Goal: Information Seeking & Learning: Find specific fact

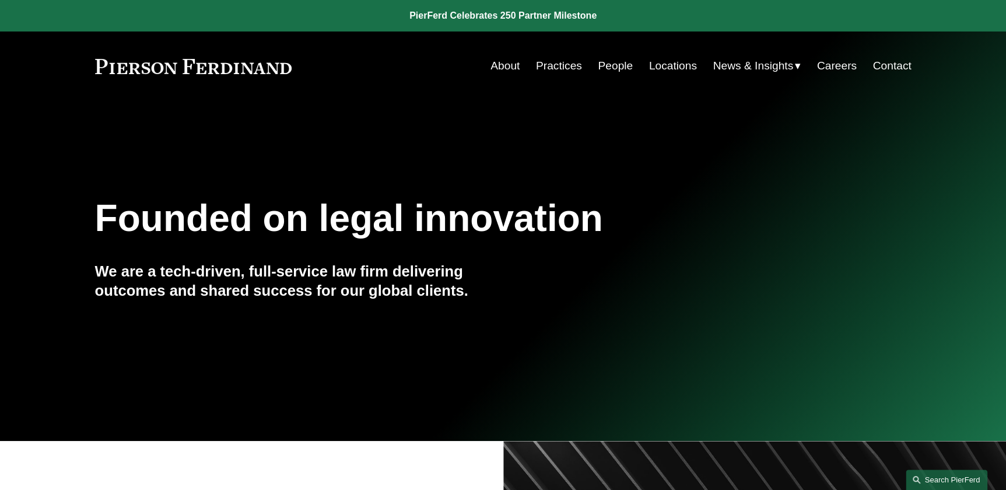
click at [937, 473] on link "Search this site" at bounding box center [947, 480] width 82 height 20
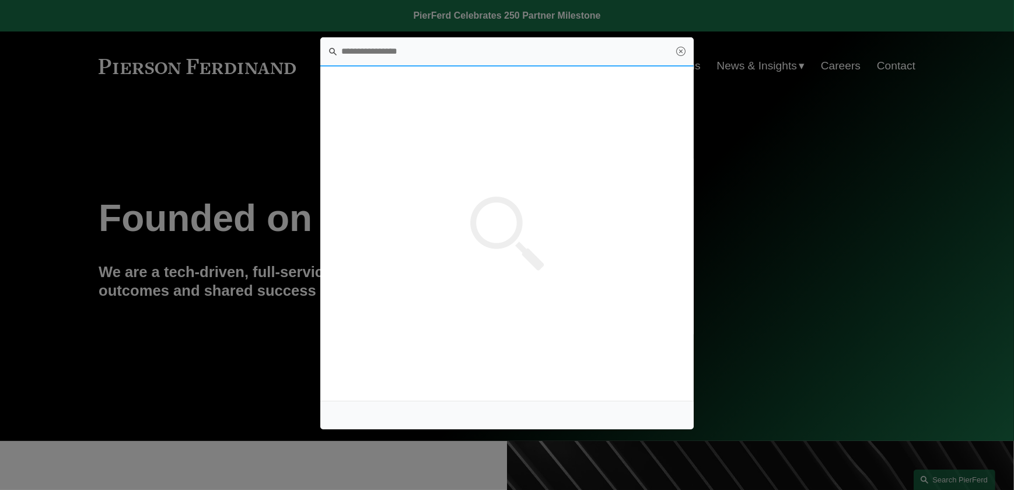
click at [376, 55] on input "Search this site" at bounding box center [506, 51] width 373 height 29
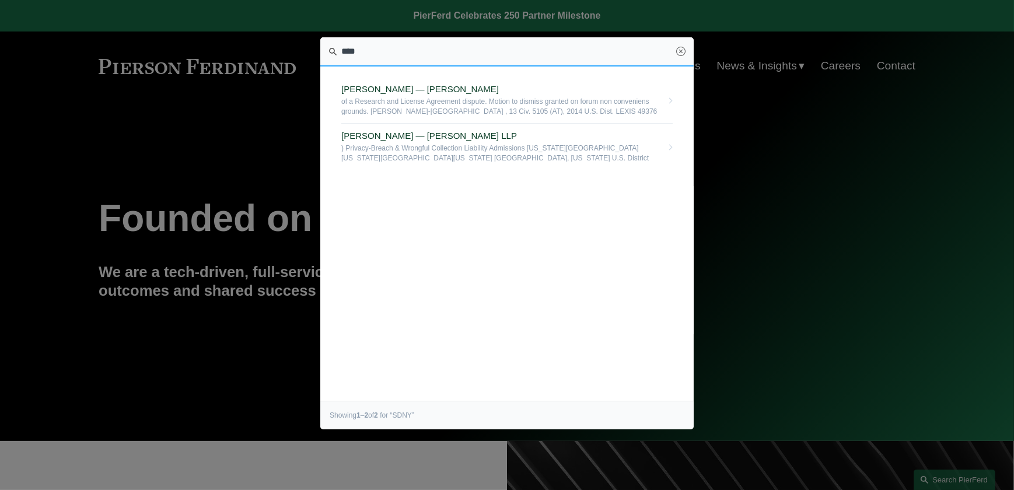
drag, startPoint x: 393, startPoint y: 53, endPoint x: 301, endPoint y: 46, distance: 92.5
type input "**********"
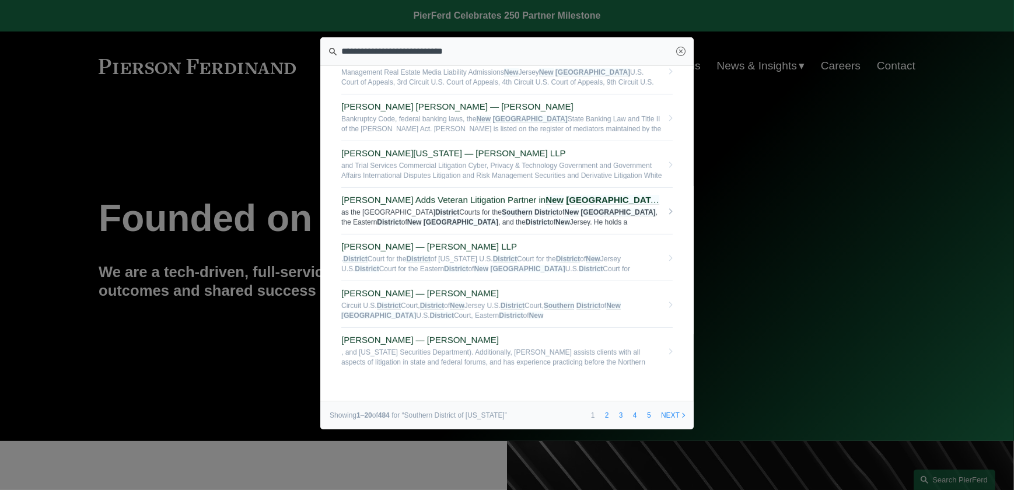
scroll to position [636, 0]
click at [677, 414] on link "next" at bounding box center [673, 415] width 32 height 28
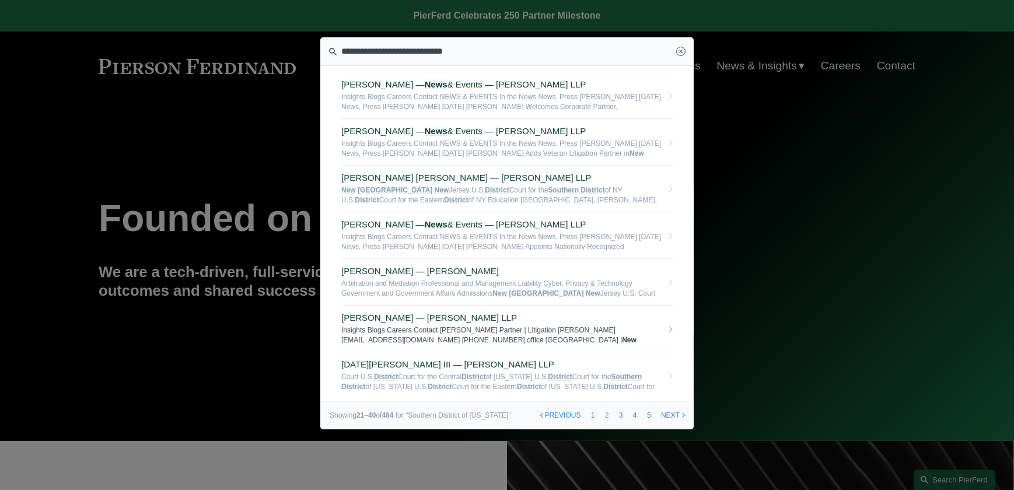
scroll to position [636, 0]
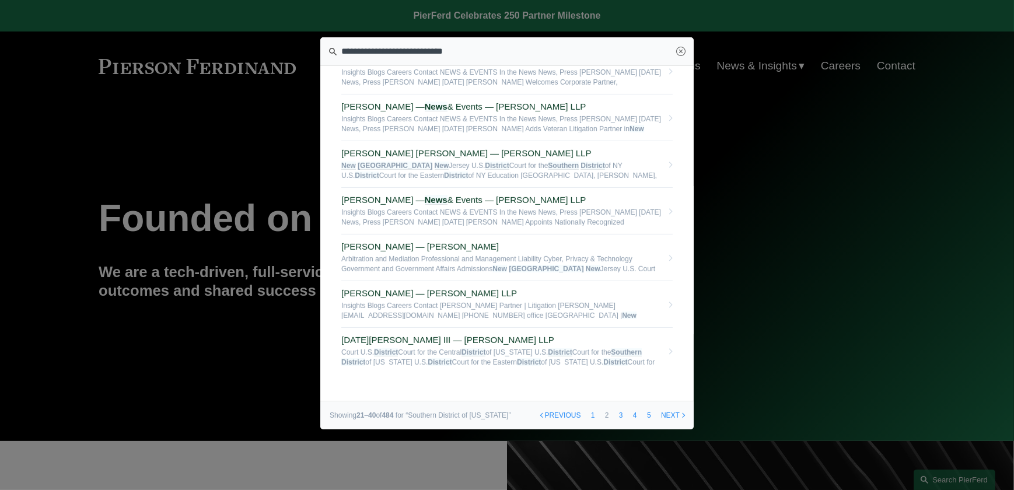
click at [672, 414] on link "next" at bounding box center [673, 415] width 32 height 28
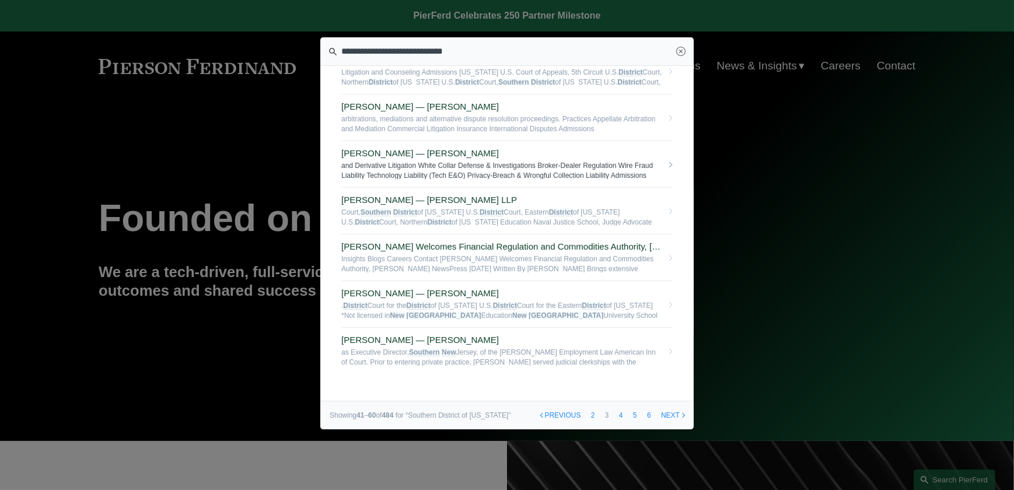
scroll to position [655, 0]
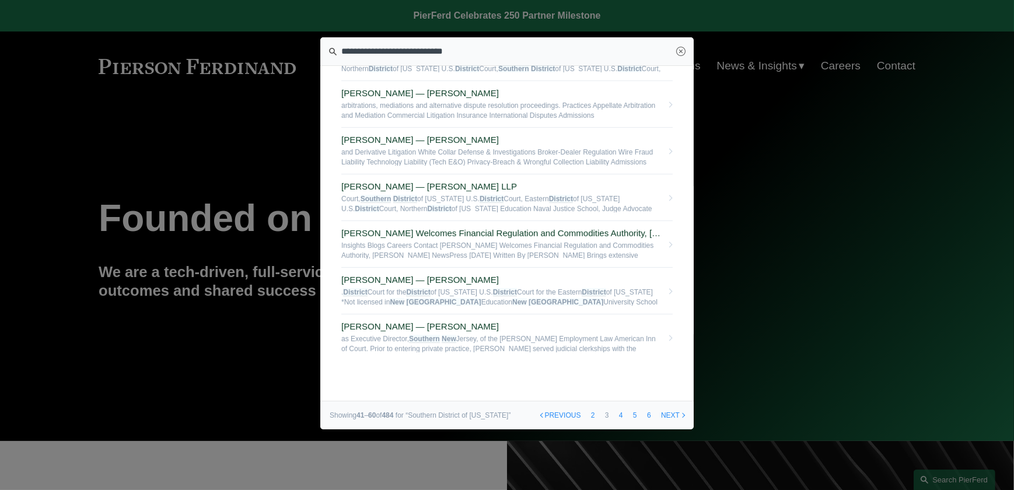
click at [666, 413] on link "next" at bounding box center [673, 415] width 32 height 28
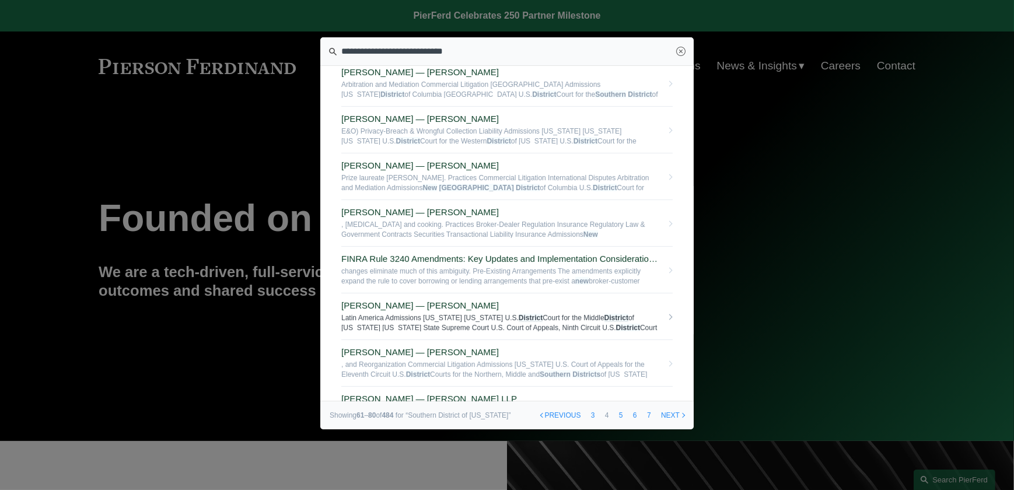
scroll to position [636, 0]
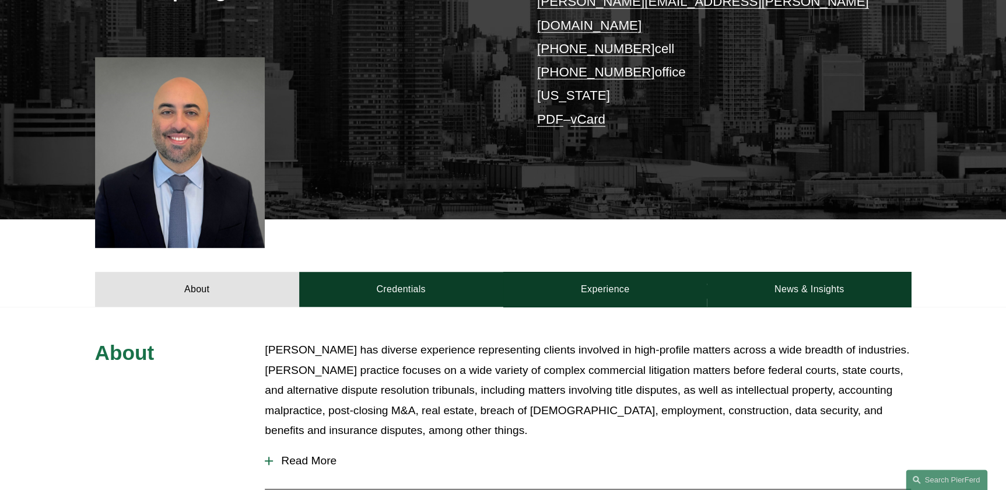
scroll to position [265, 0]
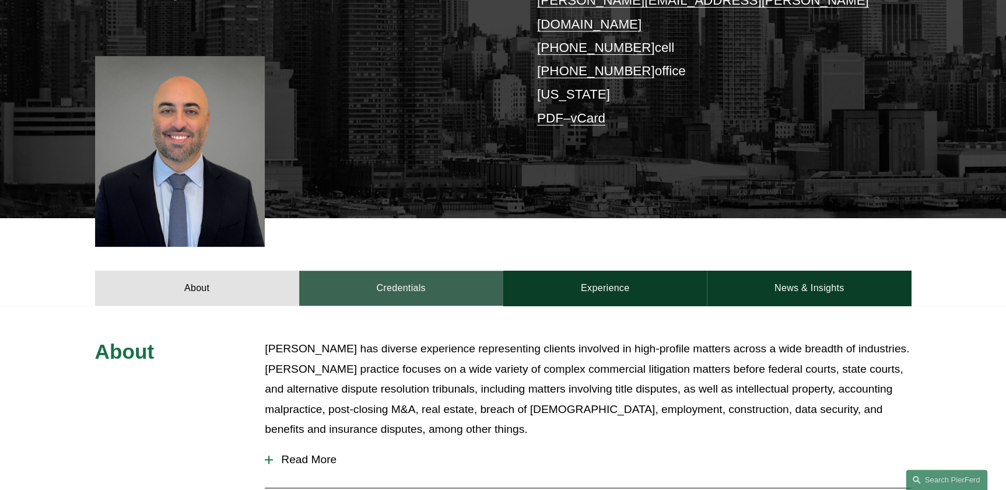
click at [410, 273] on link "Credentials" at bounding box center [401, 288] width 204 height 35
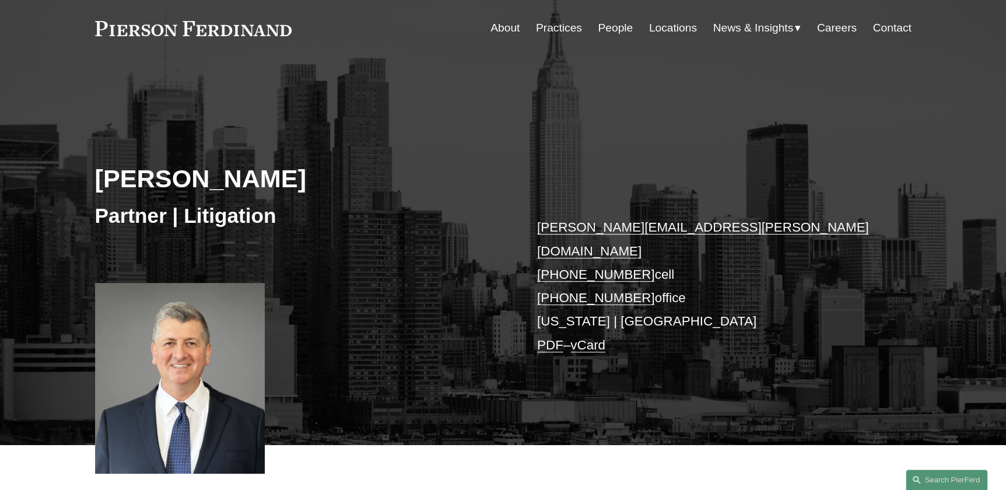
scroll to position [318, 0]
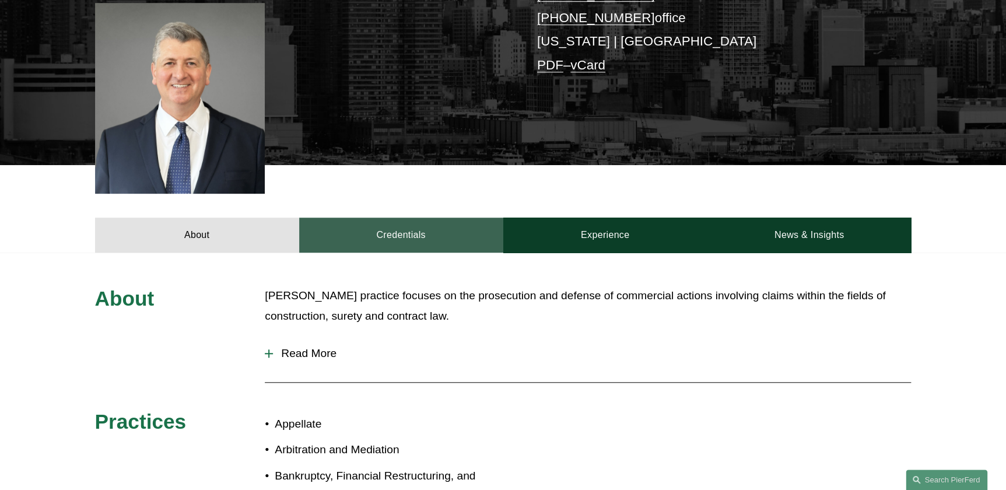
click at [416, 218] on link "Credentials" at bounding box center [401, 235] width 204 height 35
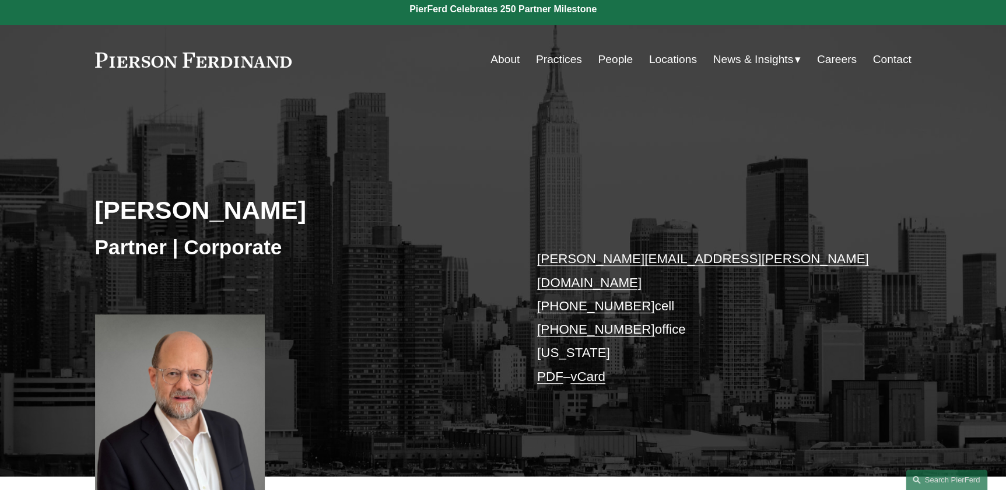
scroll to position [318, 0]
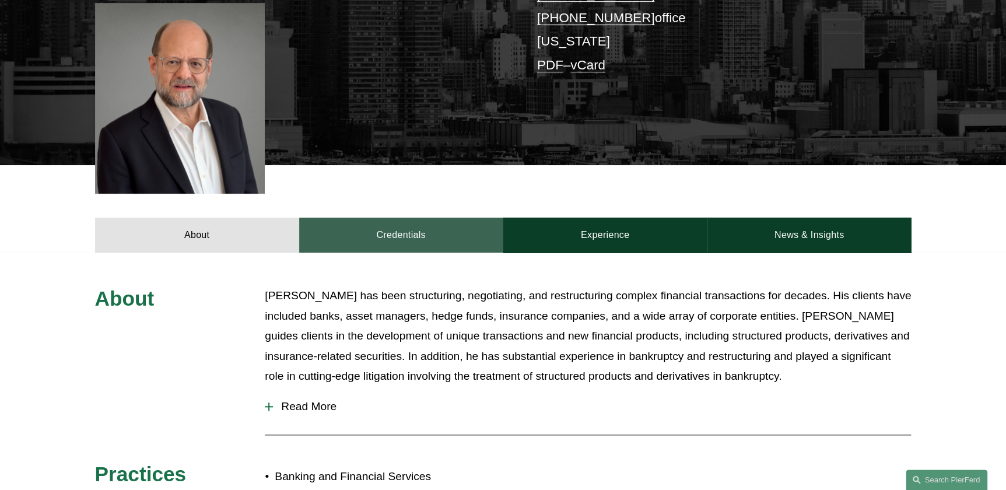
click at [397, 218] on link "Credentials" at bounding box center [401, 235] width 204 height 35
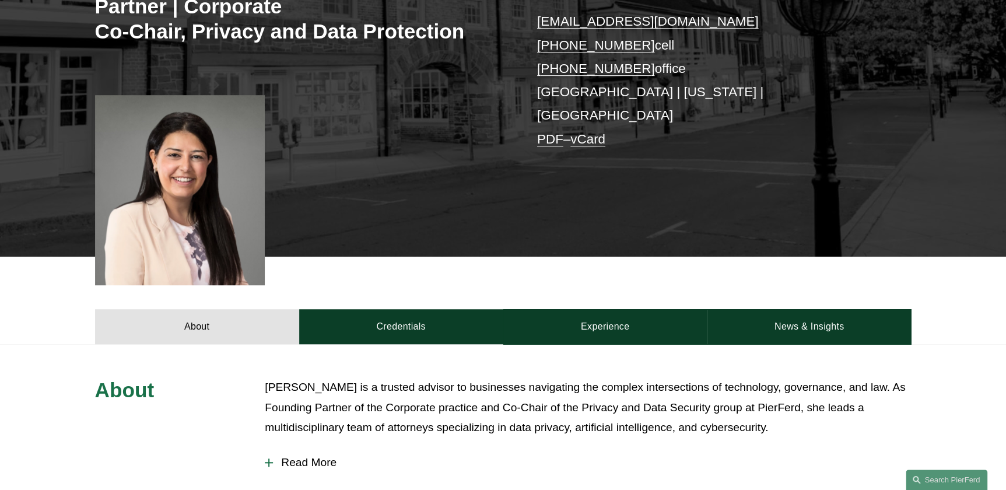
scroll to position [265, 0]
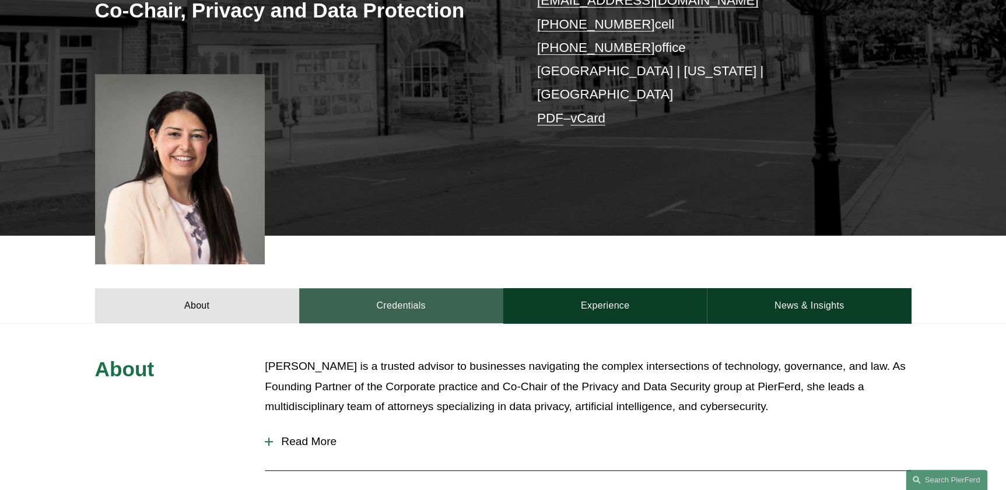
click at [385, 288] on link "Credentials" at bounding box center [401, 305] width 204 height 35
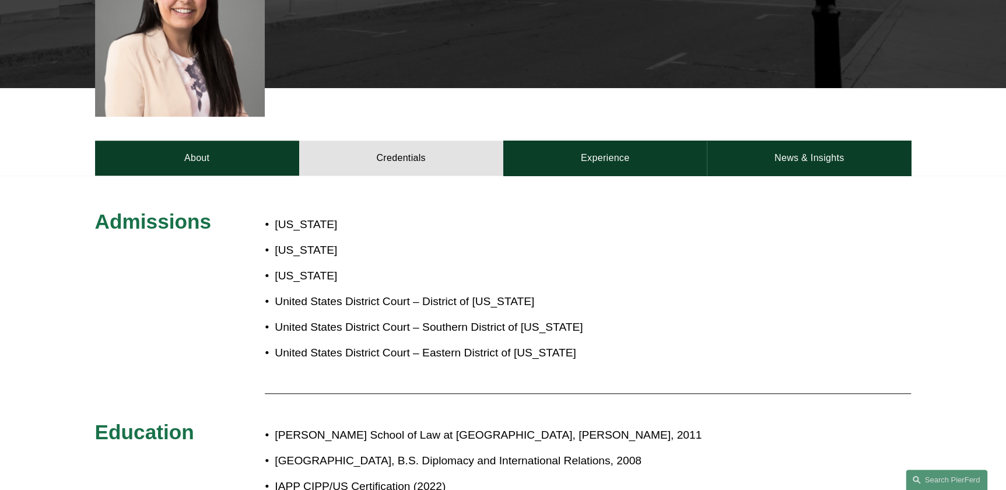
scroll to position [424, 0]
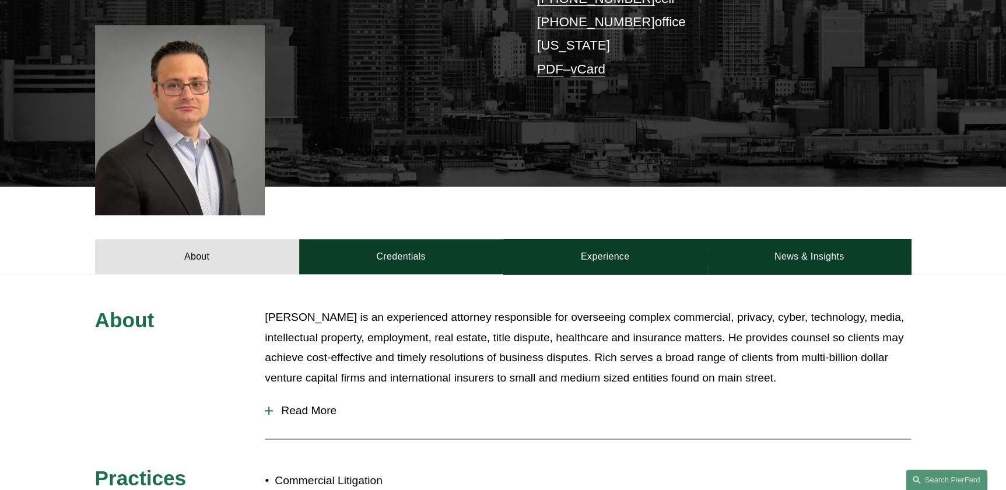
scroll to position [371, 0]
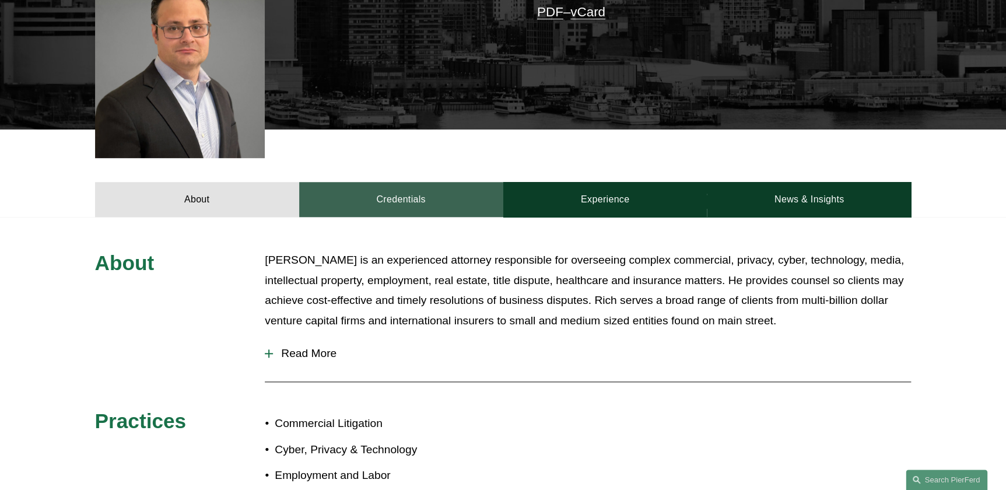
click at [400, 182] on link "Credentials" at bounding box center [401, 199] width 204 height 35
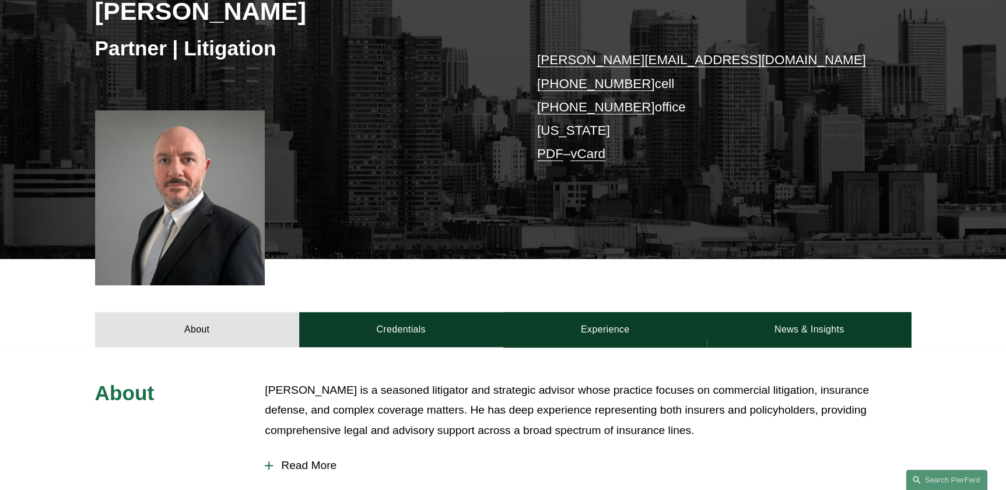
scroll to position [212, 0]
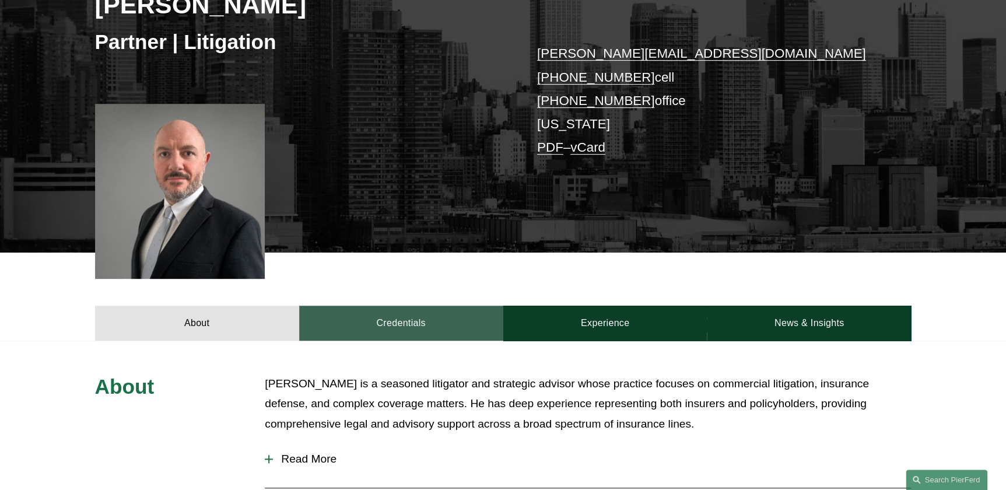
click at [397, 316] on link "Credentials" at bounding box center [401, 323] width 204 height 35
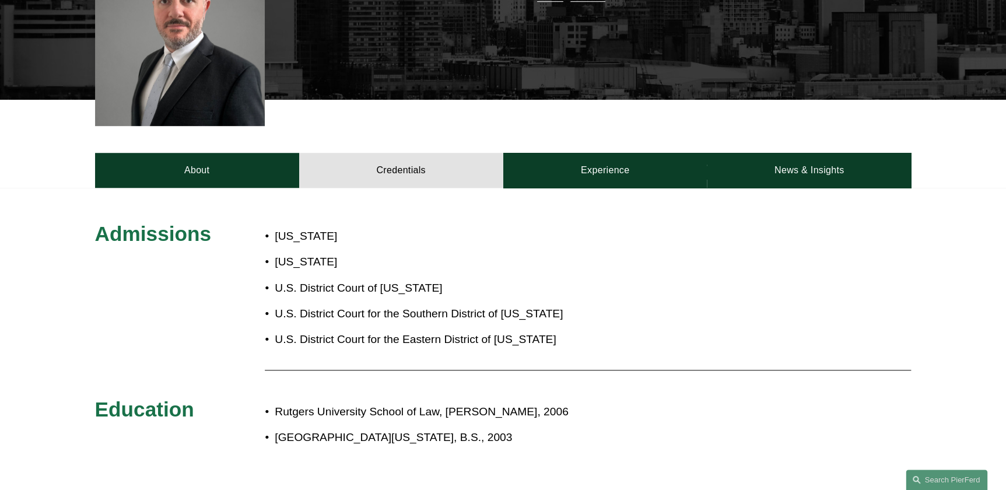
scroll to position [371, 0]
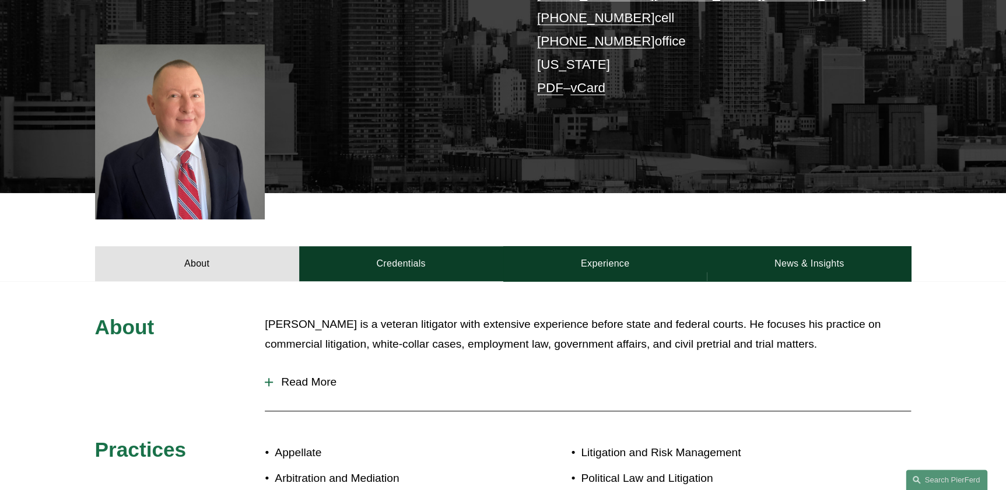
scroll to position [318, 0]
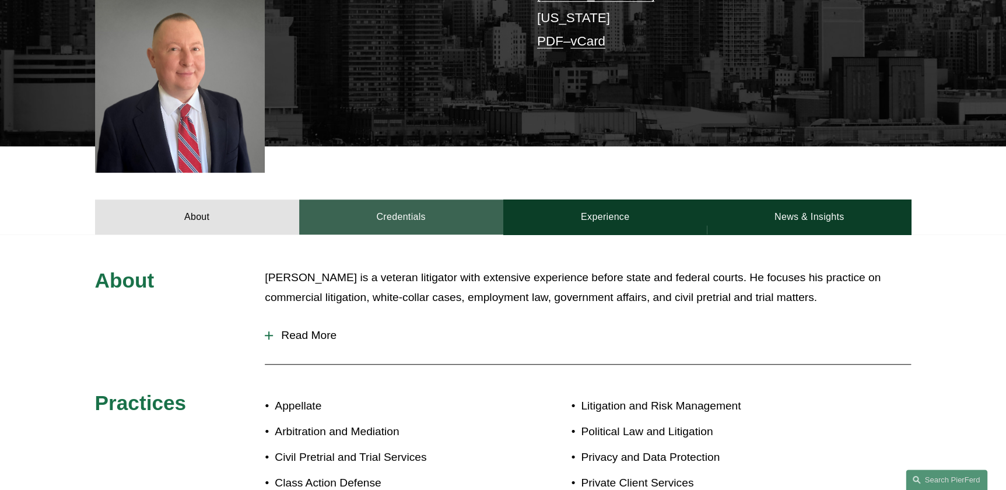
click at [377, 212] on link "Credentials" at bounding box center [401, 217] width 204 height 35
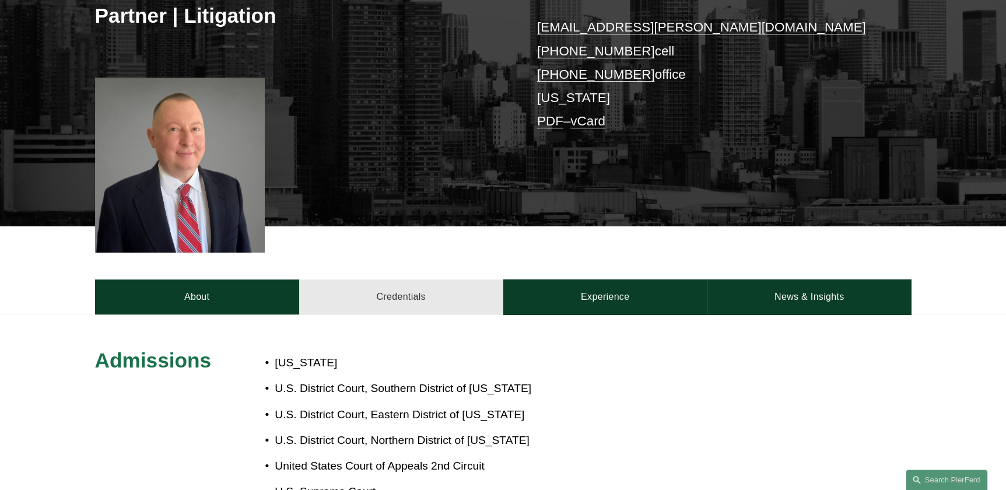
scroll to position [212, 0]
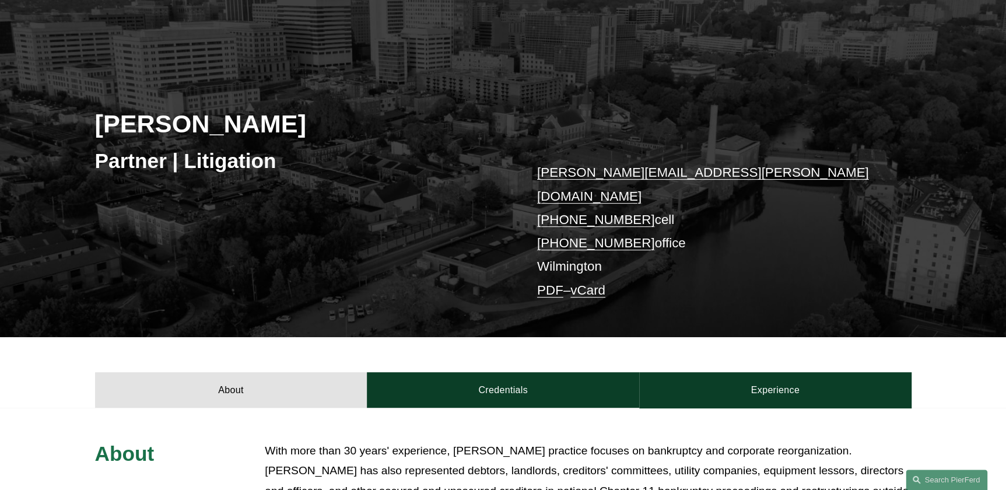
scroll to position [265, 0]
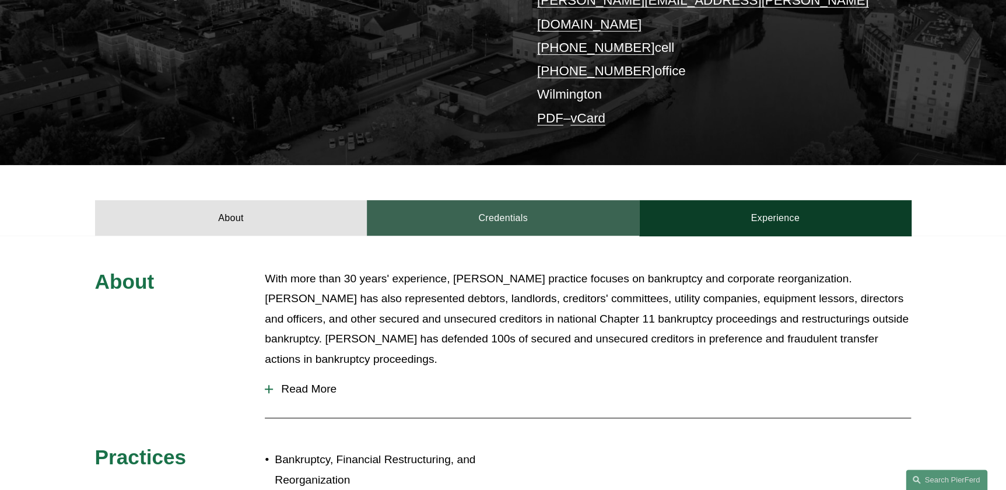
click at [491, 200] on link "Credentials" at bounding box center [503, 217] width 272 height 35
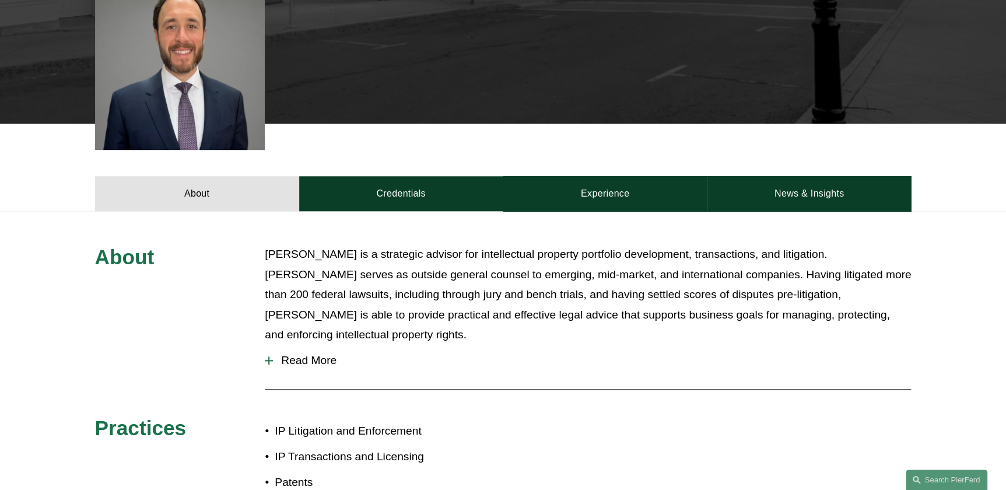
scroll to position [424, 0]
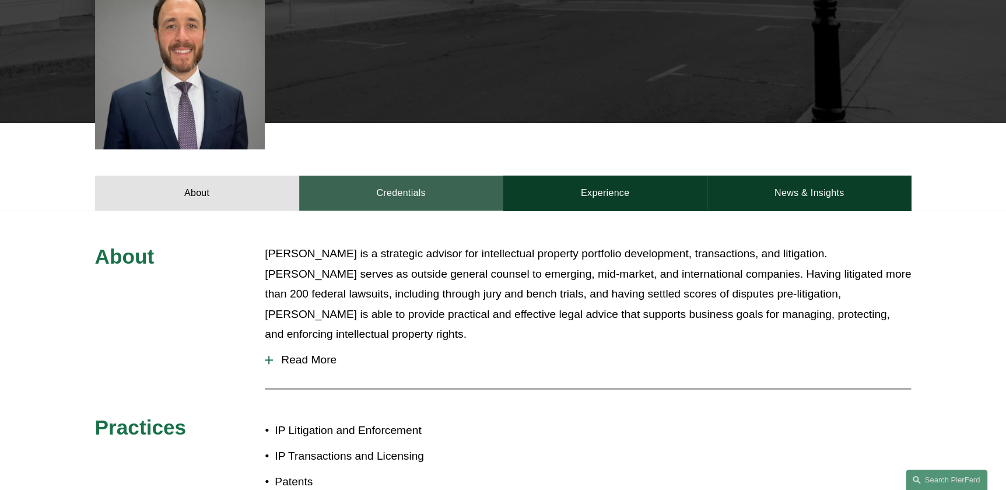
click at [392, 182] on link "Credentials" at bounding box center [401, 193] width 204 height 35
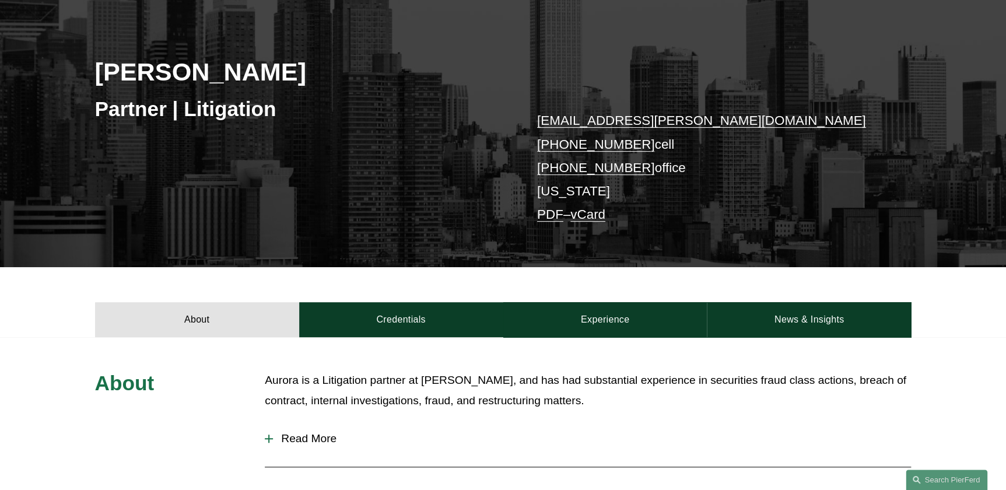
scroll to position [318, 0]
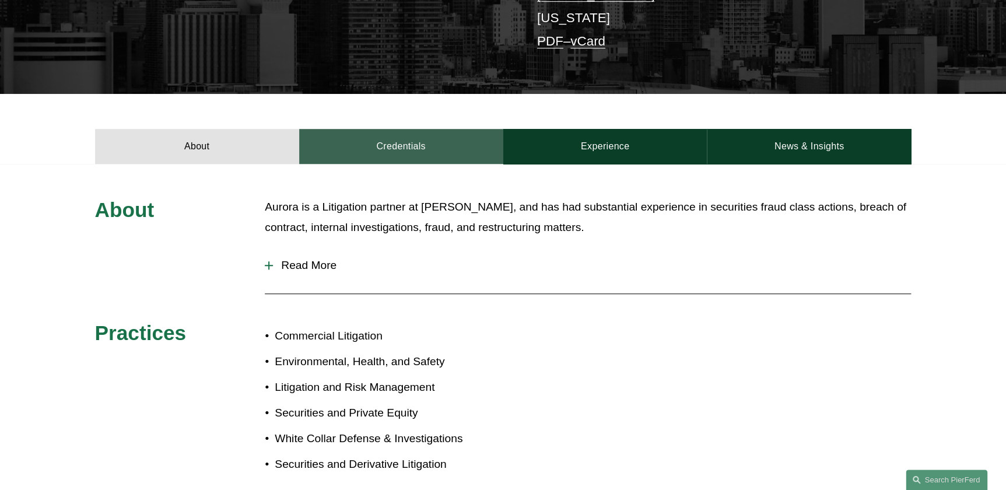
click at [376, 142] on link "Credentials" at bounding box center [401, 146] width 204 height 35
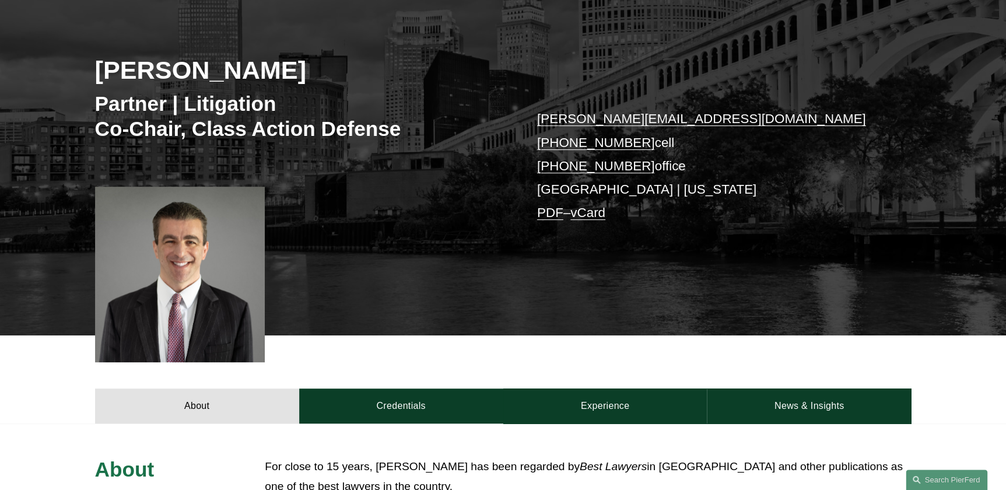
scroll to position [371, 0]
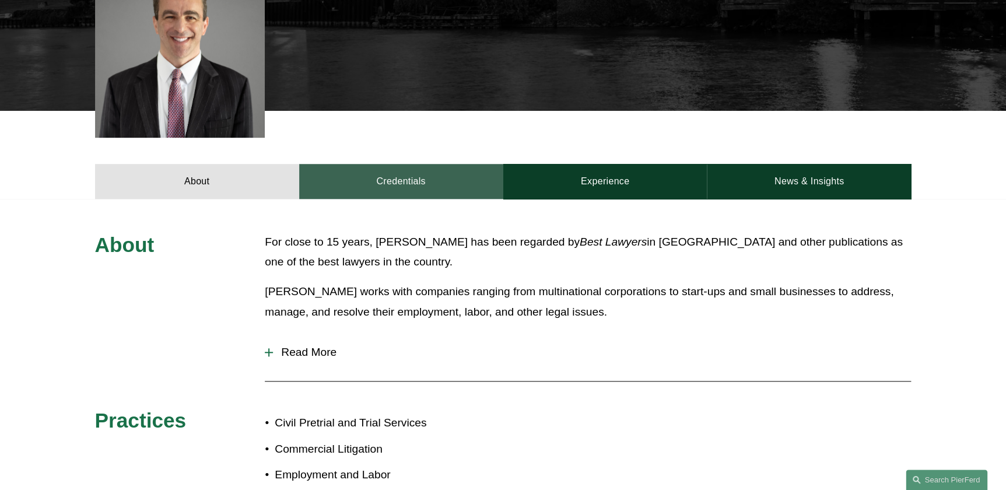
click at [382, 172] on link "Credentials" at bounding box center [401, 181] width 204 height 35
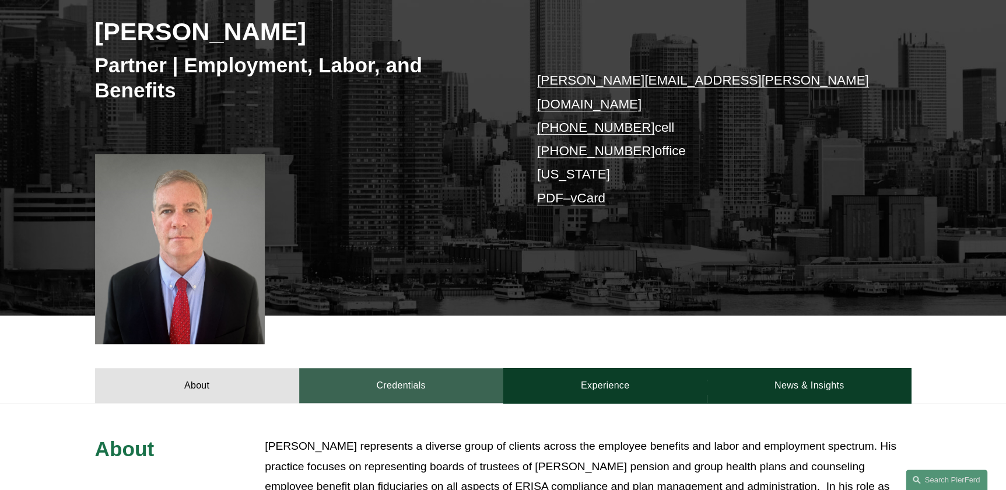
scroll to position [265, 0]
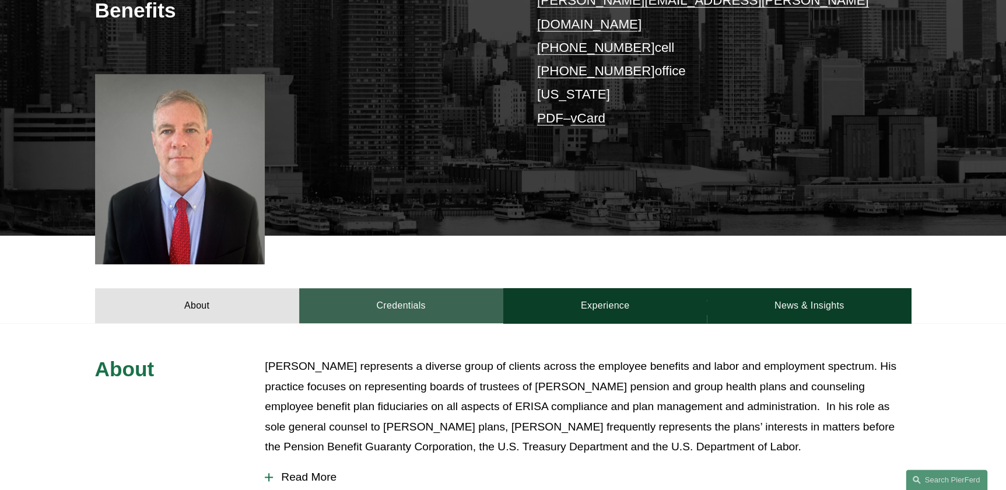
click at [398, 292] on link "Credentials" at bounding box center [401, 305] width 204 height 35
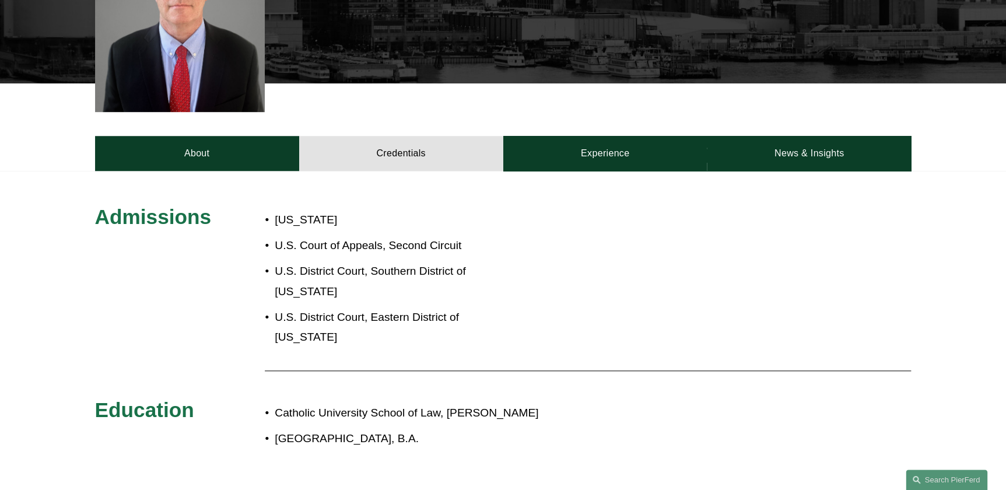
scroll to position [424, 0]
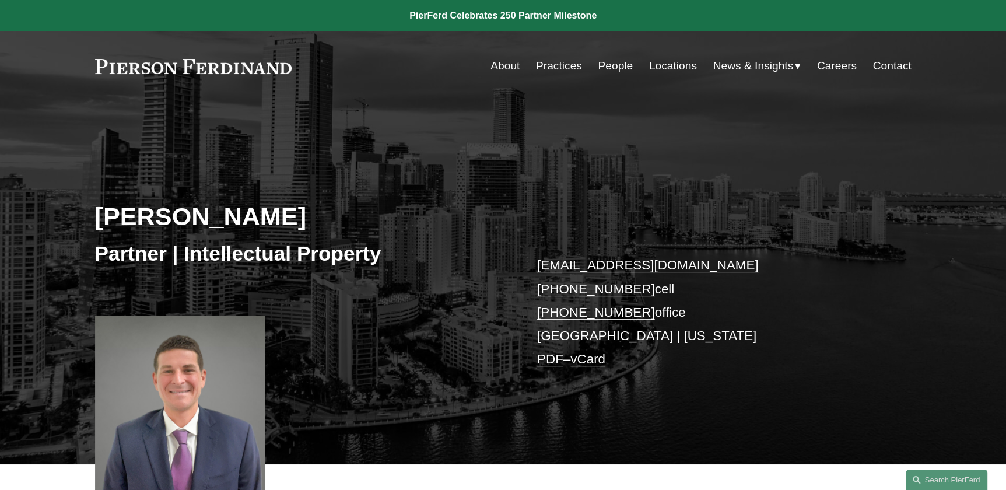
scroll to position [318, 0]
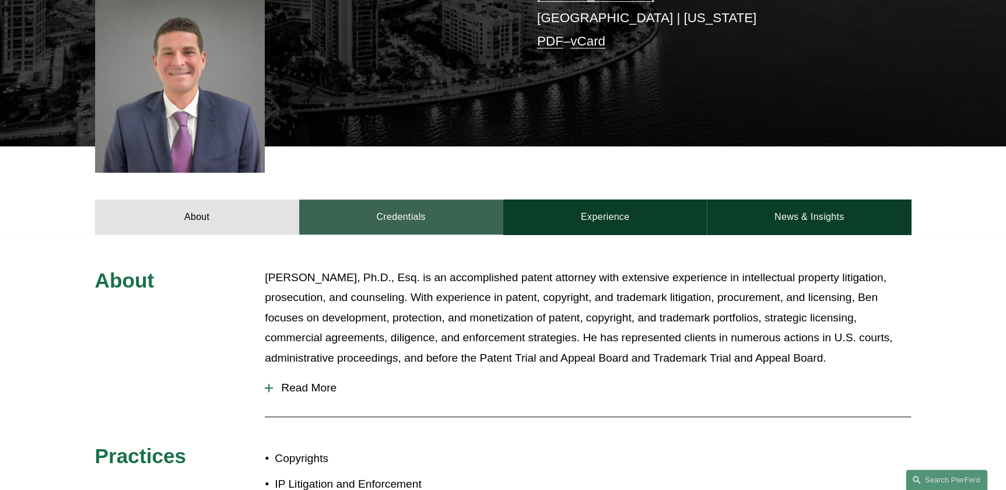
click at [397, 214] on link "Credentials" at bounding box center [401, 217] width 204 height 35
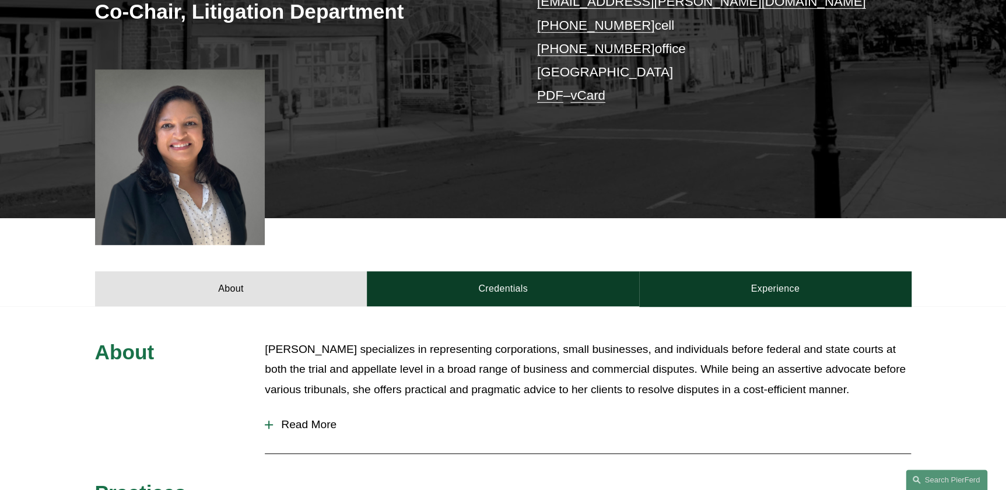
scroll to position [265, 0]
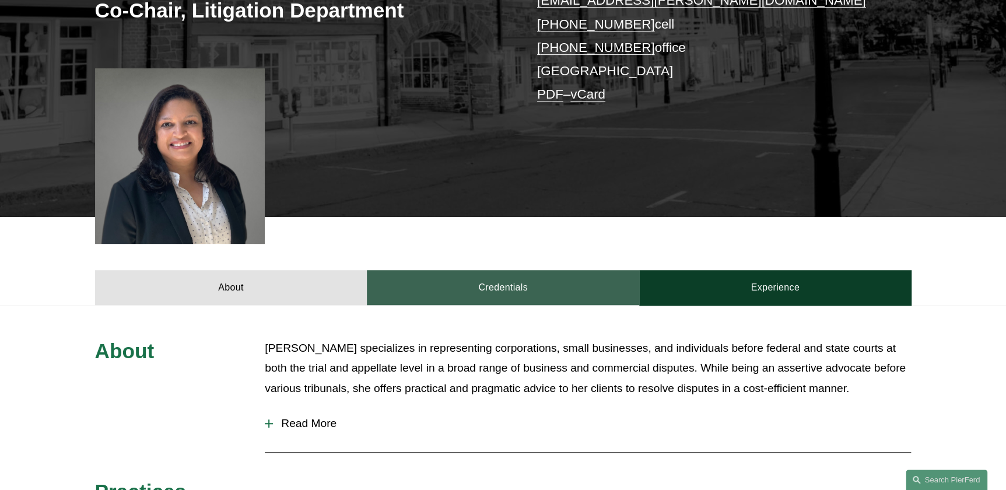
click at [460, 285] on link "Credentials" at bounding box center [503, 287] width 272 height 35
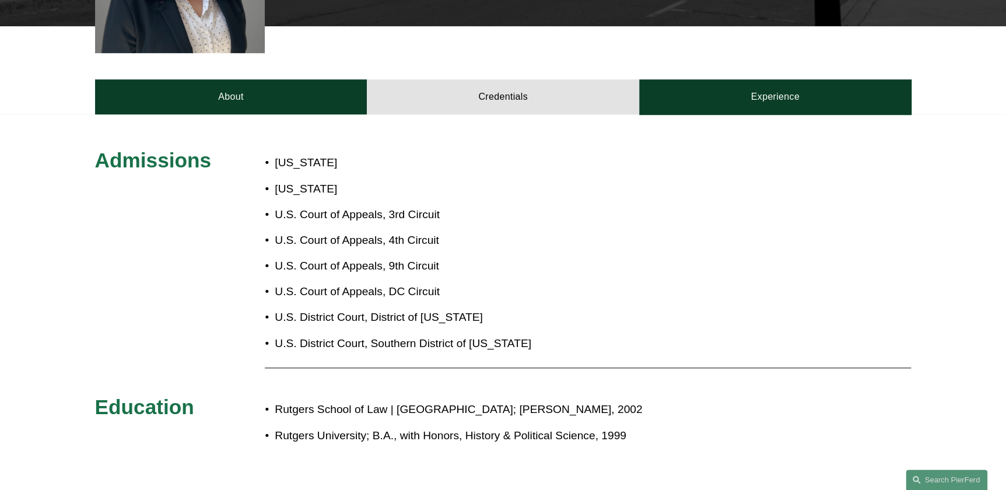
scroll to position [477, 0]
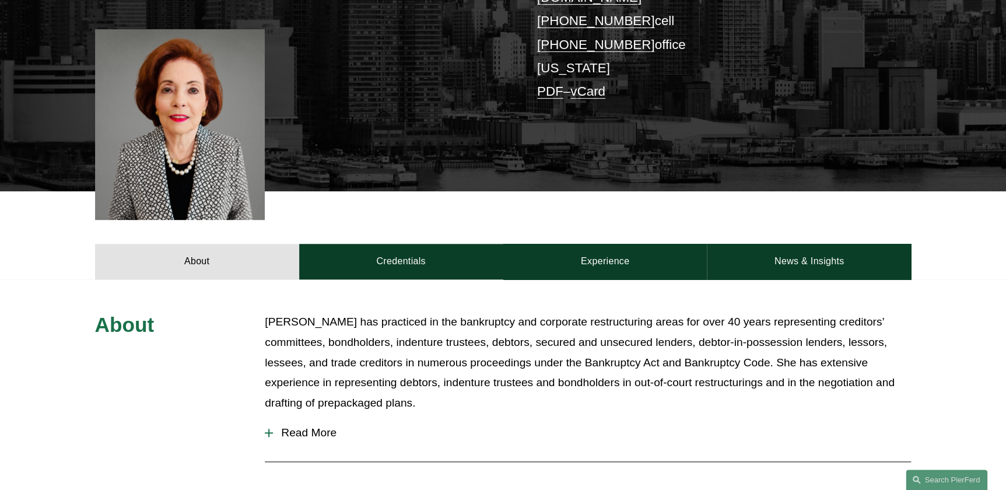
scroll to position [318, 0]
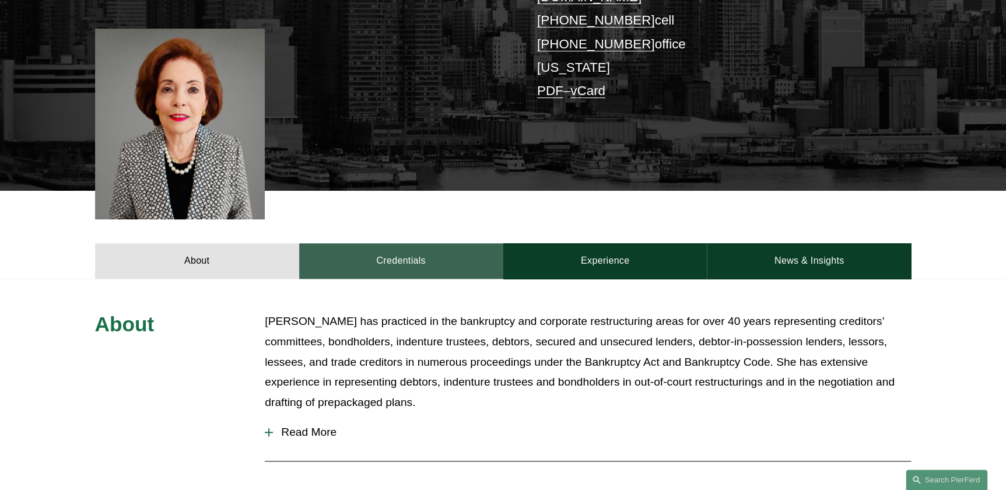
click at [387, 243] on link "Credentials" at bounding box center [401, 260] width 204 height 35
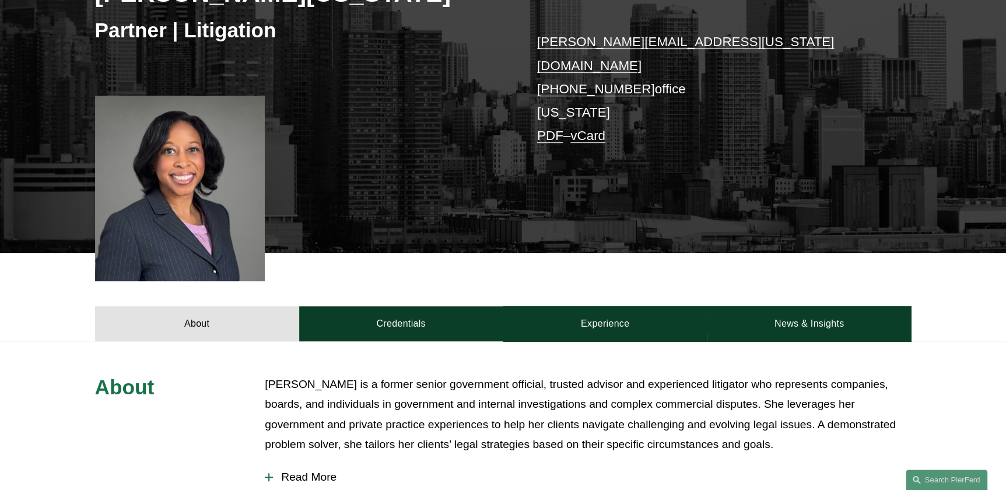
scroll to position [371, 0]
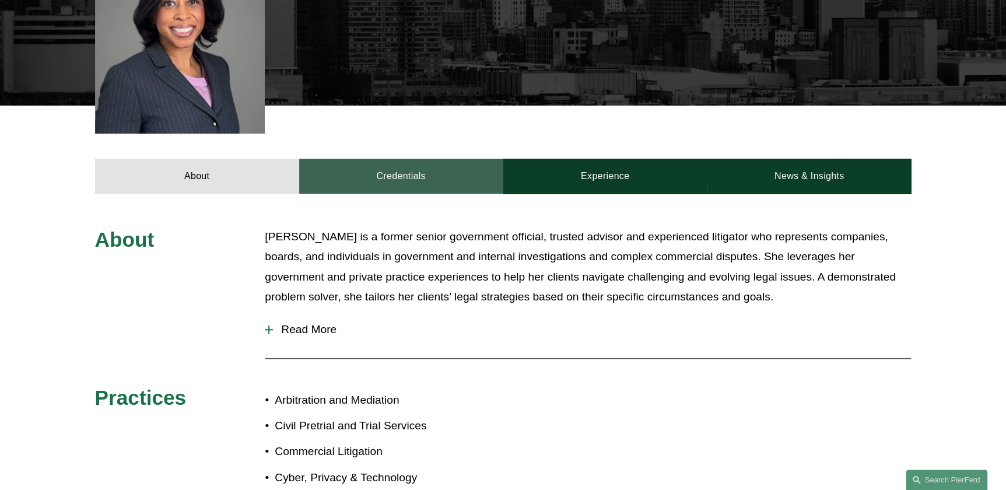
click at [369, 159] on link "Credentials" at bounding box center [401, 176] width 204 height 35
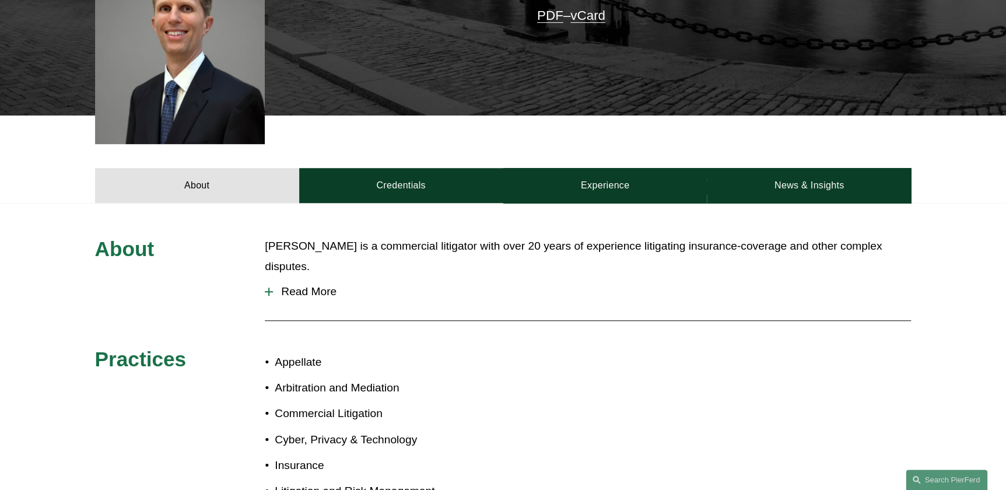
scroll to position [371, 0]
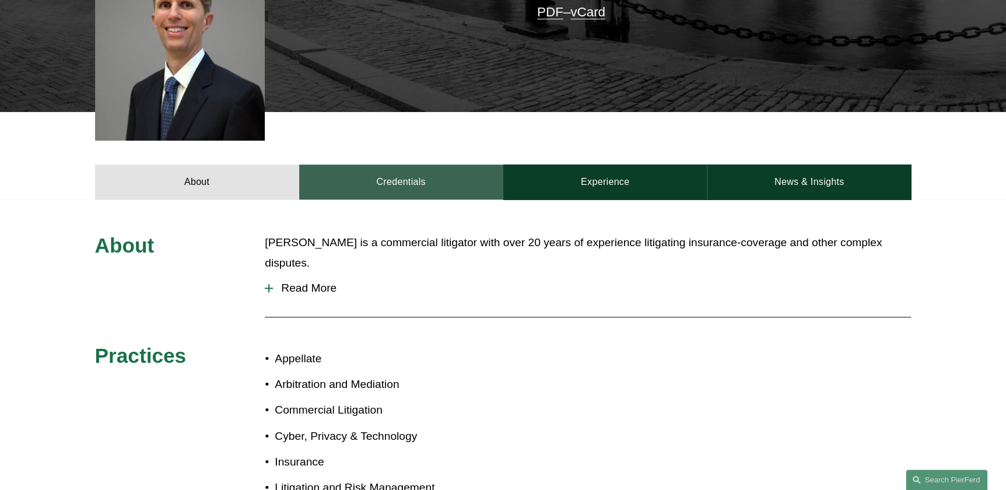
click at [353, 165] on link "Credentials" at bounding box center [401, 182] width 204 height 35
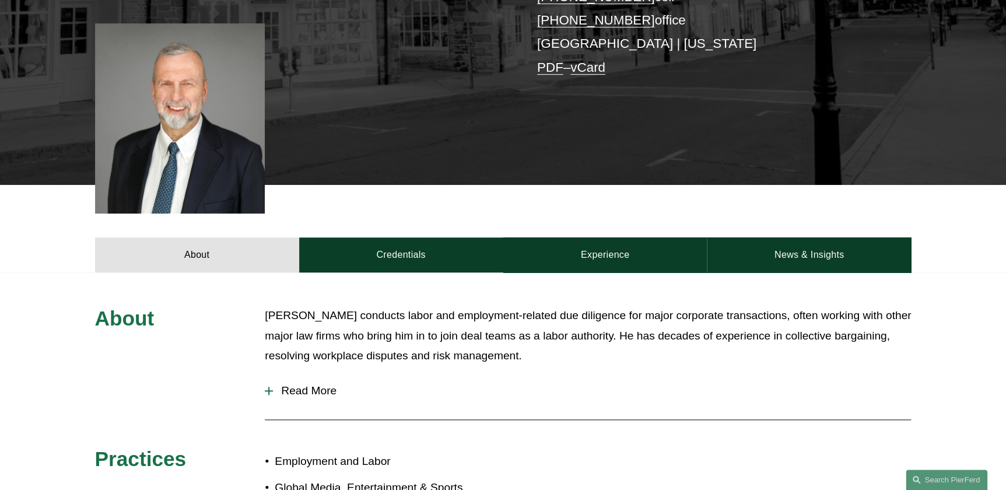
scroll to position [318, 0]
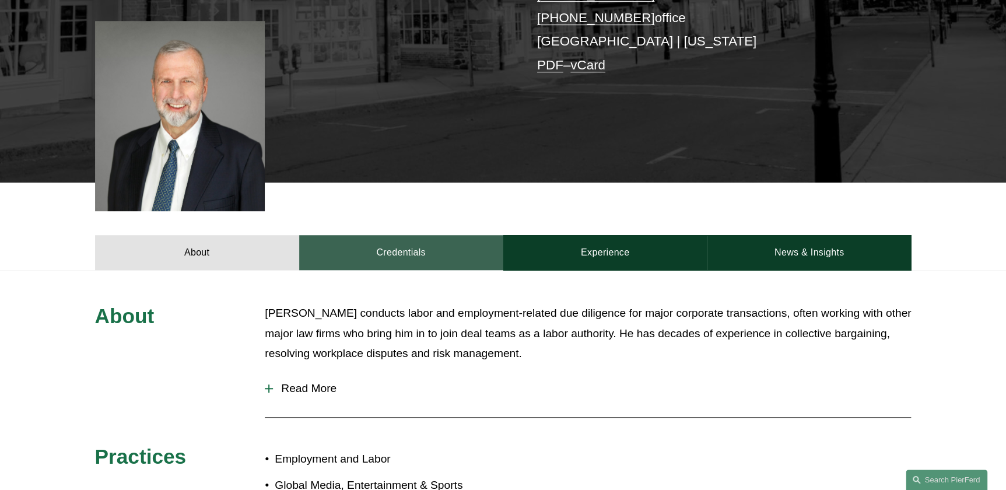
click at [409, 235] on link "Credentials" at bounding box center [401, 252] width 204 height 35
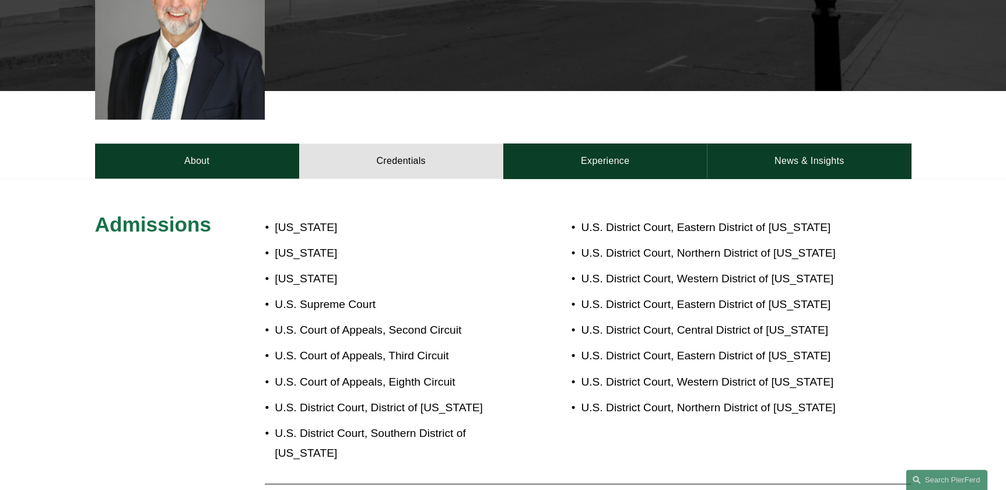
scroll to position [424, 0]
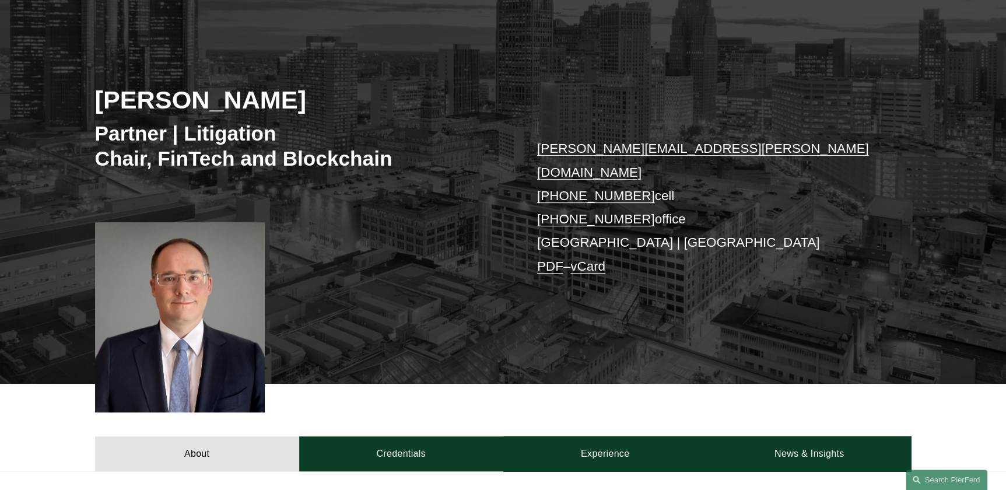
scroll to position [318, 0]
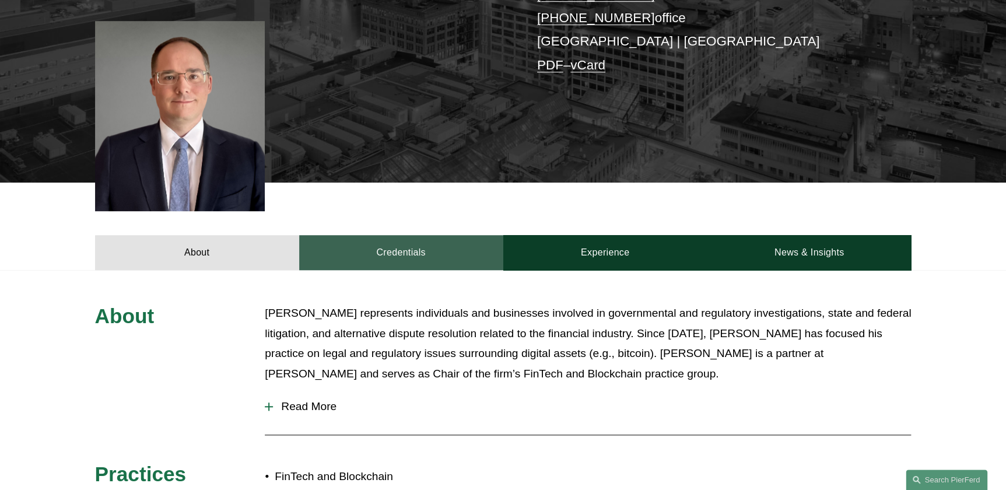
click at [396, 235] on link "Credentials" at bounding box center [401, 252] width 204 height 35
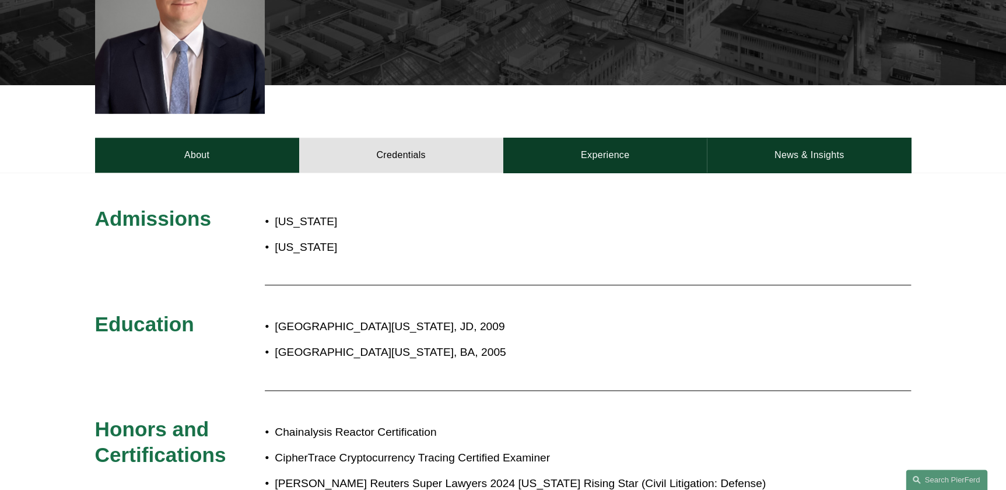
scroll to position [159, 0]
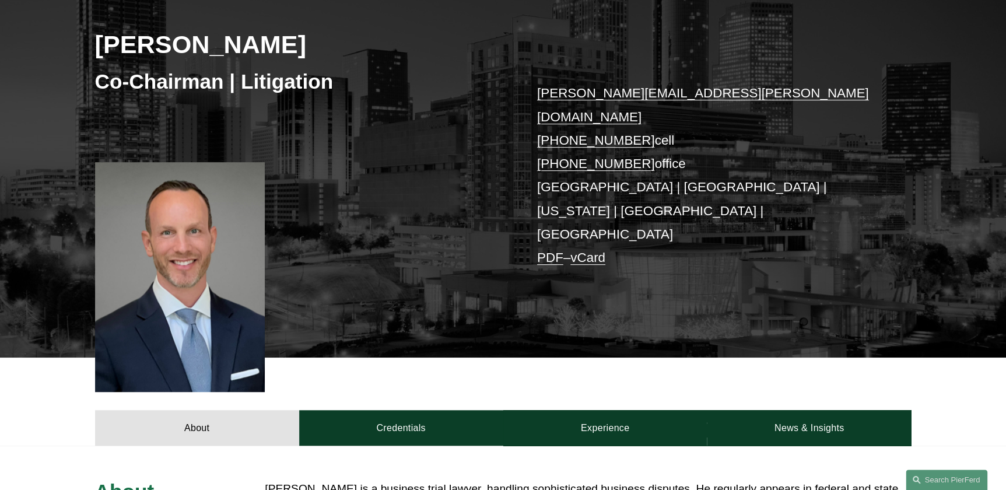
scroll to position [371, 0]
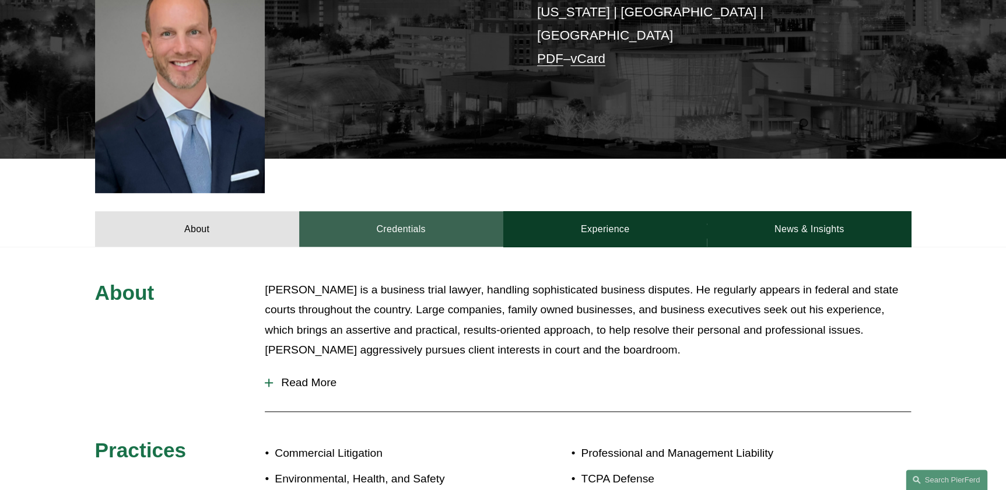
click at [392, 211] on link "Credentials" at bounding box center [401, 228] width 204 height 35
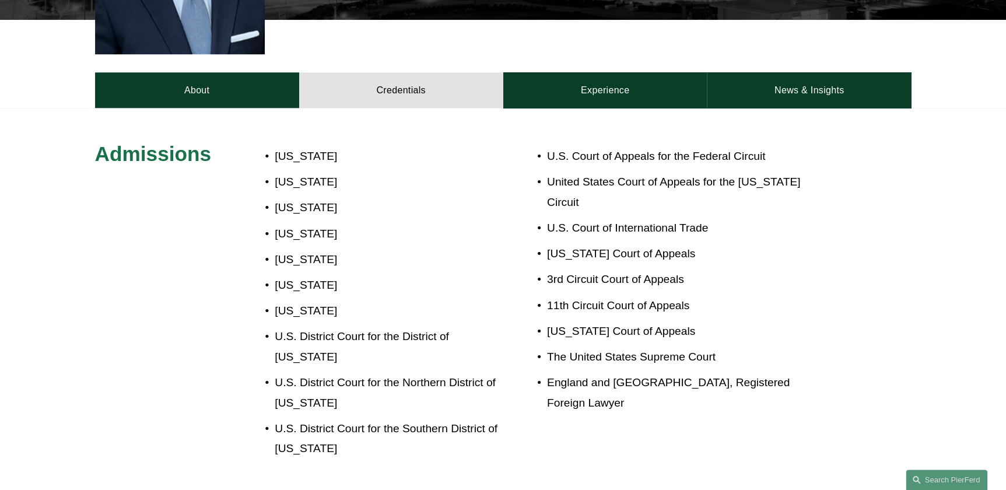
scroll to position [530, 0]
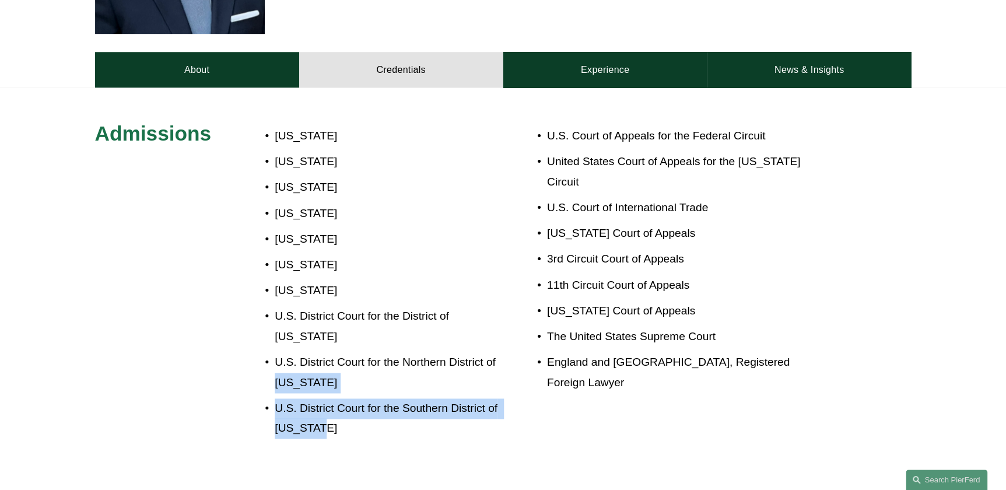
drag, startPoint x: 332, startPoint y: 364, endPoint x: 225, endPoint y: 326, distance: 114.0
click at [225, 326] on div "Admissions Georgia New Jersey New Mexico New York Pennsylvania Texas District o…" at bounding box center [503, 470] width 1006 height 699
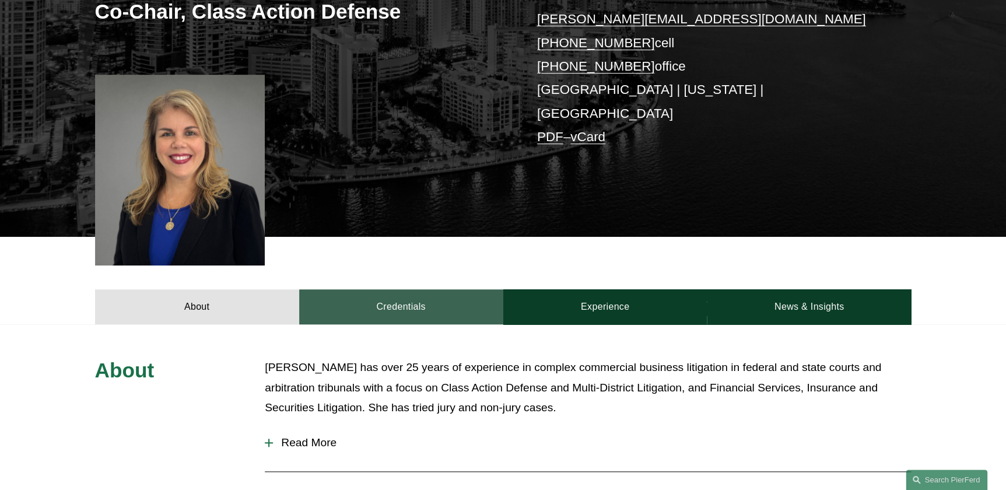
scroll to position [265, 0]
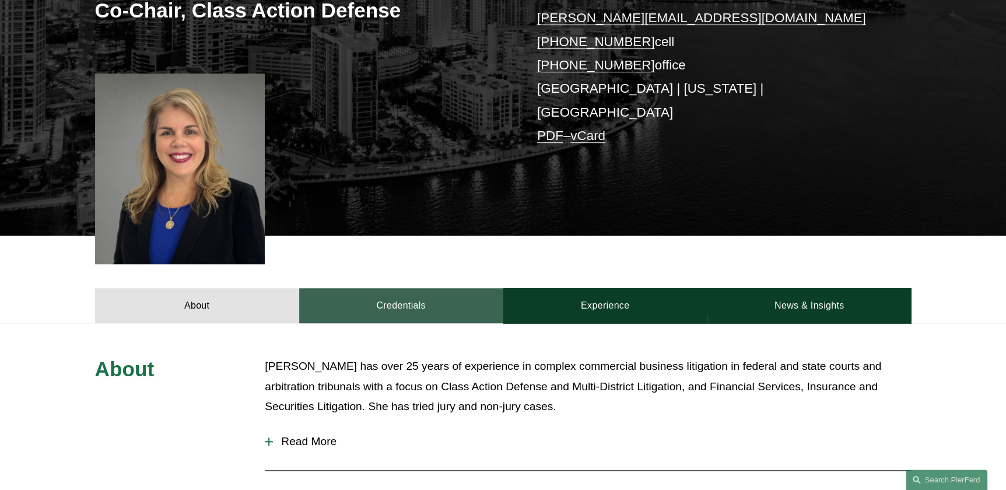
click at [379, 289] on link "Credentials" at bounding box center [401, 305] width 204 height 35
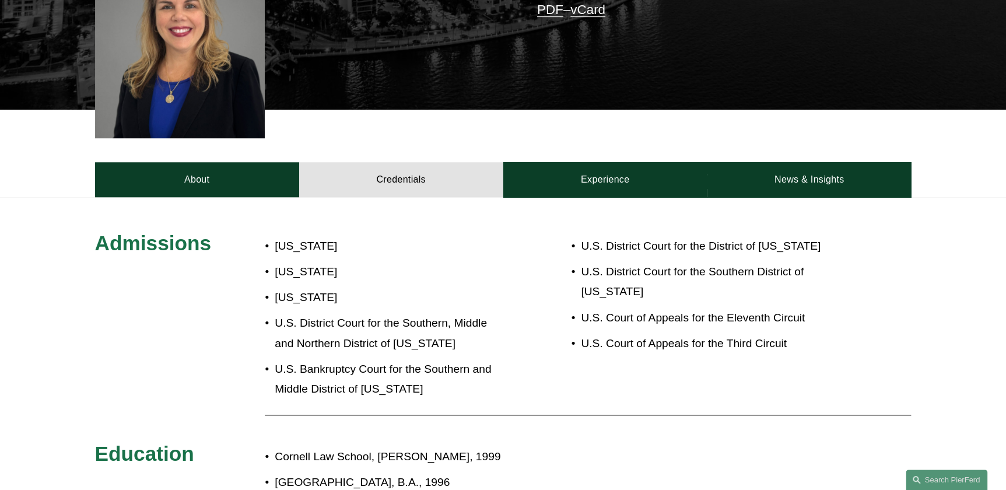
scroll to position [424, 0]
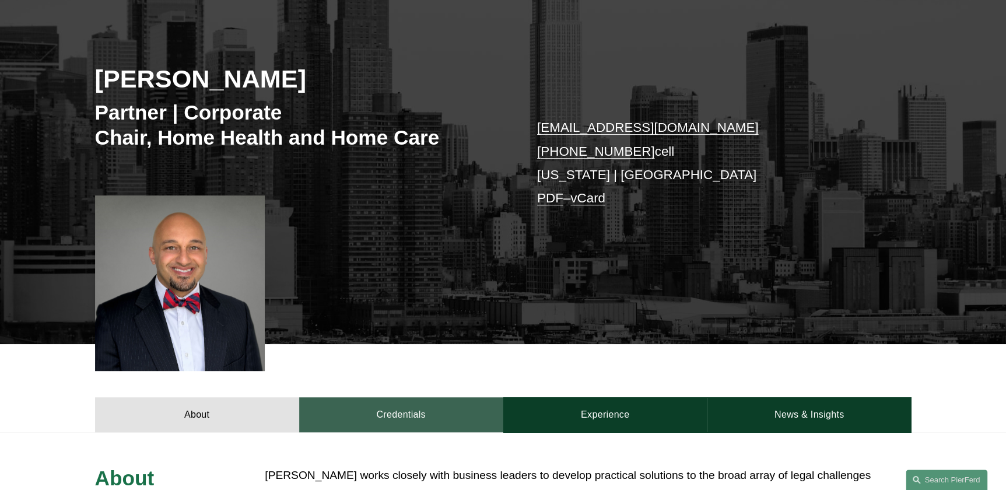
scroll to position [318, 0]
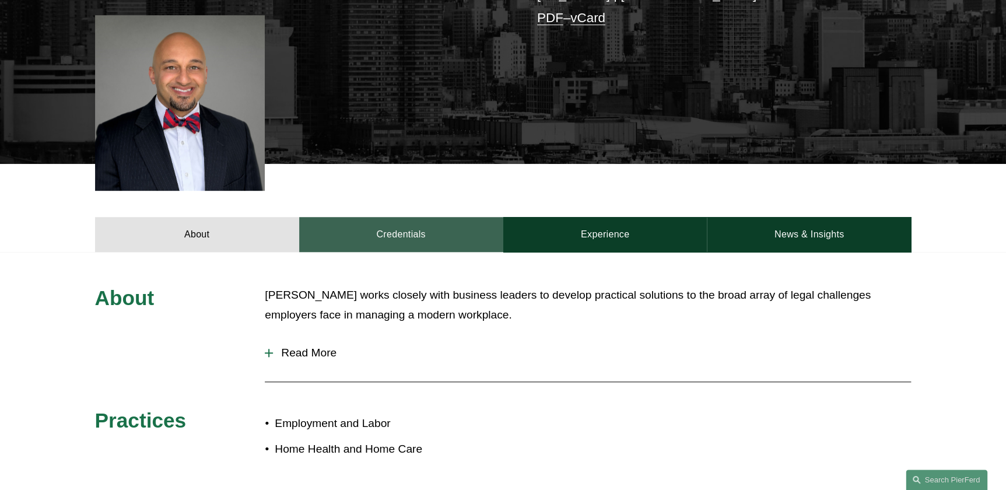
click at [373, 241] on link "Credentials" at bounding box center [401, 234] width 204 height 35
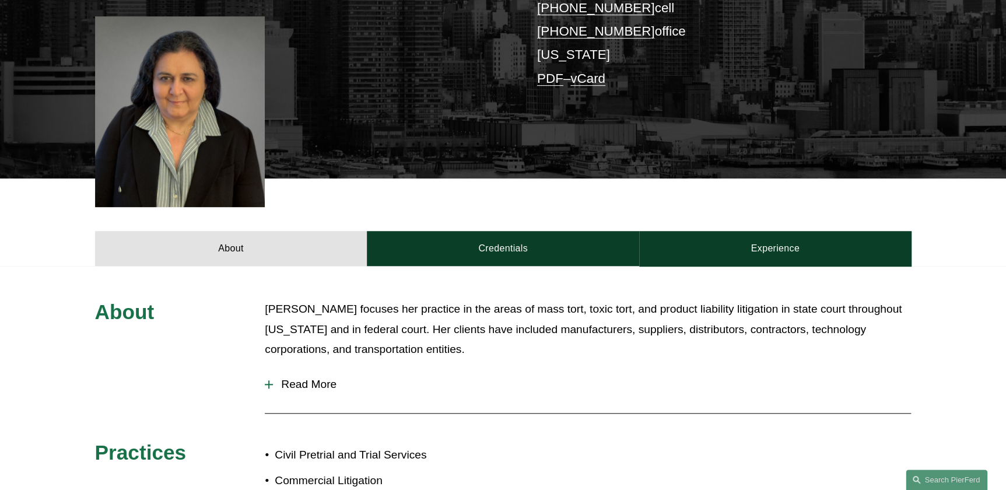
scroll to position [318, 0]
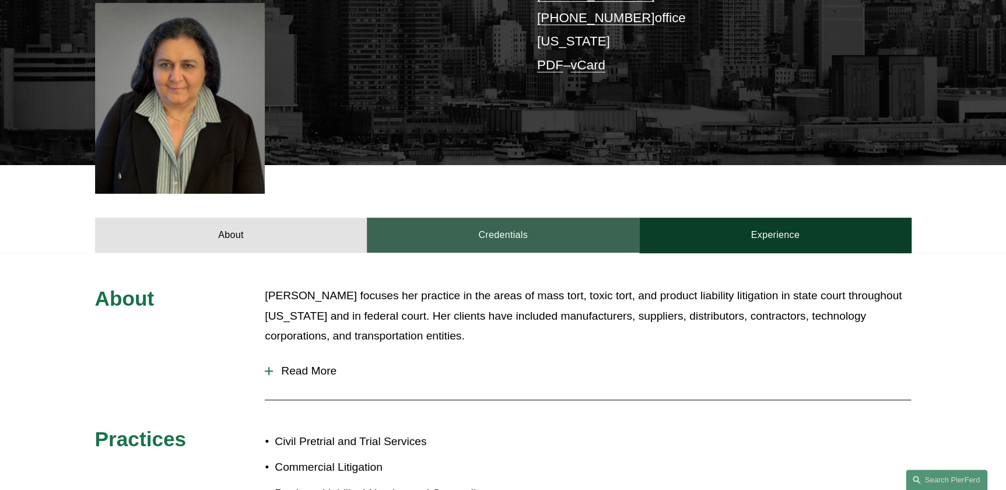
click at [501, 218] on link "Credentials" at bounding box center [503, 235] width 272 height 35
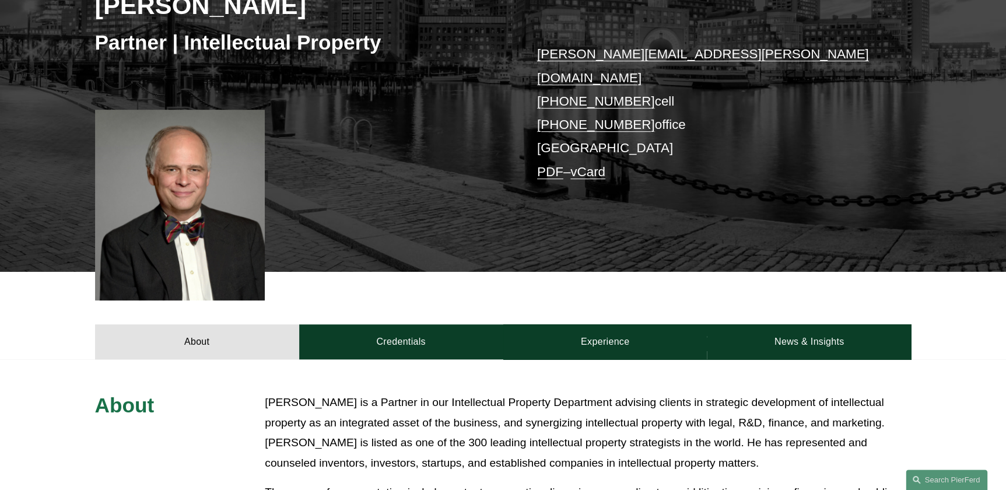
scroll to position [212, 0]
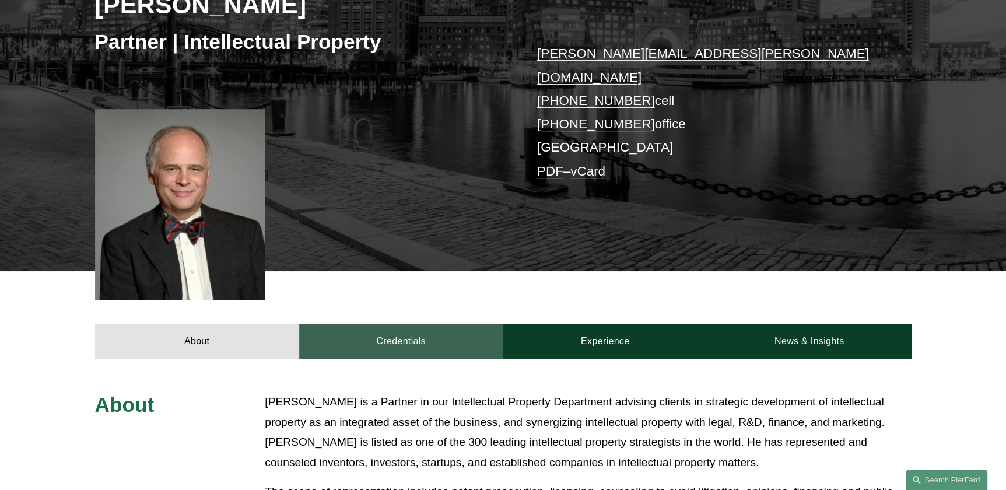
click at [363, 324] on link "Credentials" at bounding box center [401, 341] width 204 height 35
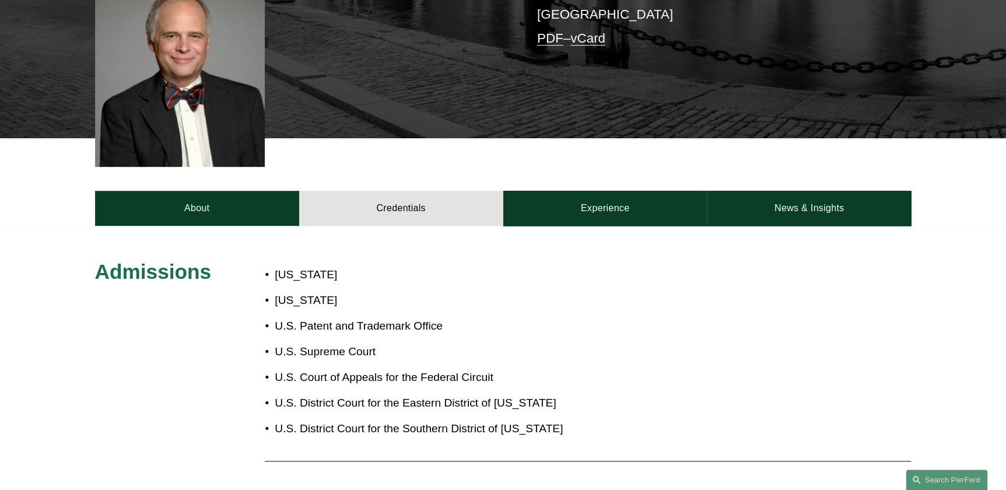
scroll to position [371, 0]
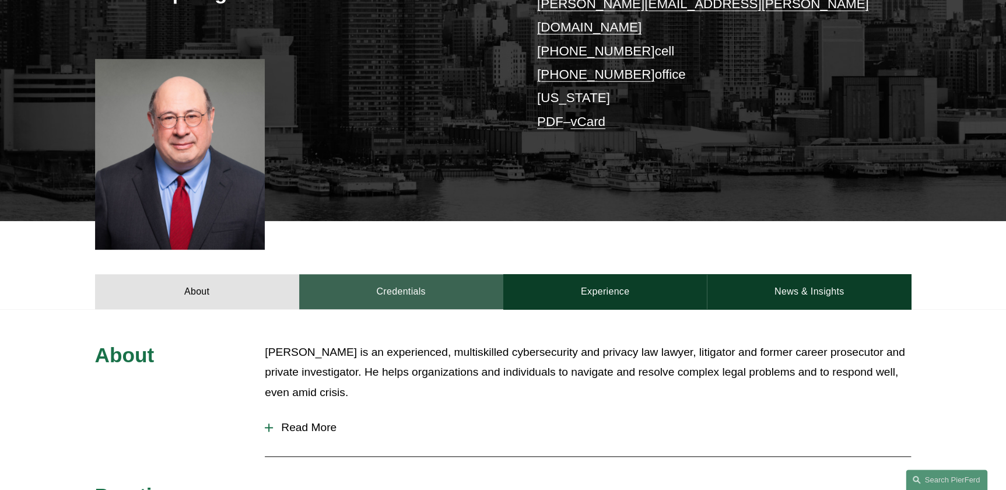
click at [375, 274] on link "Credentials" at bounding box center [401, 291] width 204 height 35
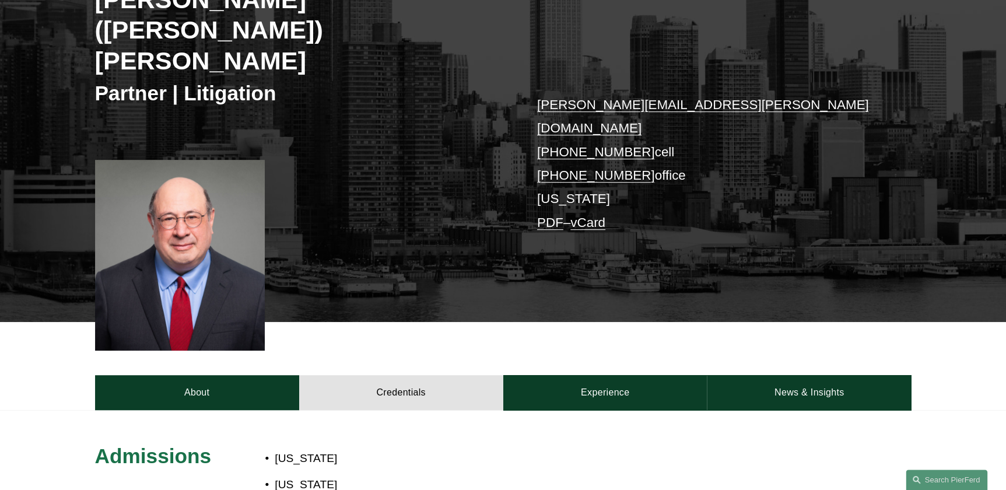
scroll to position [212, 0]
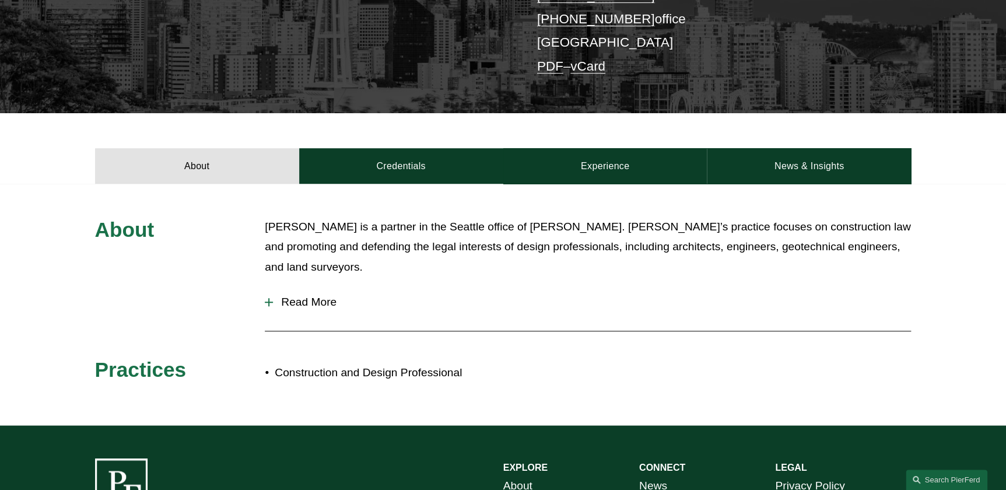
scroll to position [318, 0]
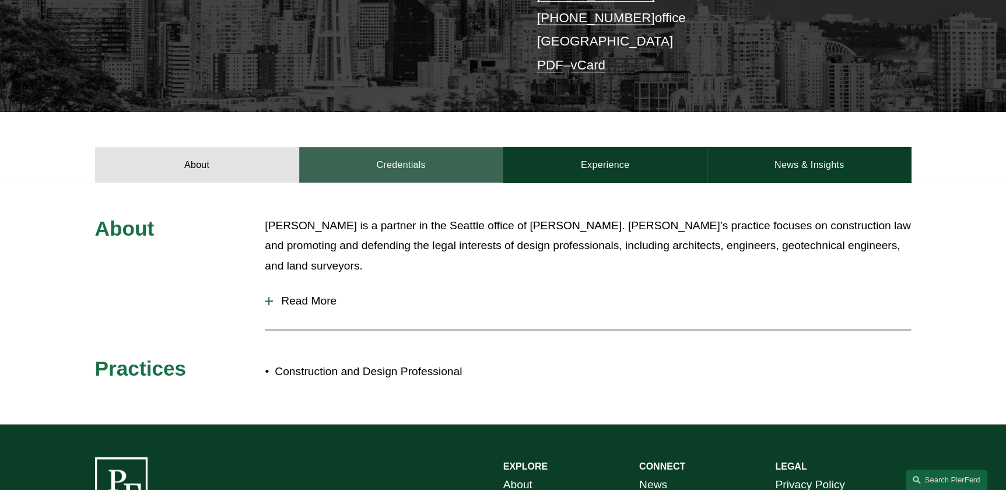
click at [399, 147] on link "Credentials" at bounding box center [401, 164] width 204 height 35
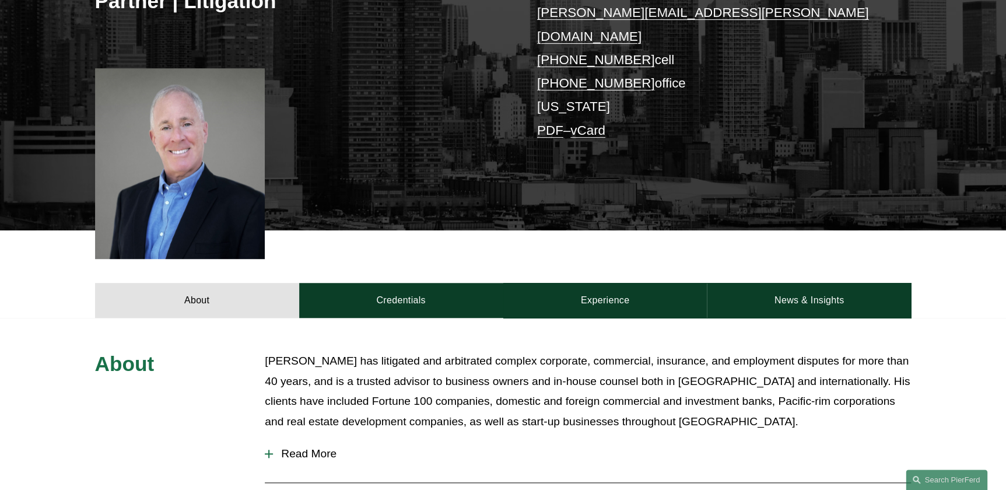
scroll to position [265, 0]
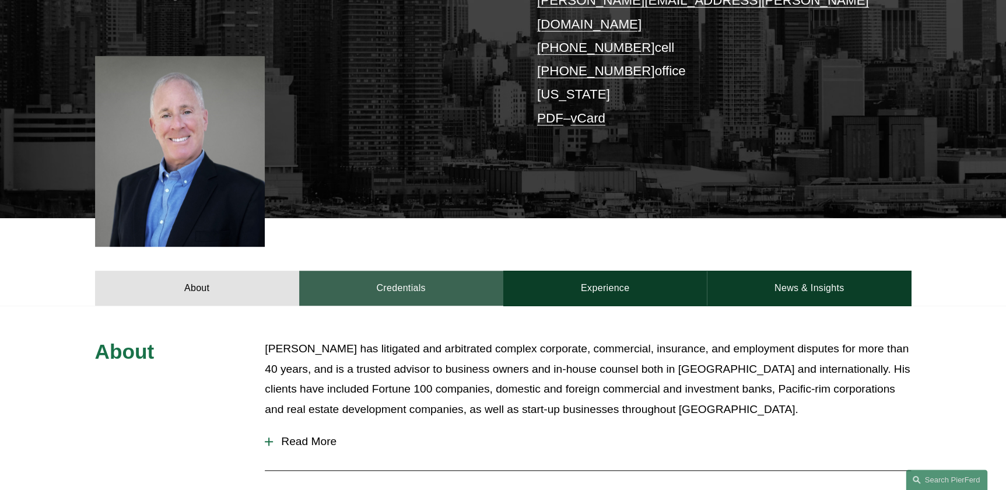
click at [395, 274] on link "Credentials" at bounding box center [401, 288] width 204 height 35
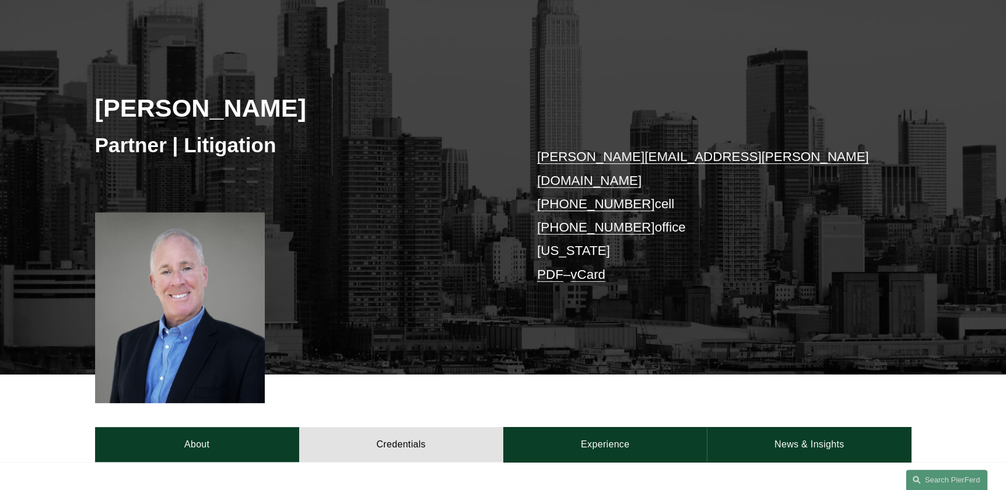
scroll to position [106, 0]
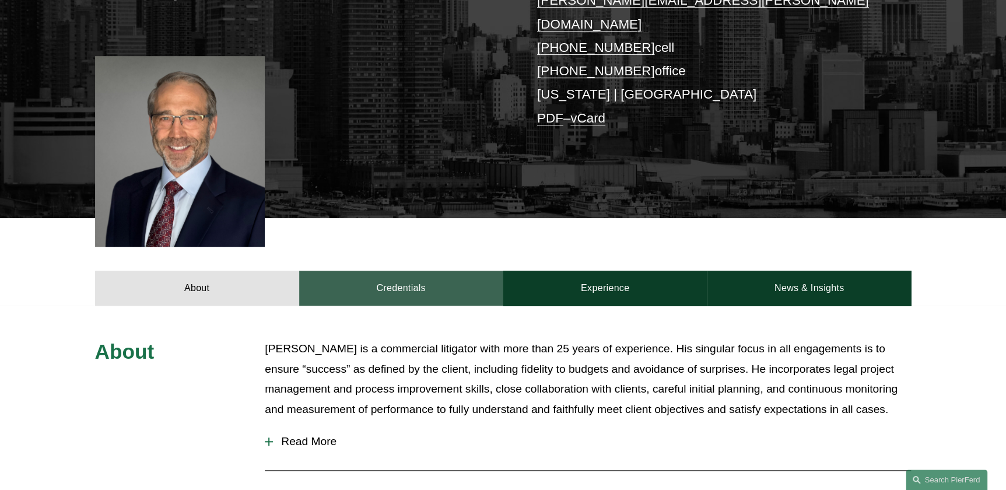
click at [371, 277] on link "Credentials" at bounding box center [401, 288] width 204 height 35
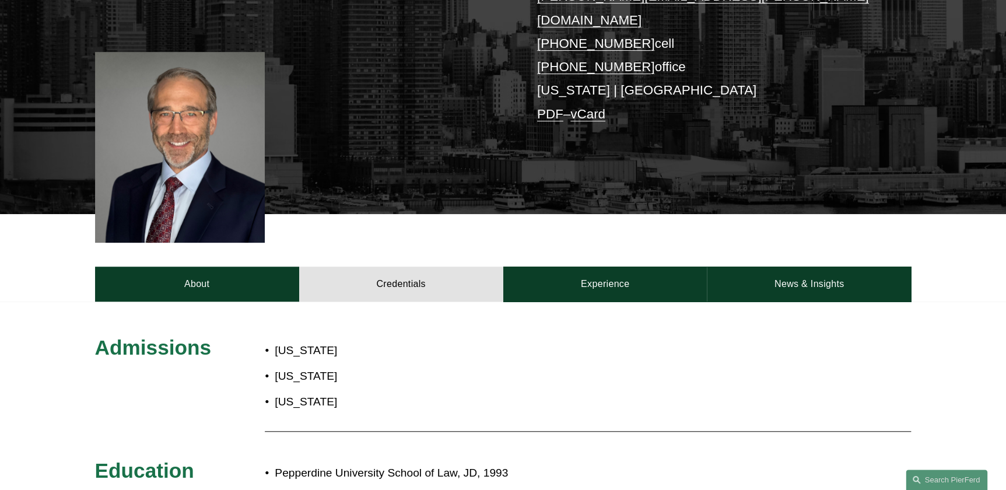
scroll to position [265, 0]
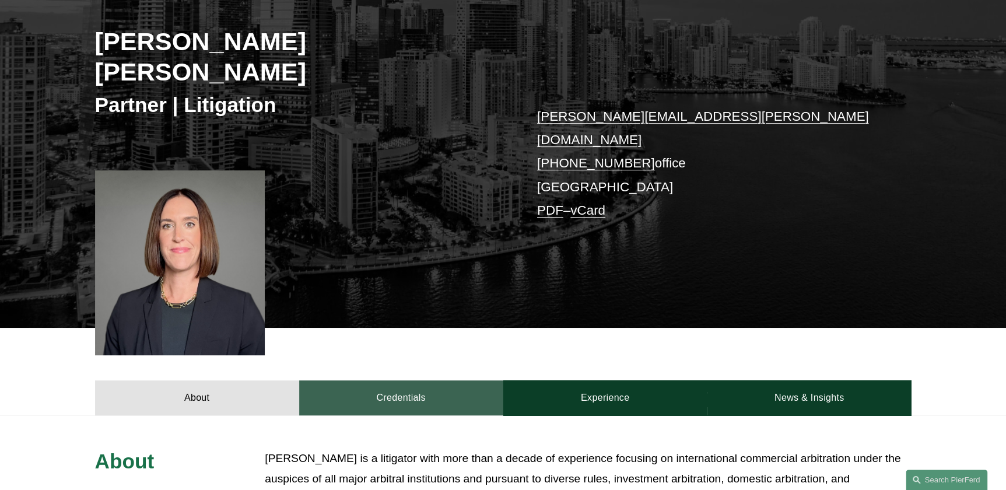
scroll to position [265, 0]
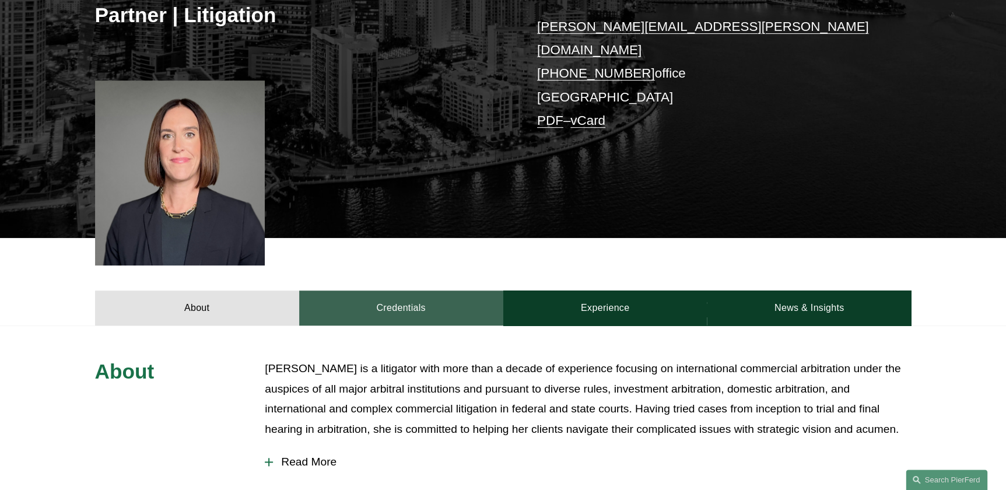
click at [369, 291] on link "Credentials" at bounding box center [401, 308] width 204 height 35
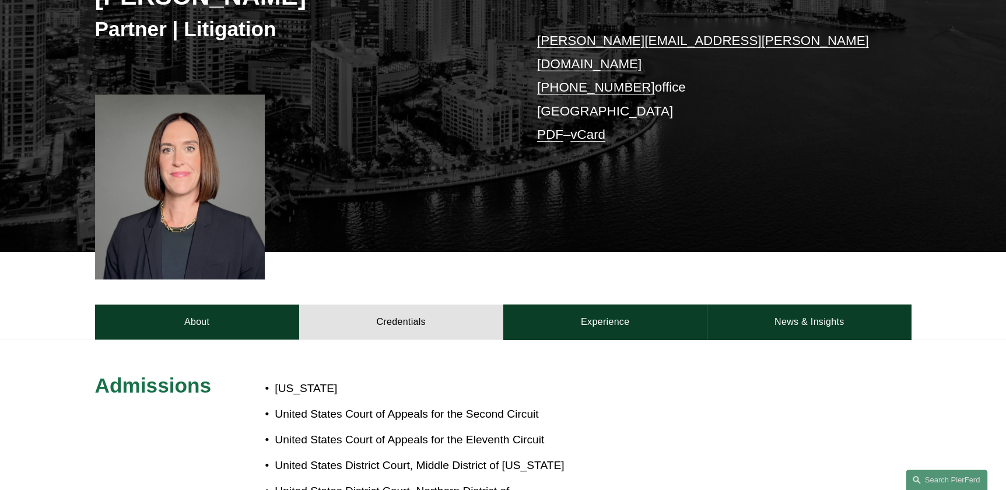
scroll to position [212, 0]
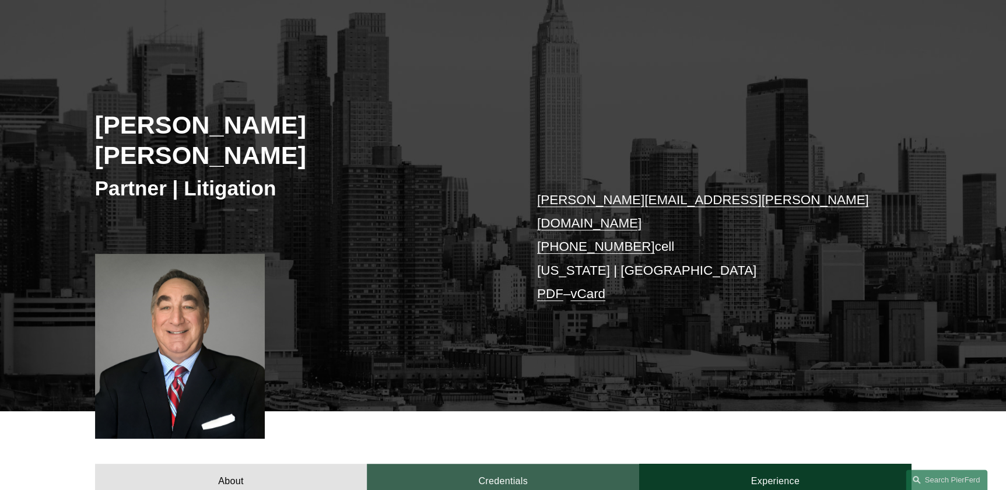
scroll to position [212, 0]
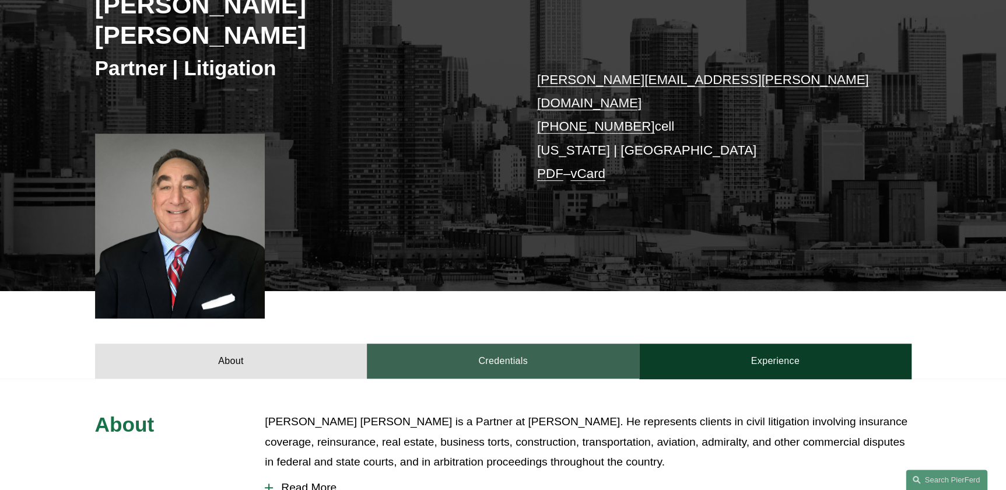
click at [442, 344] on link "Credentials" at bounding box center [503, 361] width 272 height 35
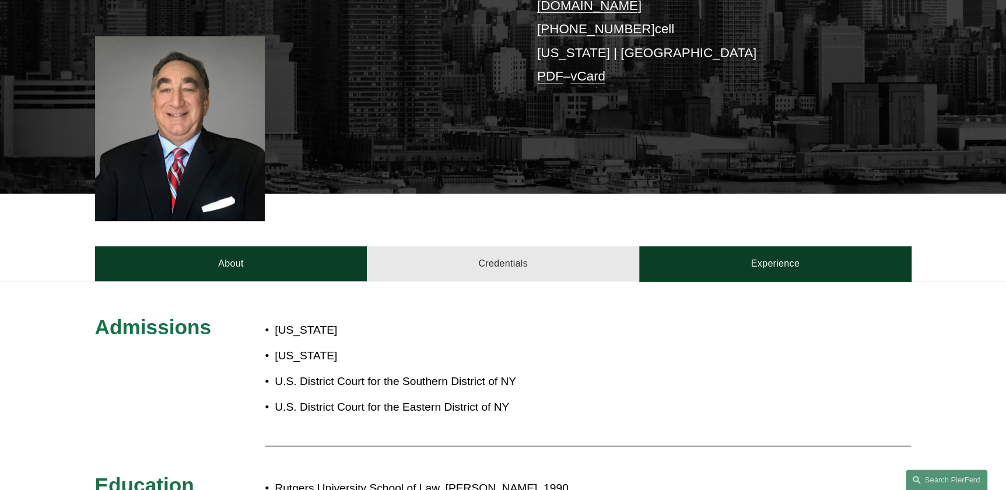
scroll to position [318, 0]
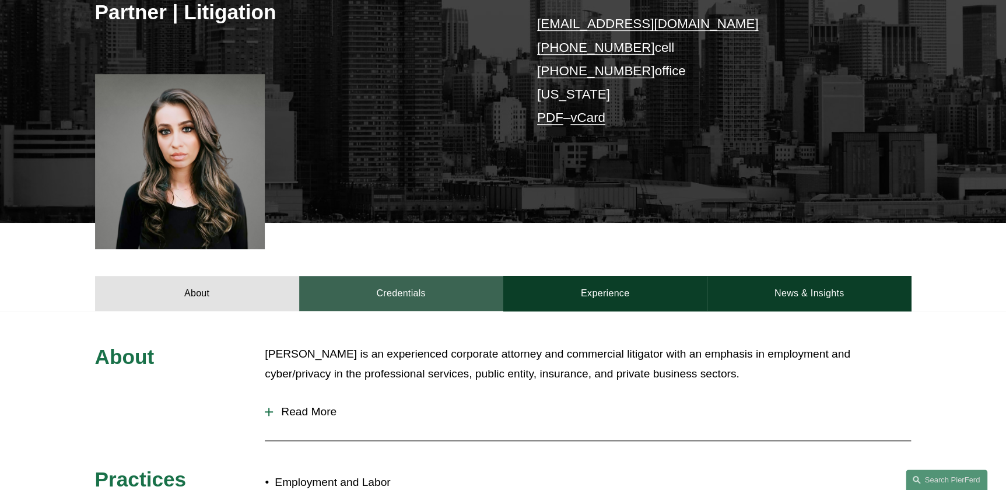
scroll to position [265, 0]
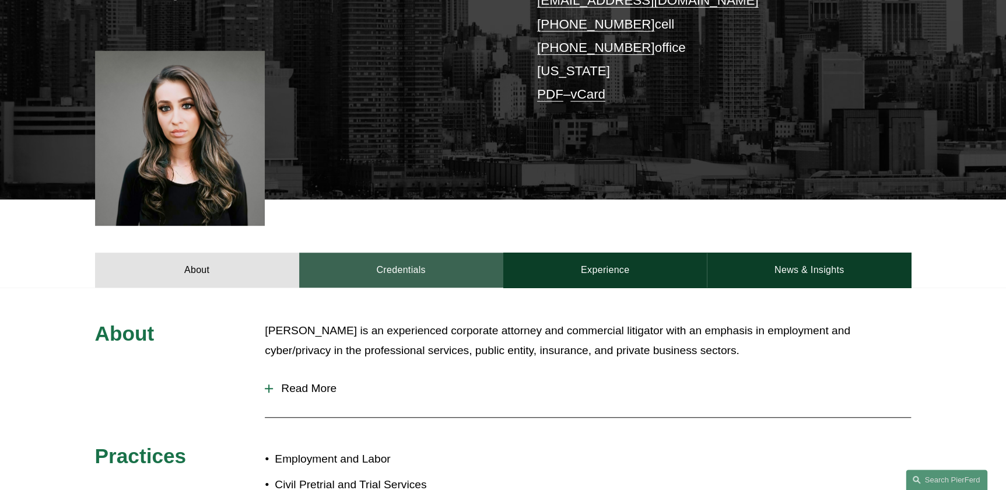
click at [417, 274] on link "Credentials" at bounding box center [401, 270] width 204 height 35
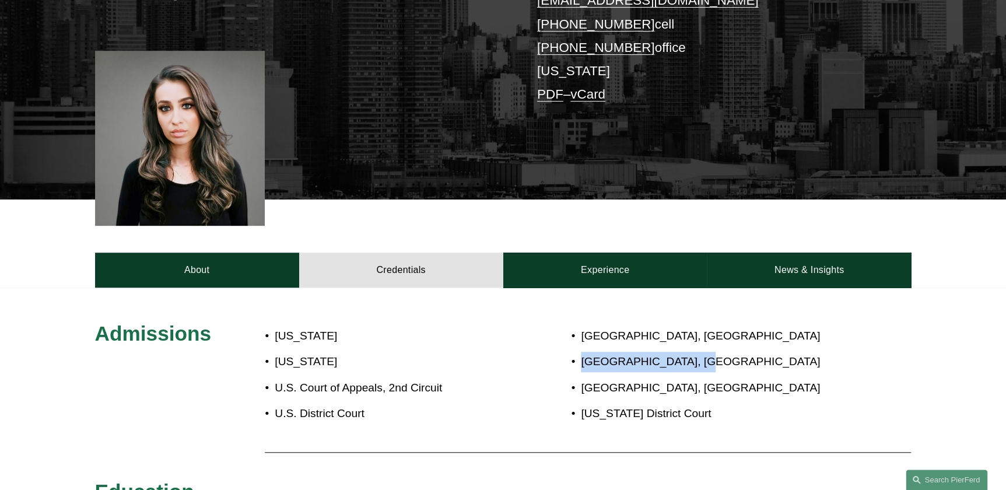
drag, startPoint x: 700, startPoint y: 359, endPoint x: 573, endPoint y: 359, distance: 127.2
click at [581, 359] on p "Southern District, NY" at bounding box center [712, 362] width 263 height 20
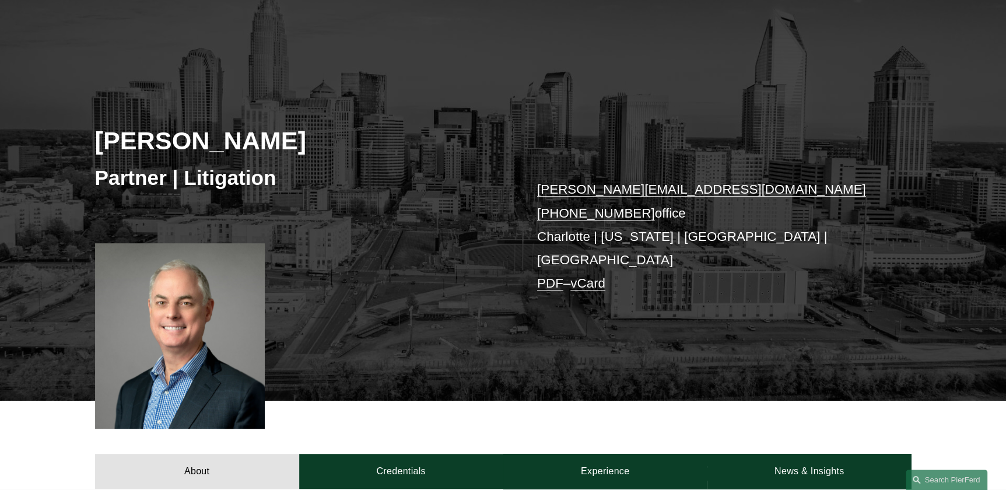
scroll to position [371, 0]
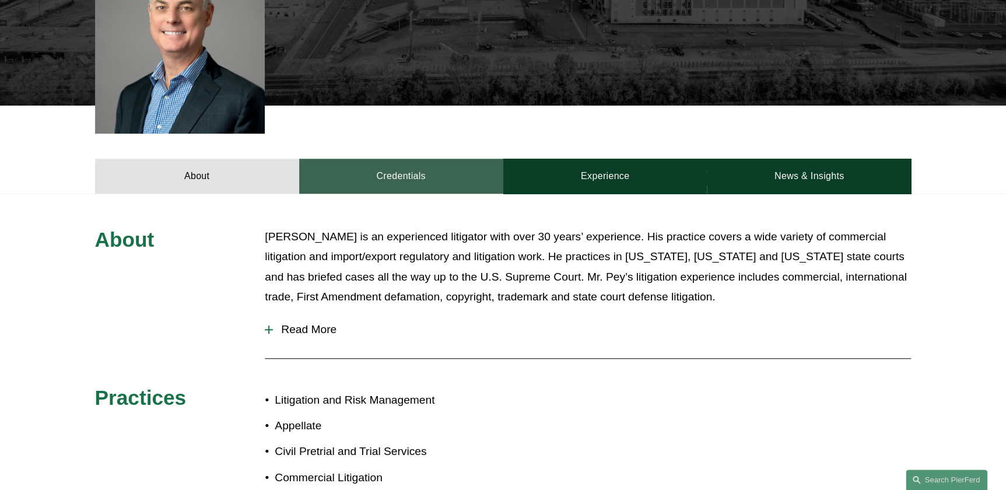
click at [397, 159] on link "Credentials" at bounding box center [401, 176] width 204 height 35
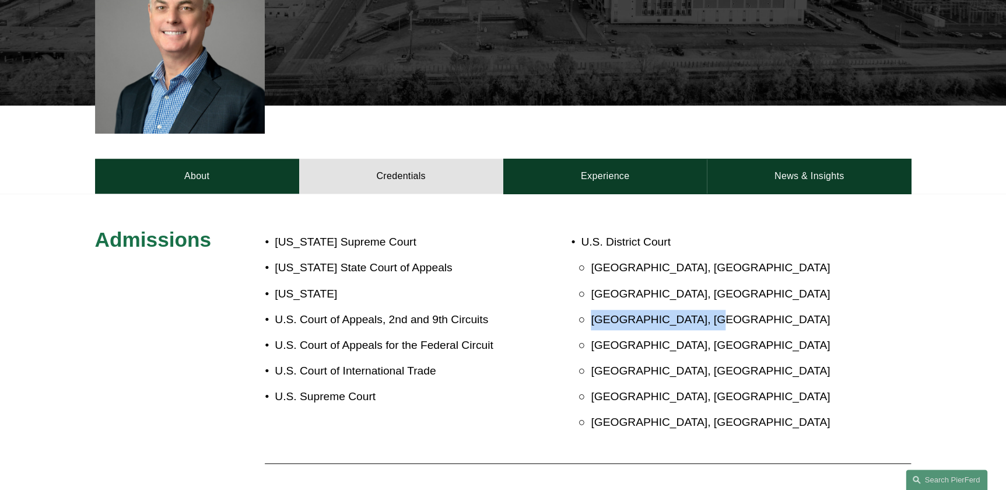
drag, startPoint x: 693, startPoint y: 307, endPoint x: 576, endPoint y: 310, distance: 117.3
click at [591, 310] on p "[GEOGRAPHIC_DATA], [GEOGRAPHIC_DATA]" at bounding box center [717, 320] width 253 height 20
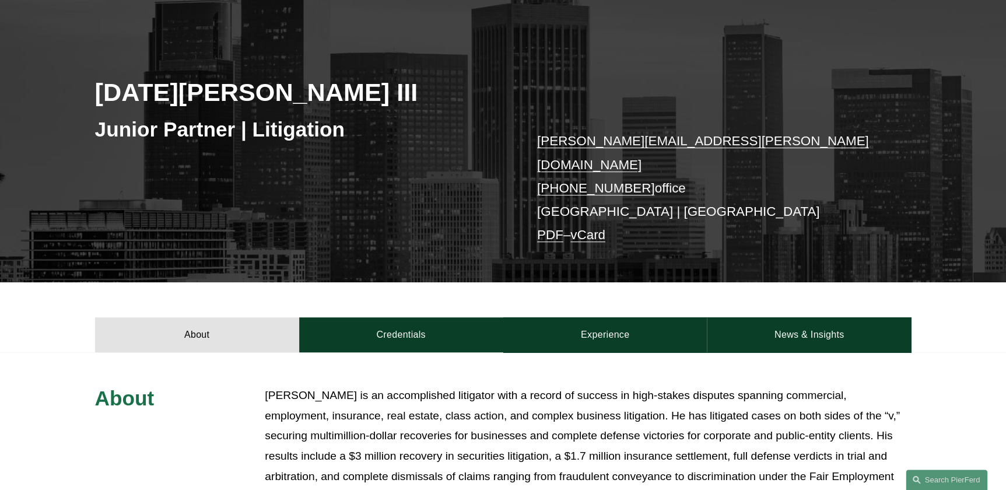
scroll to position [318, 0]
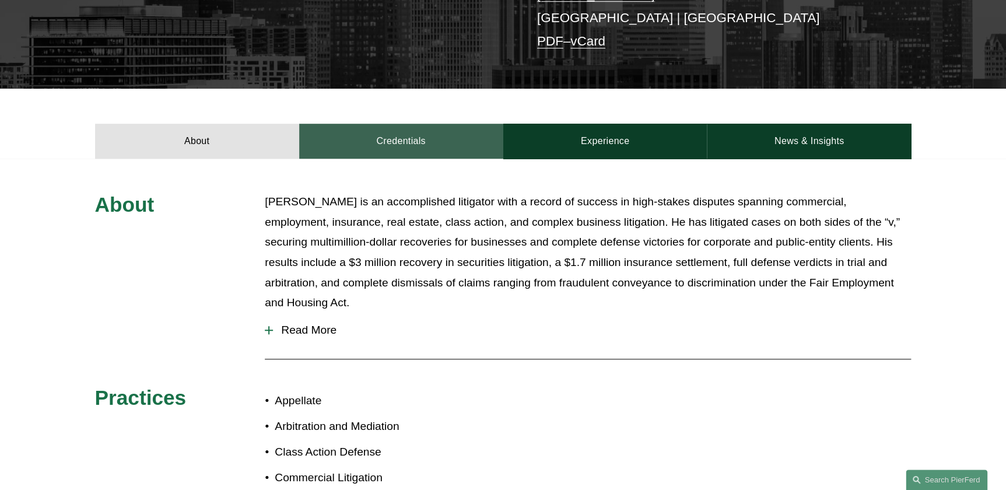
click at [410, 128] on link "Credentials" at bounding box center [401, 141] width 204 height 35
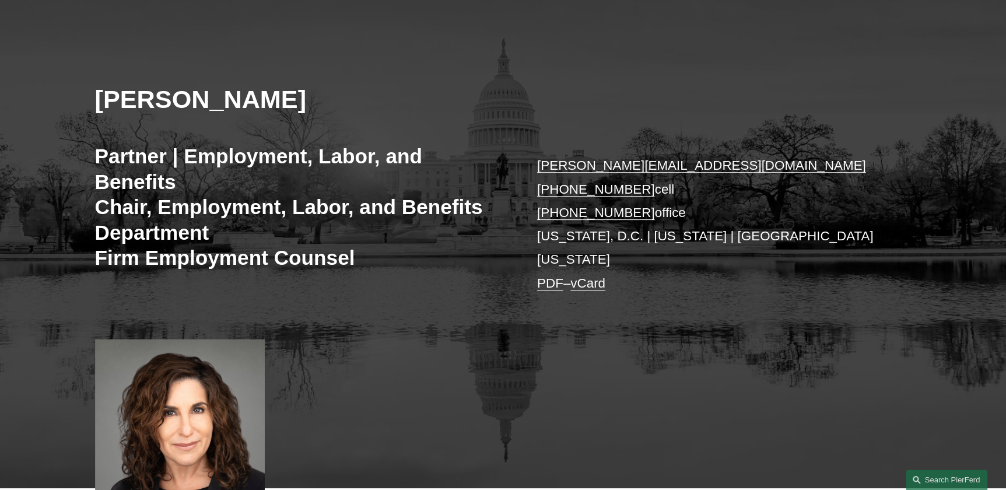
scroll to position [371, 0]
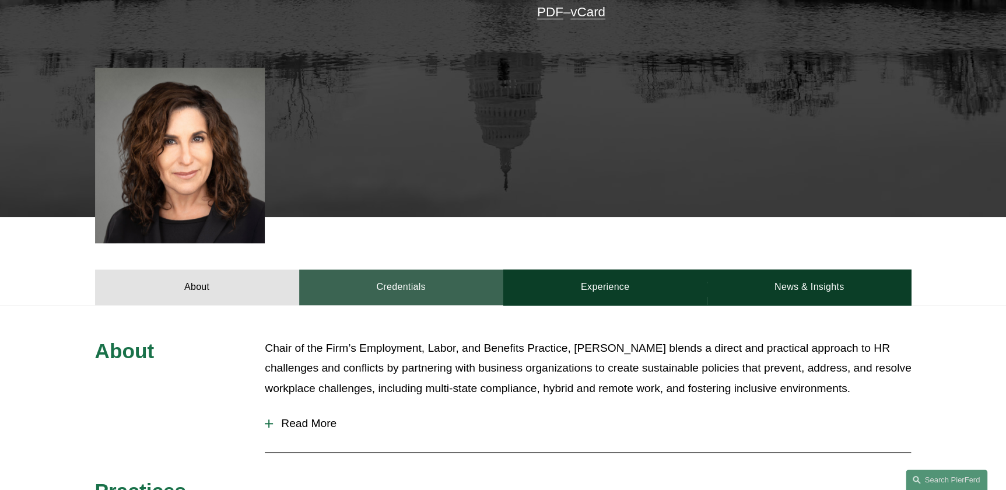
click at [376, 270] on link "Credentials" at bounding box center [401, 287] width 204 height 35
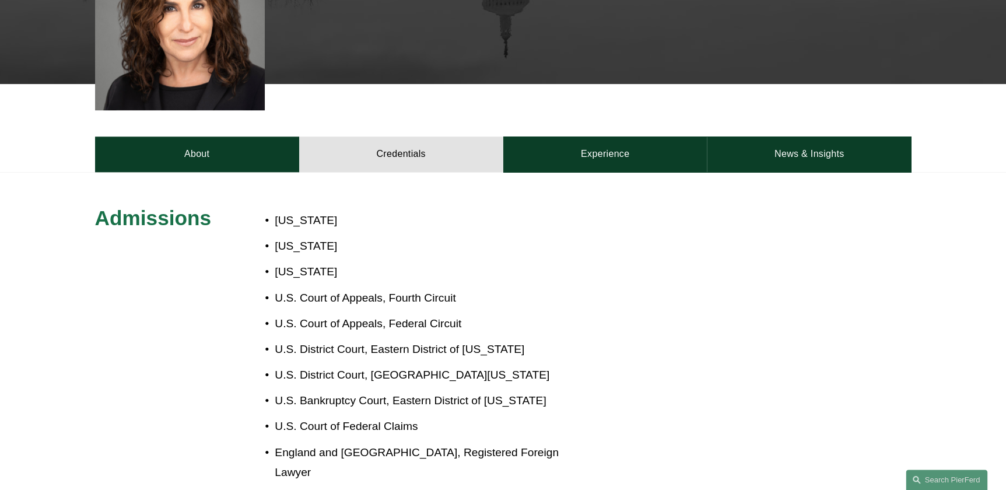
scroll to position [530, 0]
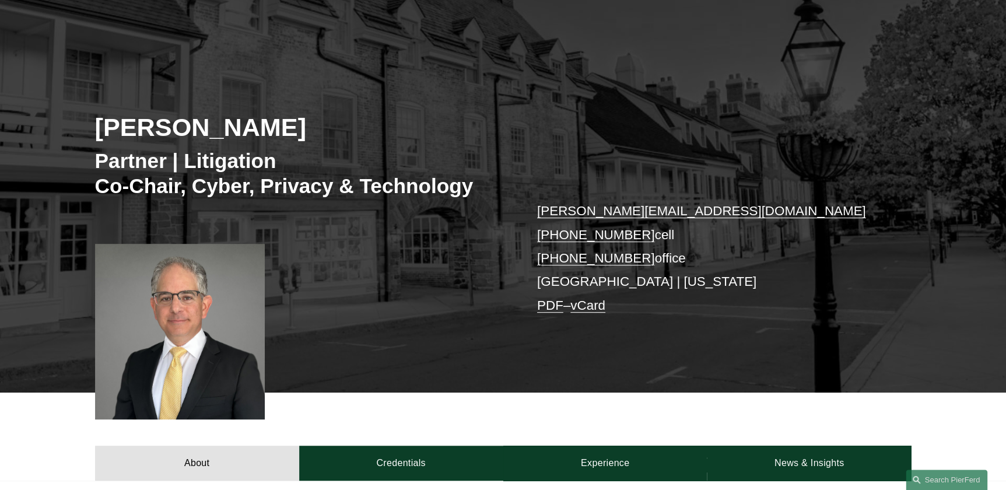
scroll to position [265, 0]
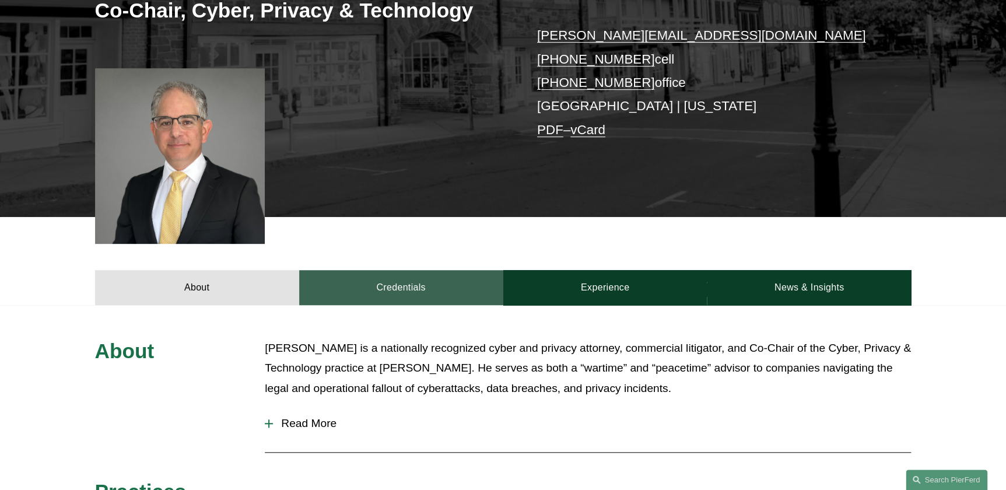
click at [395, 274] on link "Credentials" at bounding box center [401, 287] width 204 height 35
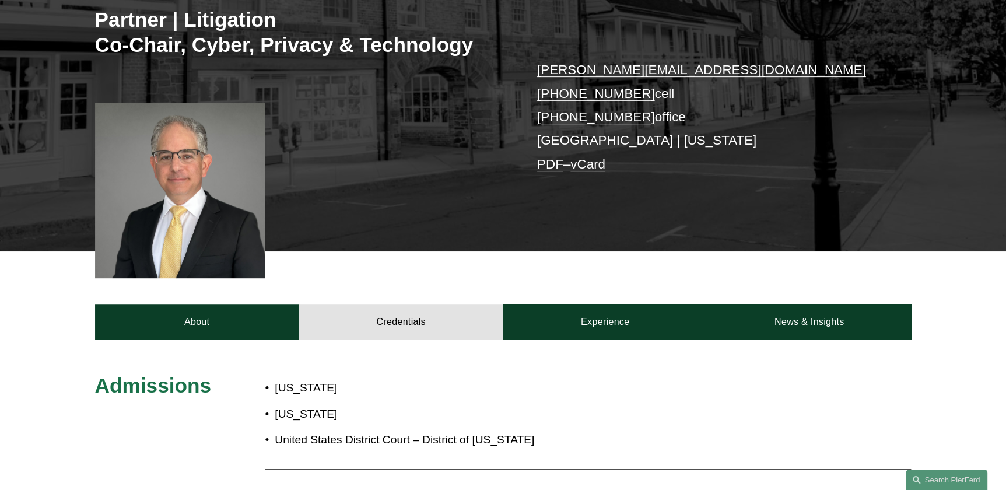
scroll to position [212, 0]
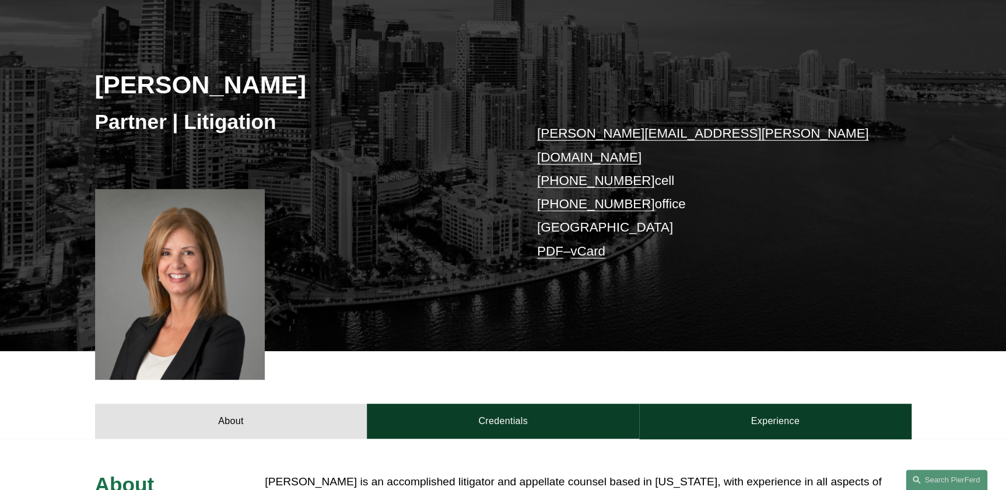
scroll to position [159, 0]
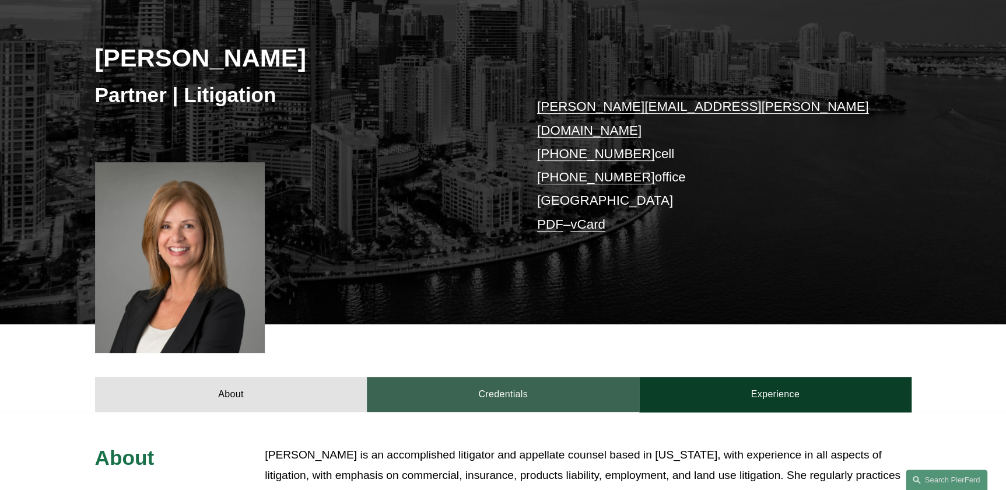
click at [461, 379] on link "Credentials" at bounding box center [503, 394] width 272 height 35
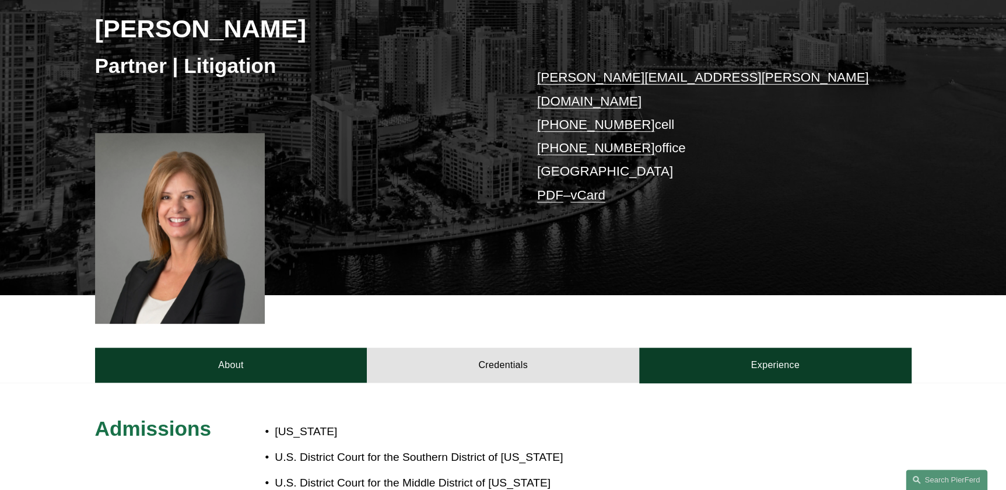
scroll to position [265, 0]
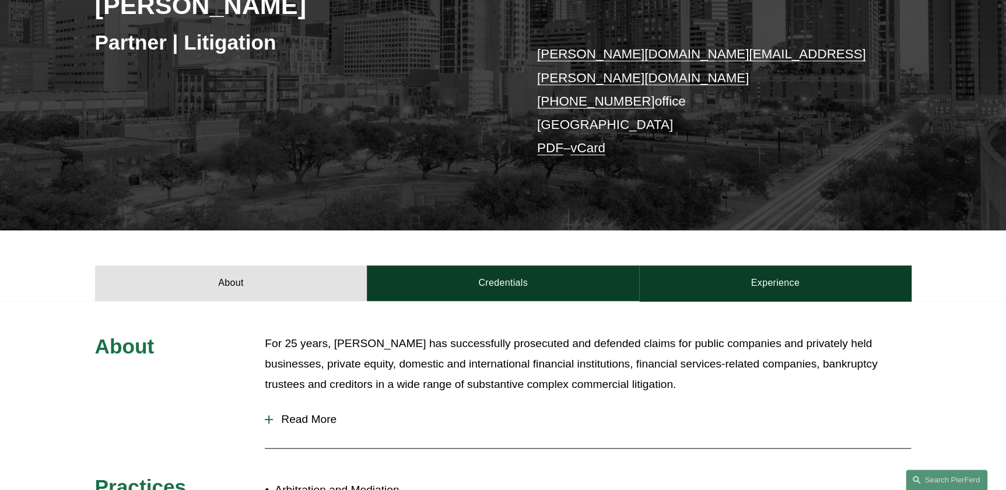
scroll to position [212, 0]
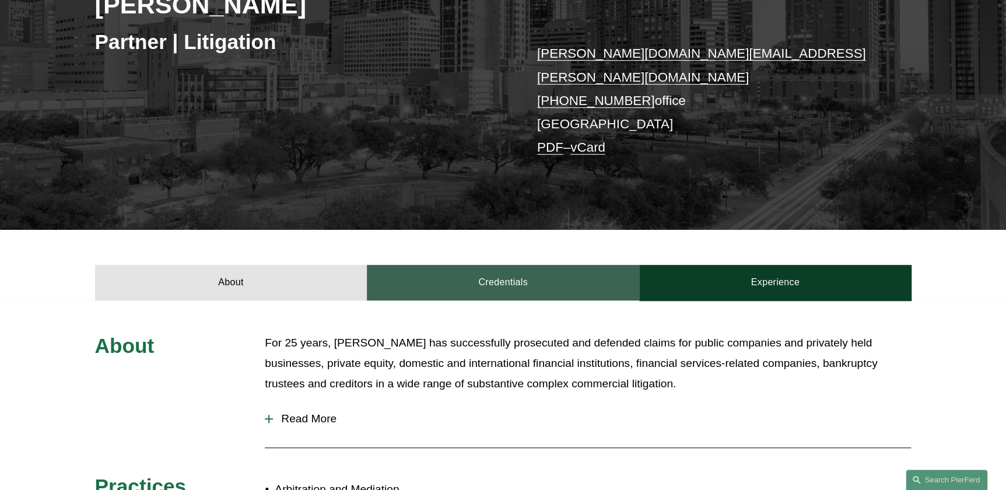
click at [442, 279] on link "Credentials" at bounding box center [503, 282] width 272 height 35
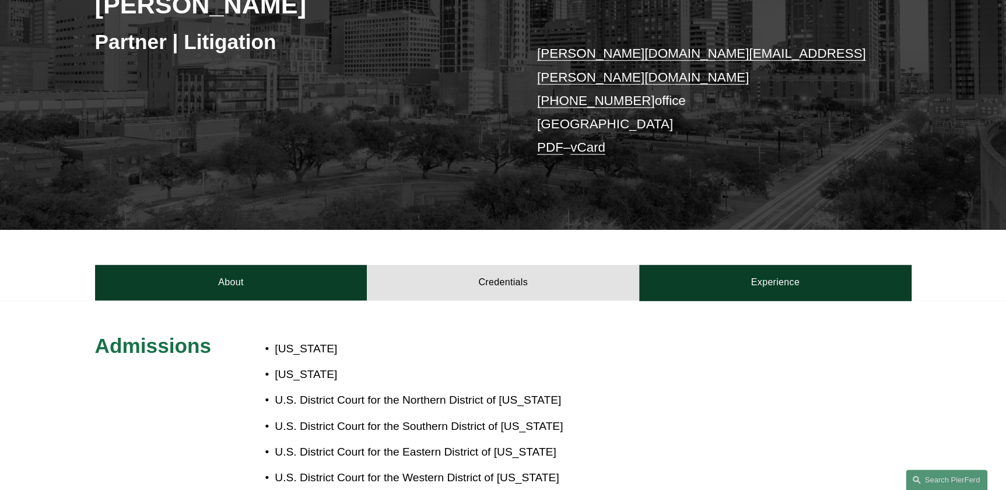
scroll to position [265, 0]
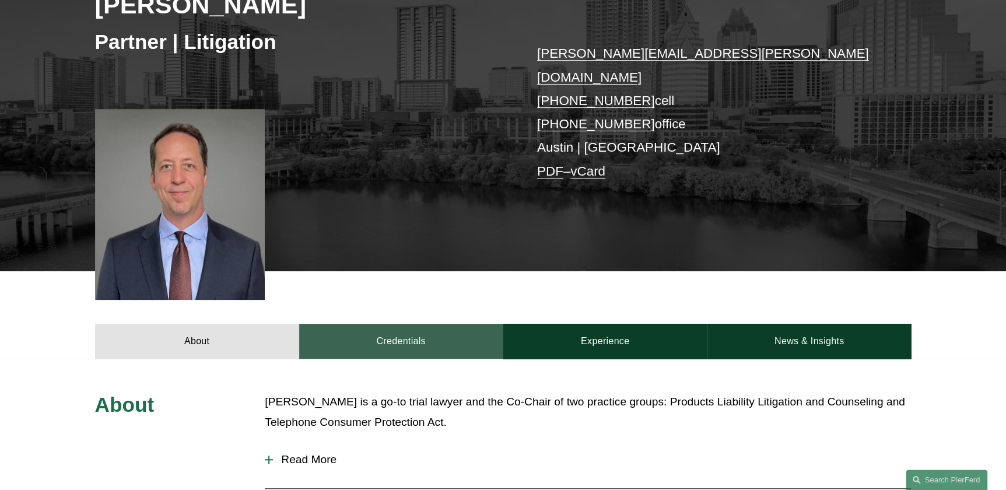
click at [377, 324] on link "Credentials" at bounding box center [401, 341] width 204 height 35
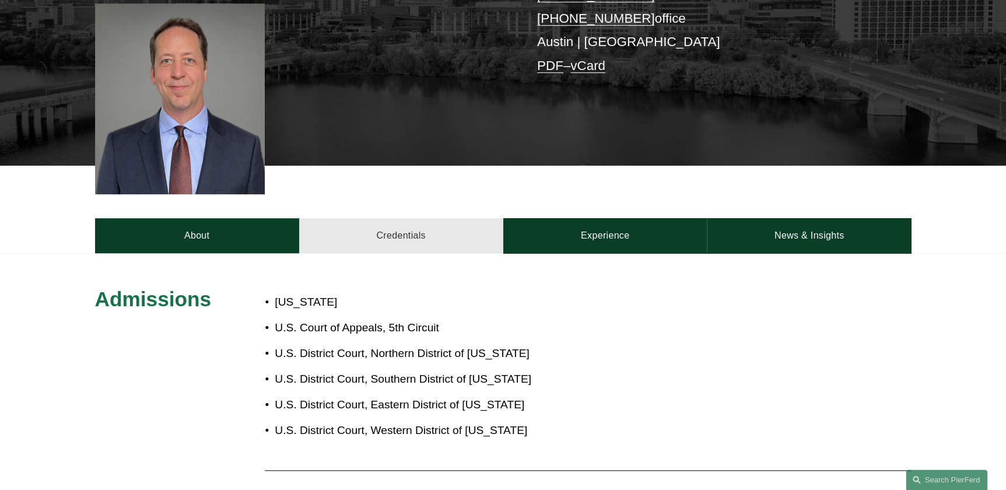
scroll to position [318, 0]
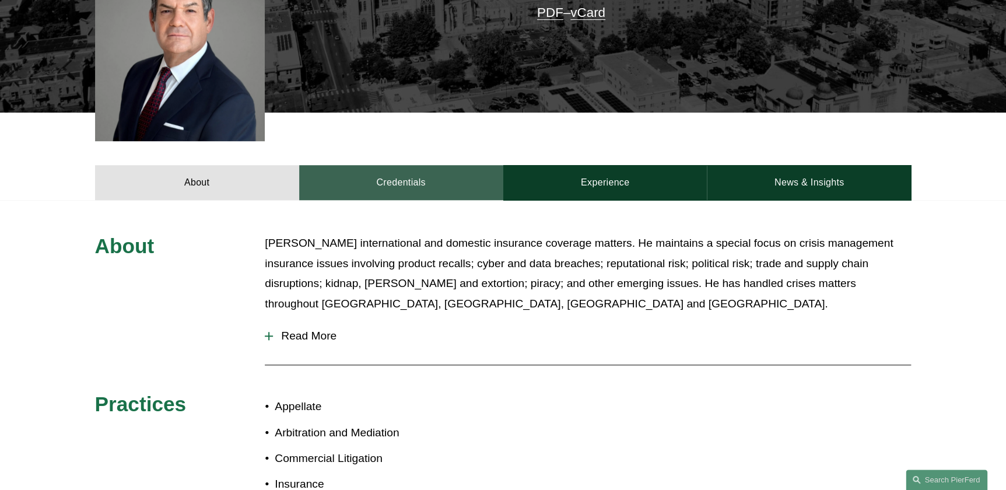
scroll to position [371, 0]
click at [401, 165] on link "Credentials" at bounding box center [401, 182] width 204 height 35
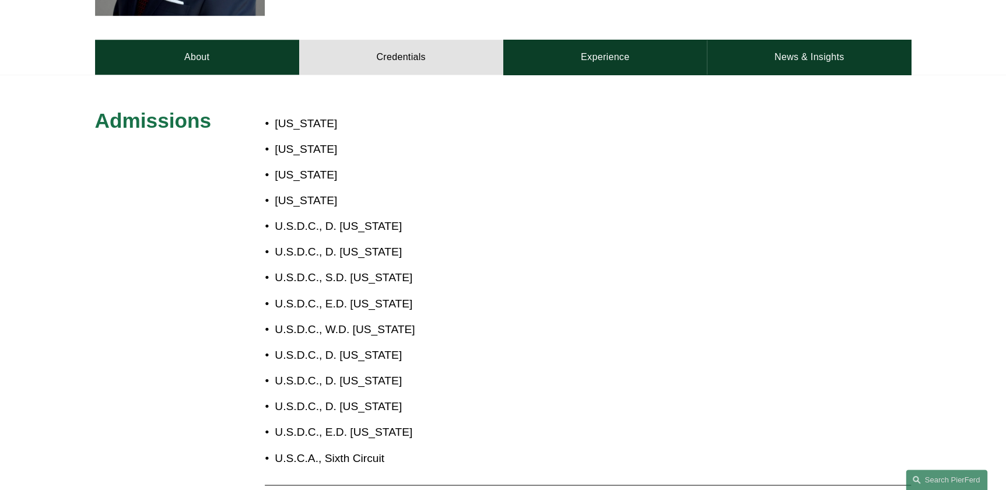
scroll to position [530, 0]
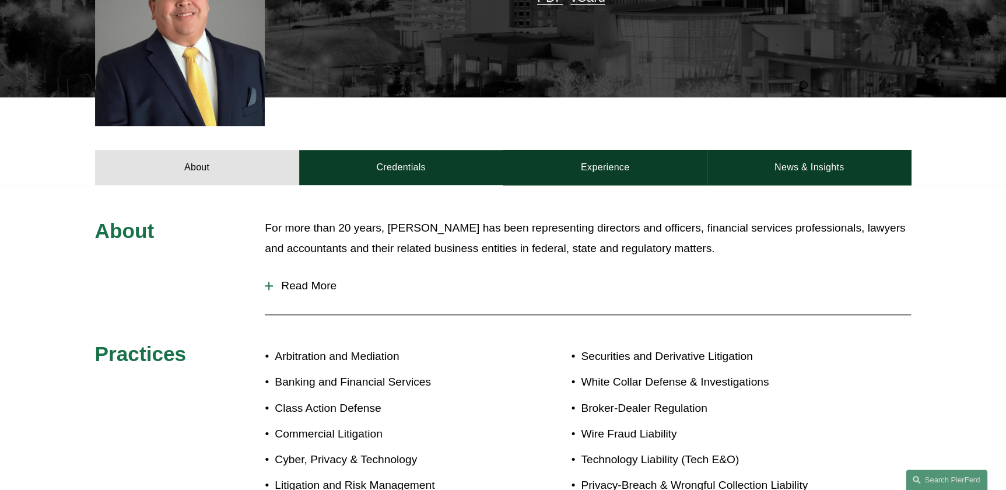
scroll to position [424, 0]
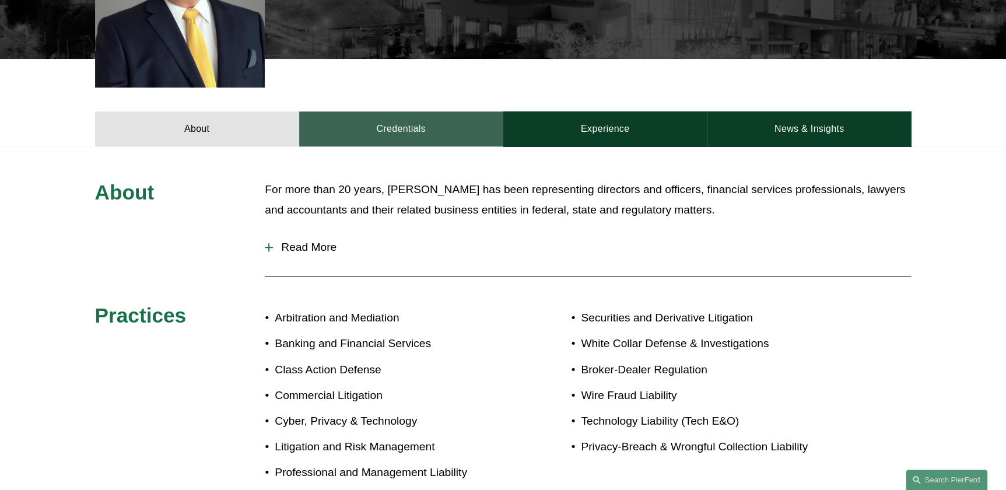
click at [402, 111] on link "Credentials" at bounding box center [401, 128] width 204 height 35
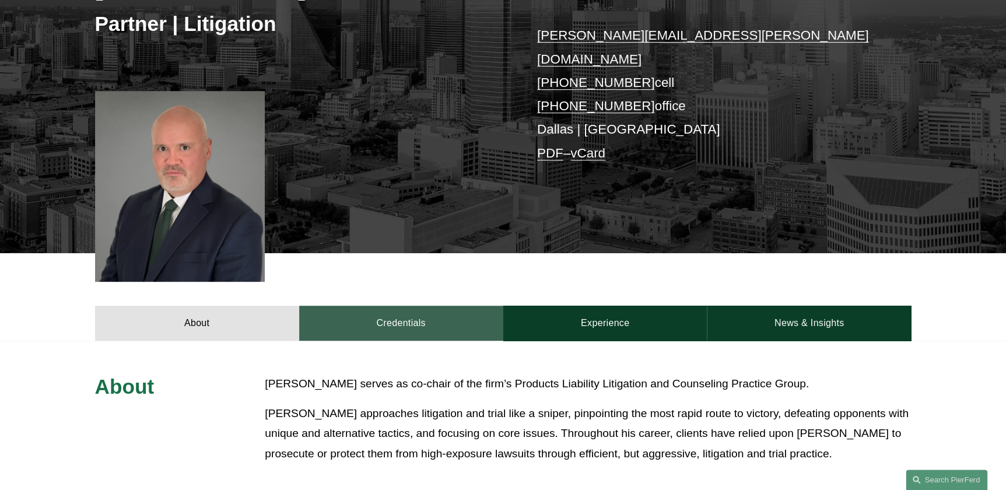
scroll to position [265, 0]
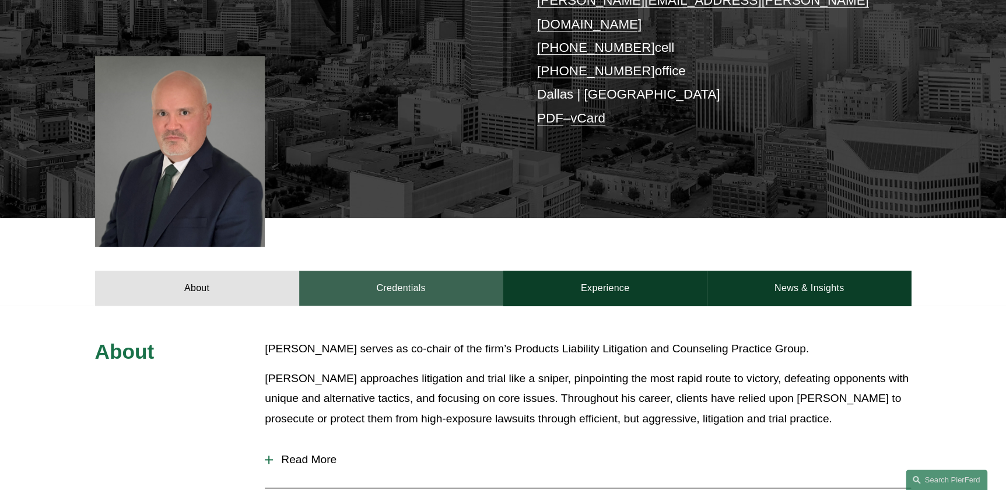
click at [414, 271] on link "Credentials" at bounding box center [401, 288] width 204 height 35
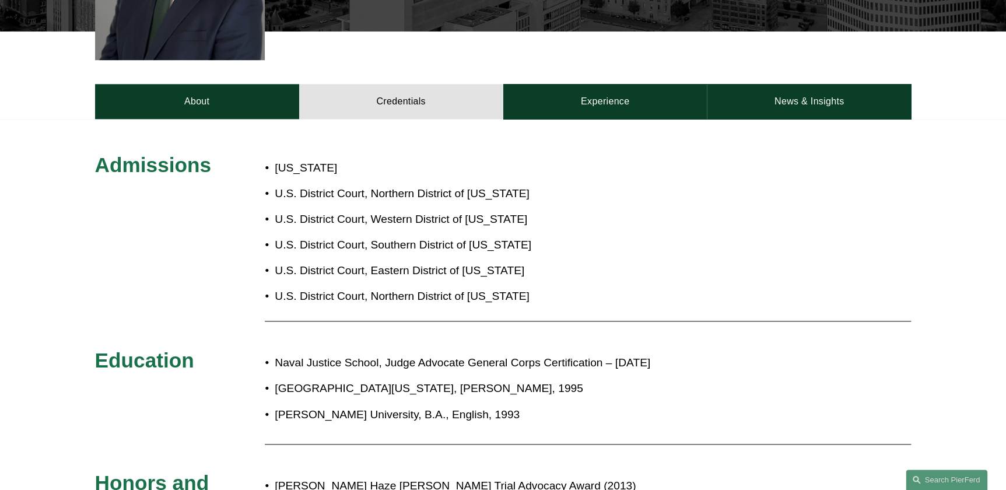
scroll to position [477, 0]
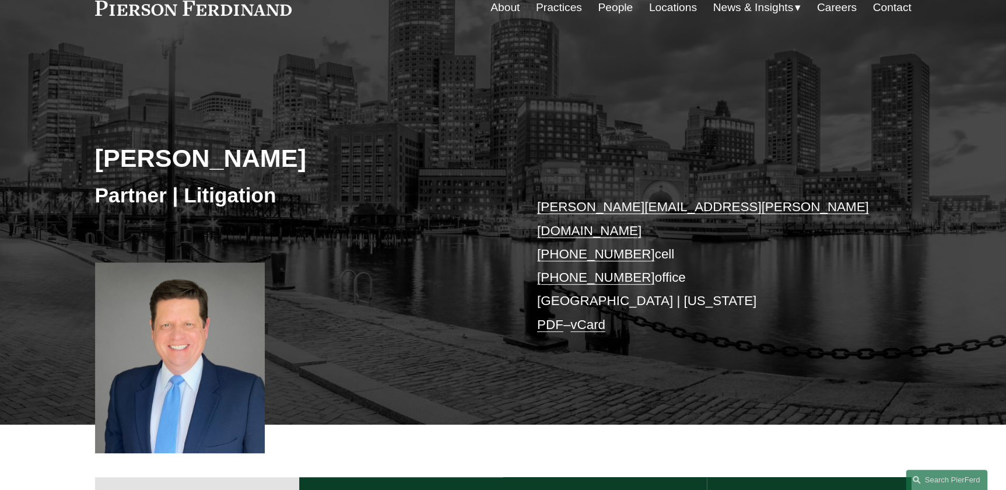
scroll to position [212, 0]
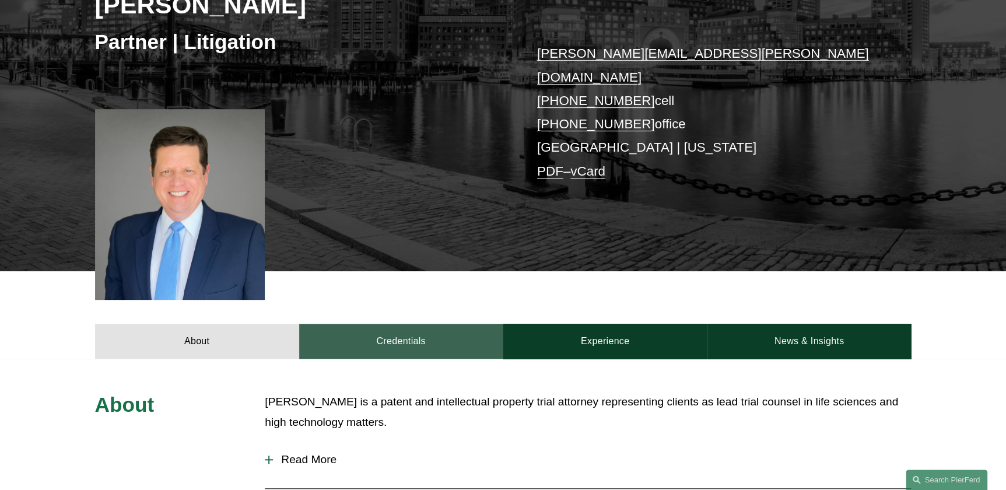
click at [390, 327] on link "Credentials" at bounding box center [401, 341] width 204 height 35
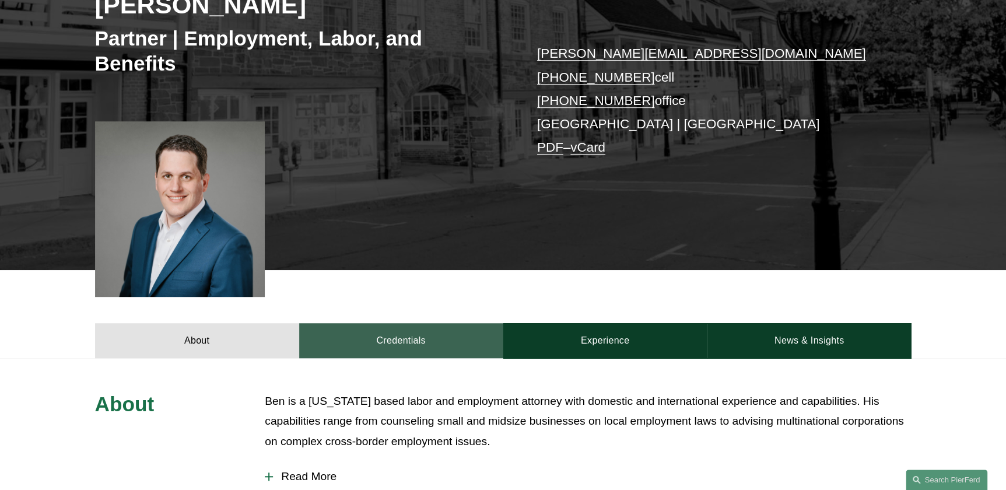
click at [386, 340] on link "Credentials" at bounding box center [401, 340] width 204 height 35
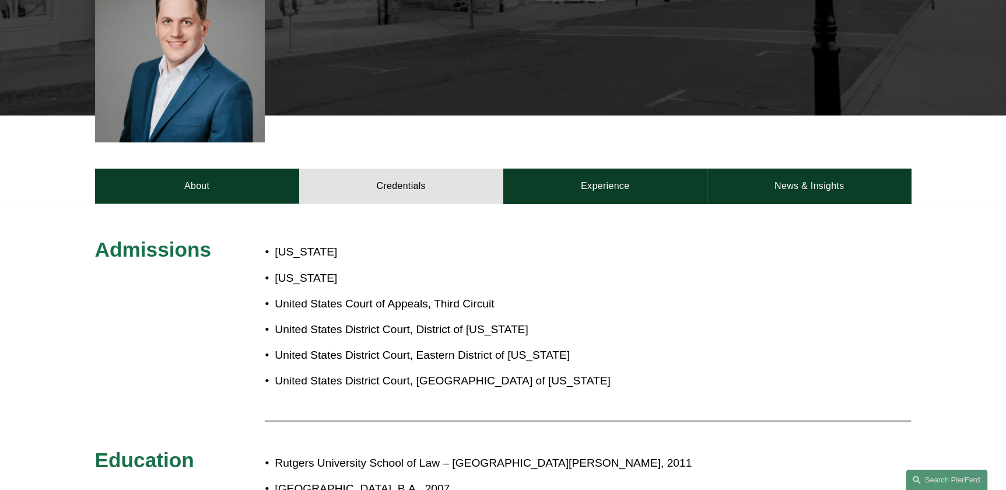
scroll to position [371, 0]
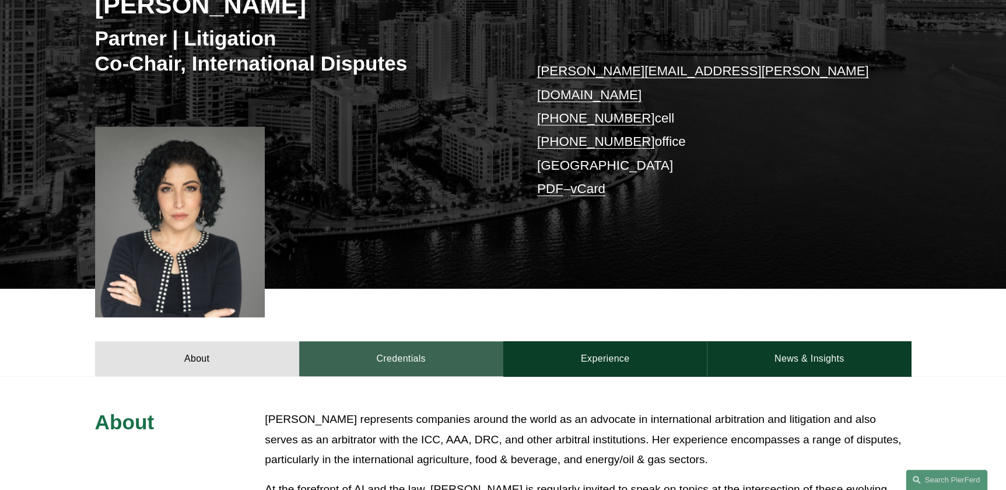
click at [403, 343] on link "Credentials" at bounding box center [401, 358] width 204 height 35
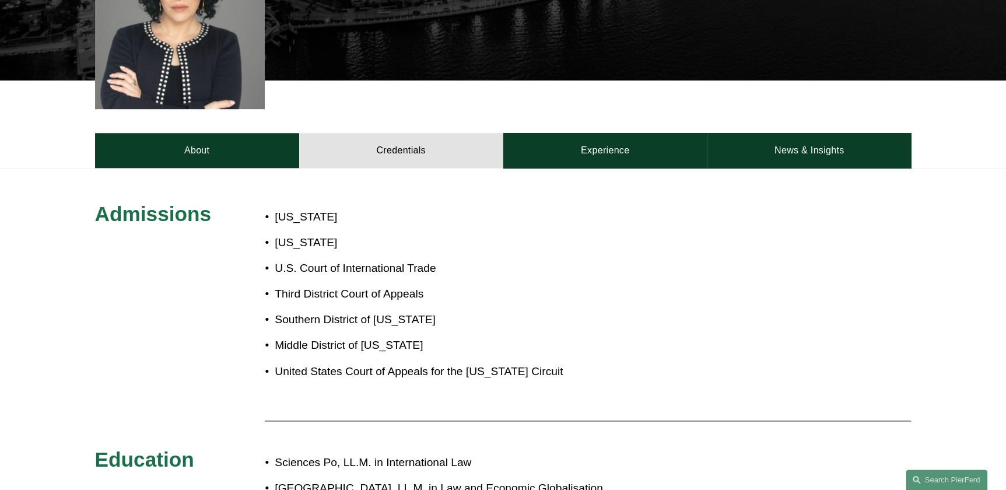
scroll to position [424, 0]
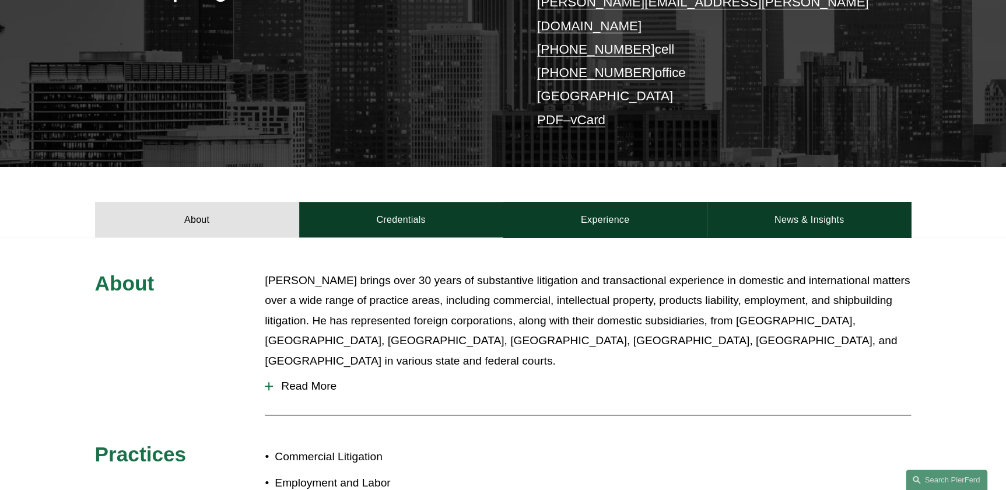
scroll to position [265, 0]
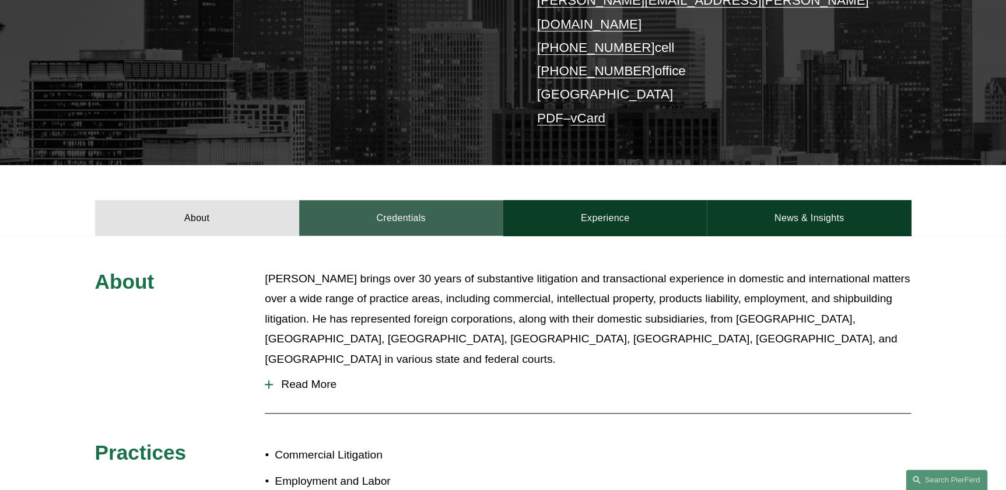
click at [407, 200] on link "Credentials" at bounding box center [401, 217] width 204 height 35
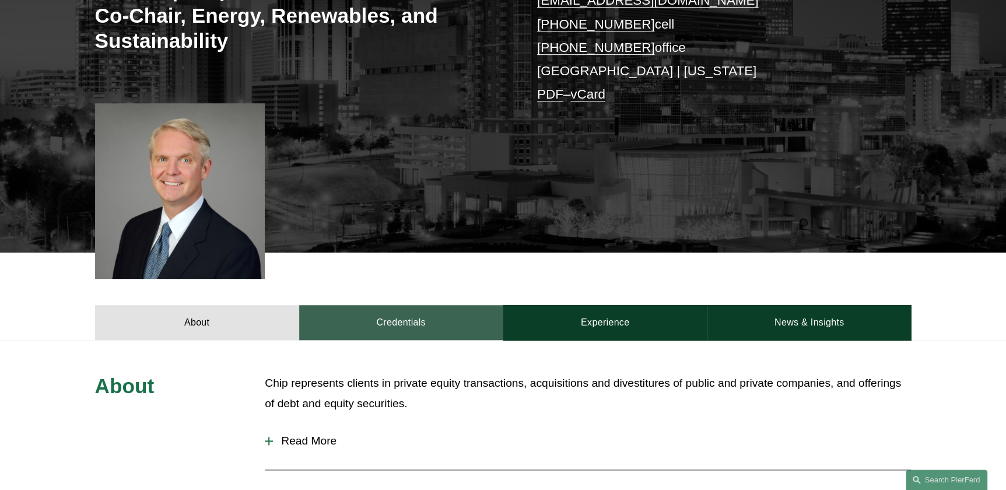
click at [386, 313] on link "Credentials" at bounding box center [401, 322] width 204 height 35
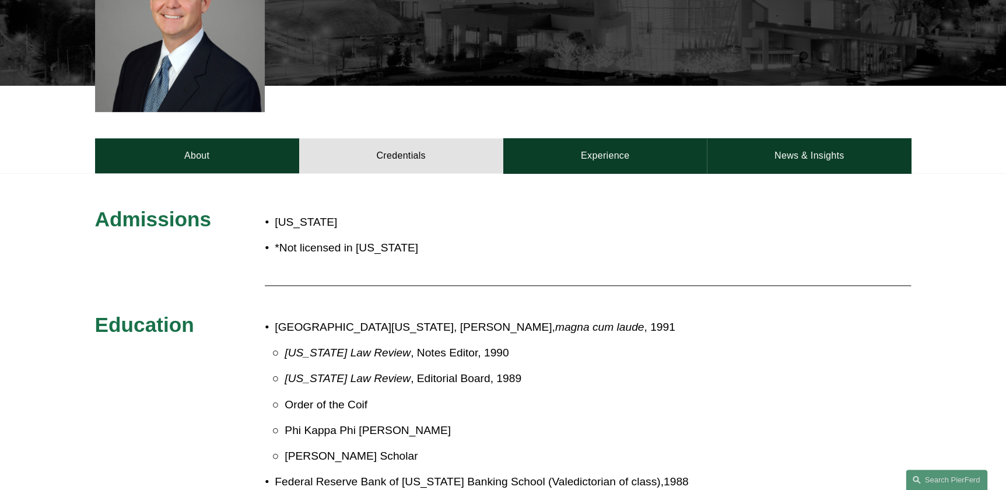
scroll to position [477, 0]
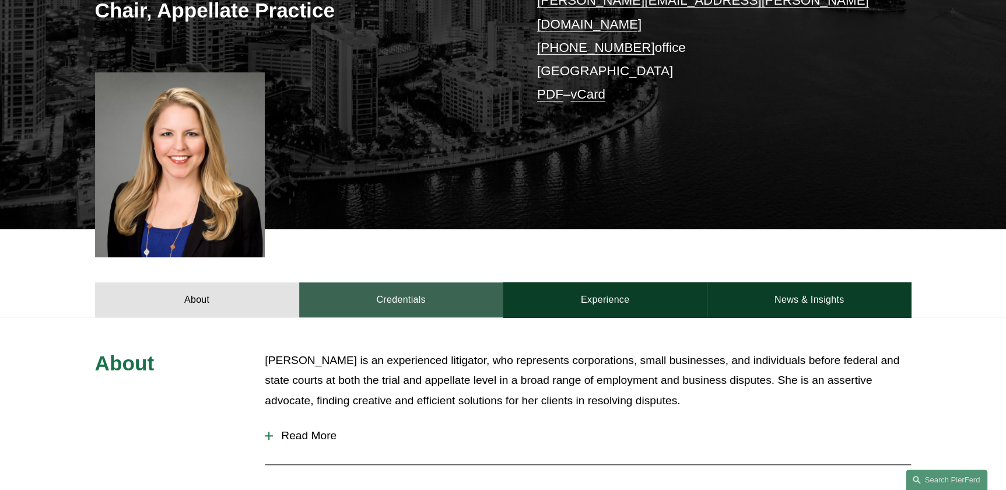
click at [420, 290] on link "Credentials" at bounding box center [401, 299] width 204 height 35
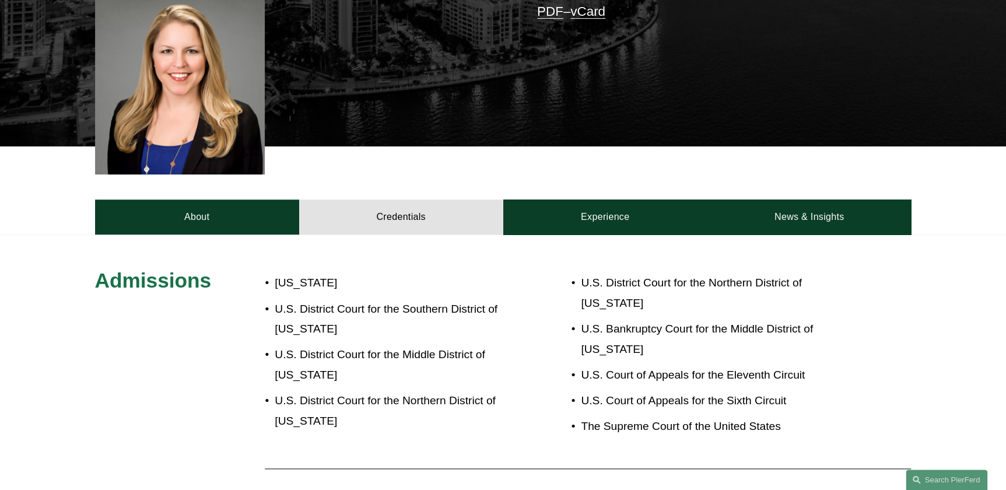
scroll to position [318, 0]
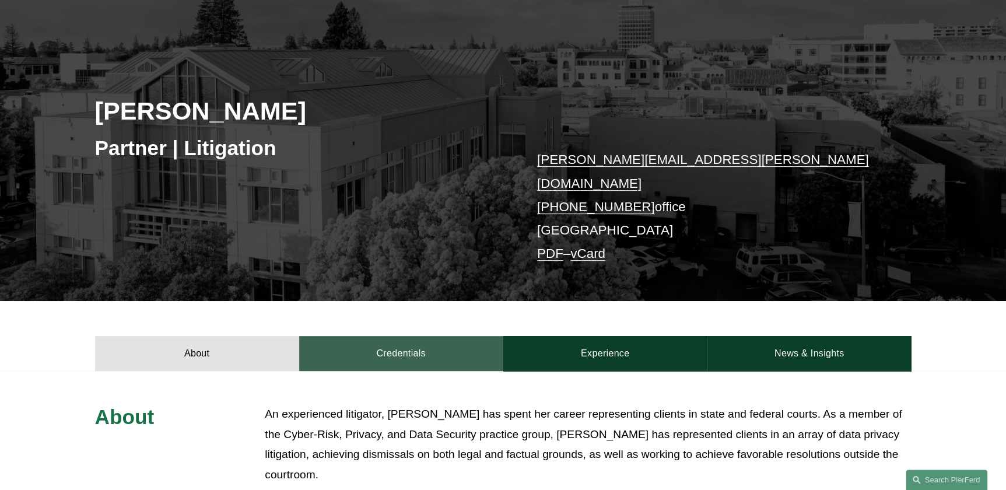
click at [419, 340] on link "Credentials" at bounding box center [401, 353] width 204 height 35
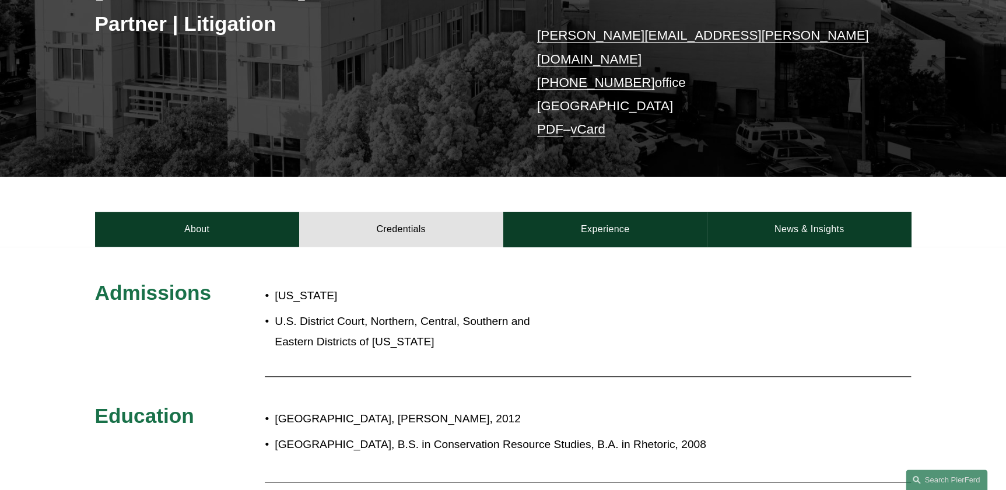
scroll to position [265, 0]
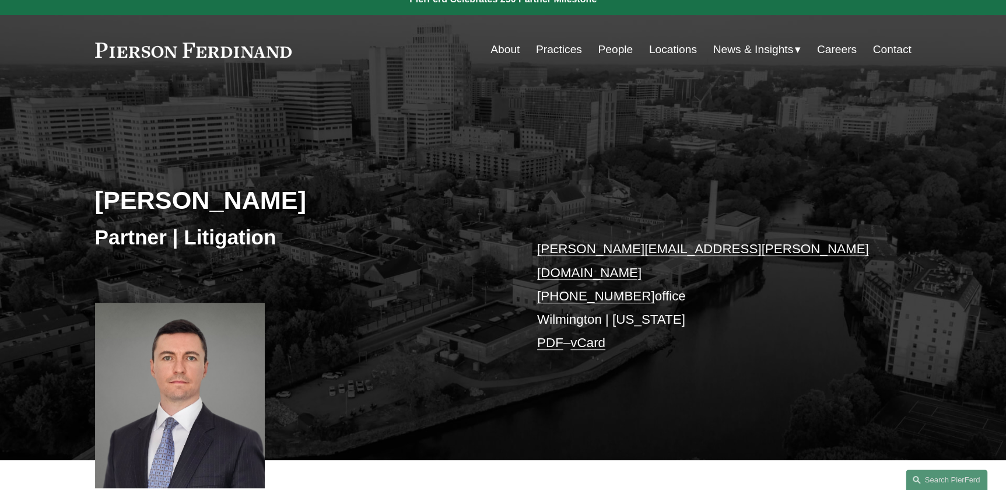
scroll to position [159, 0]
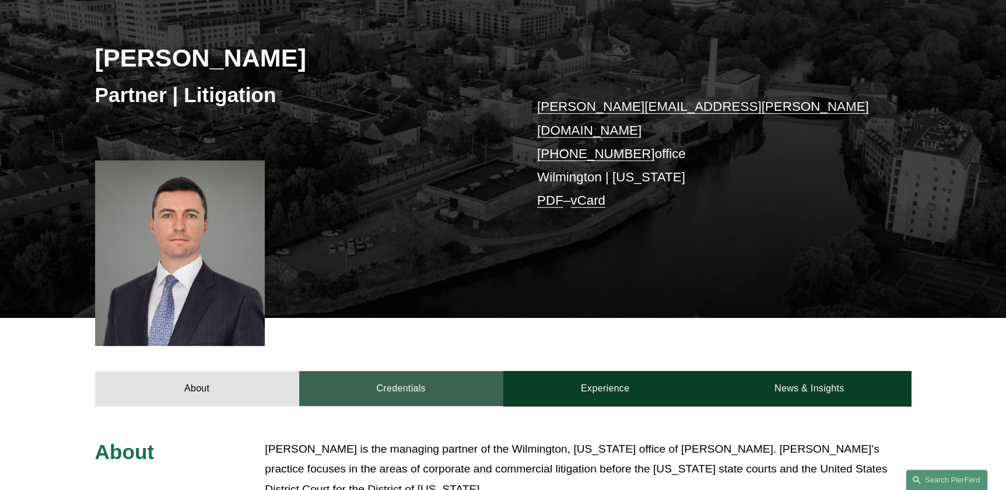
drag, startPoint x: 374, startPoint y: 373, endPoint x: 375, endPoint y: 368, distance: 5.9
click at [375, 373] on link "Credentials" at bounding box center [401, 388] width 204 height 35
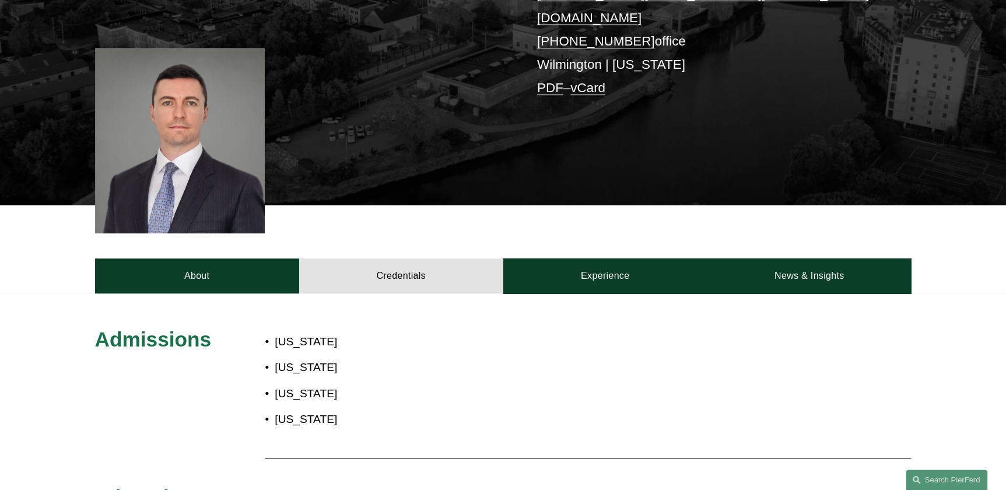
scroll to position [318, 0]
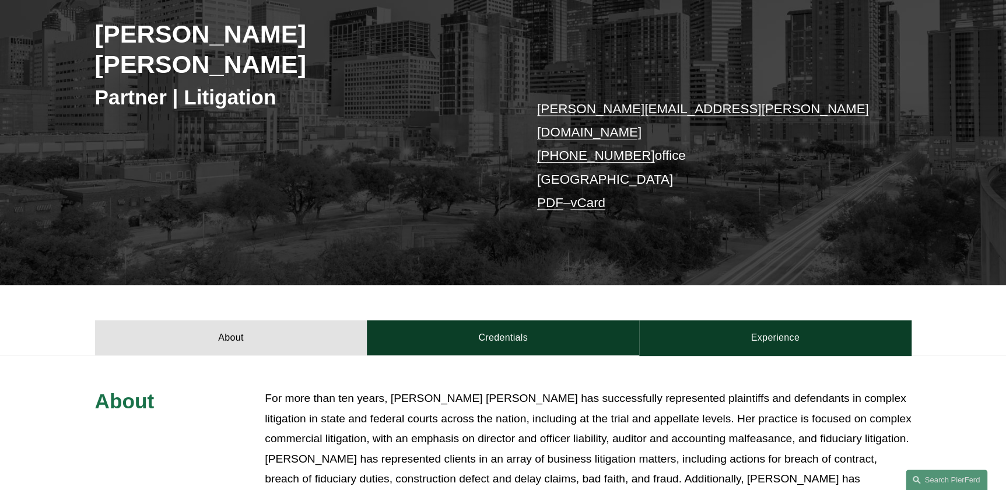
scroll to position [212, 0]
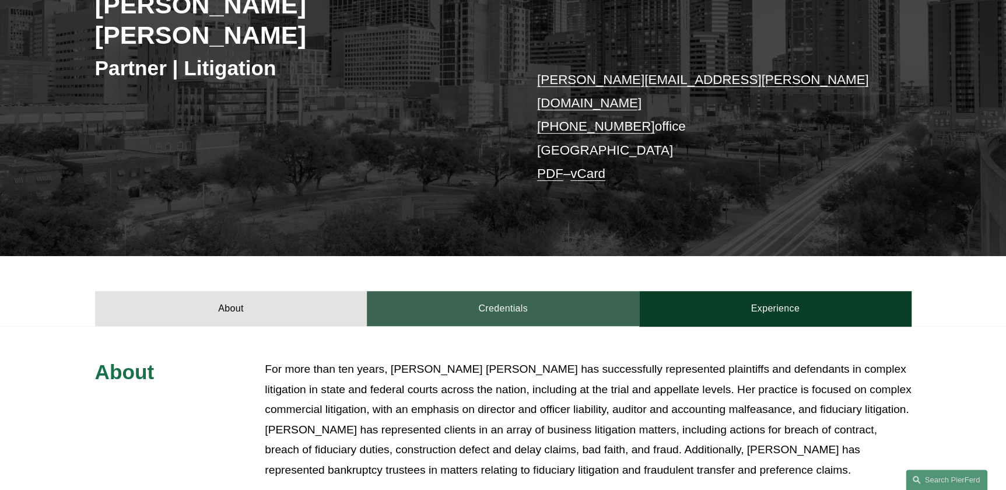
click at [406, 291] on link "Credentials" at bounding box center [503, 308] width 272 height 35
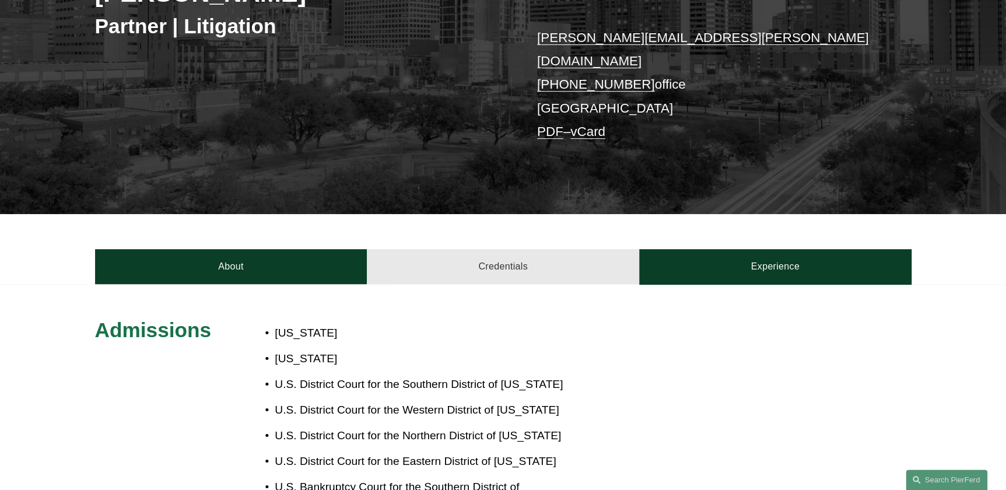
scroll to position [318, 0]
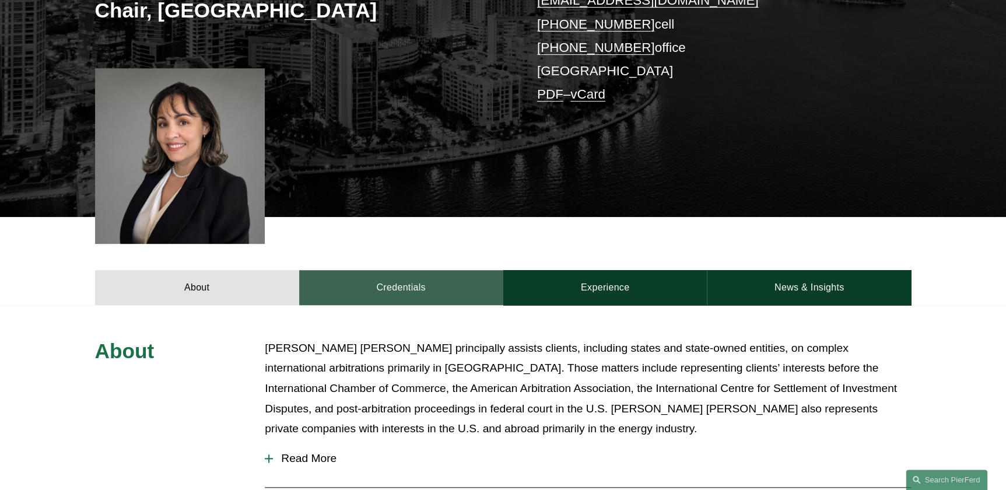
click at [413, 277] on link "Credentials" at bounding box center [401, 287] width 204 height 35
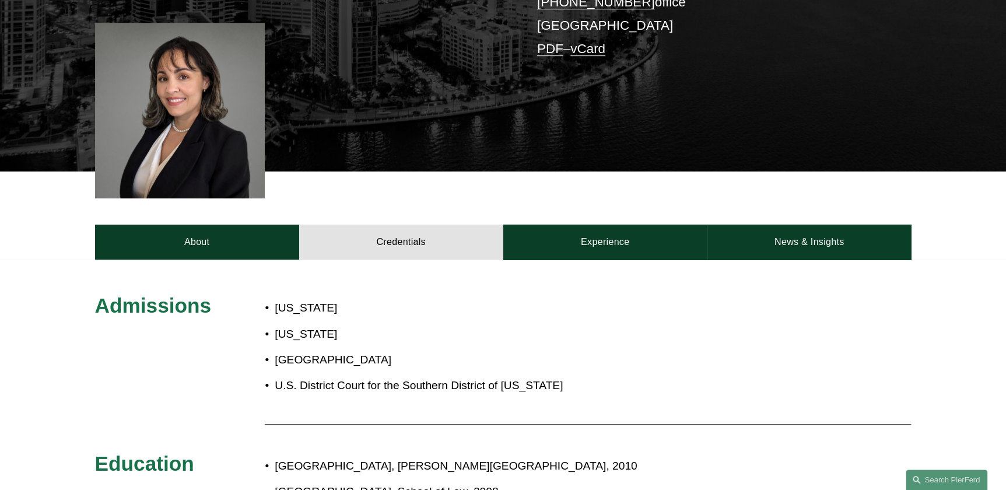
scroll to position [371, 0]
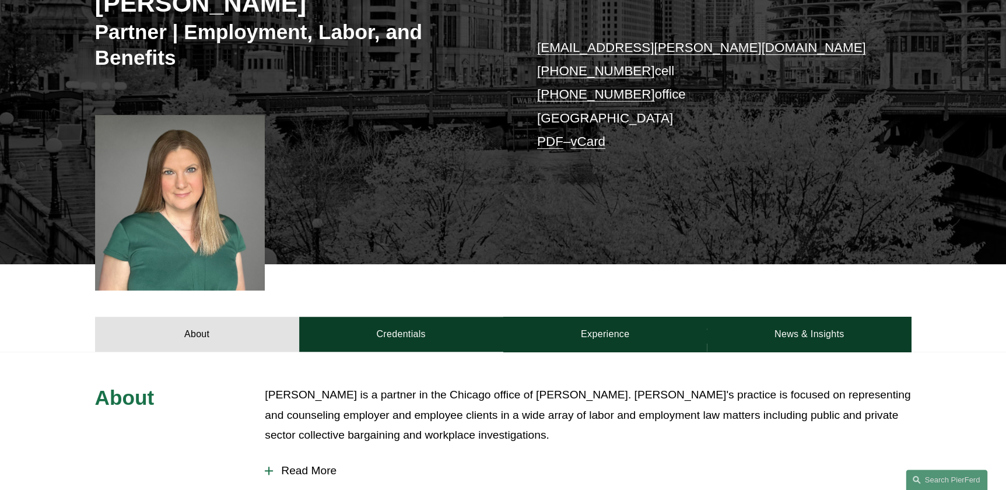
scroll to position [265, 0]
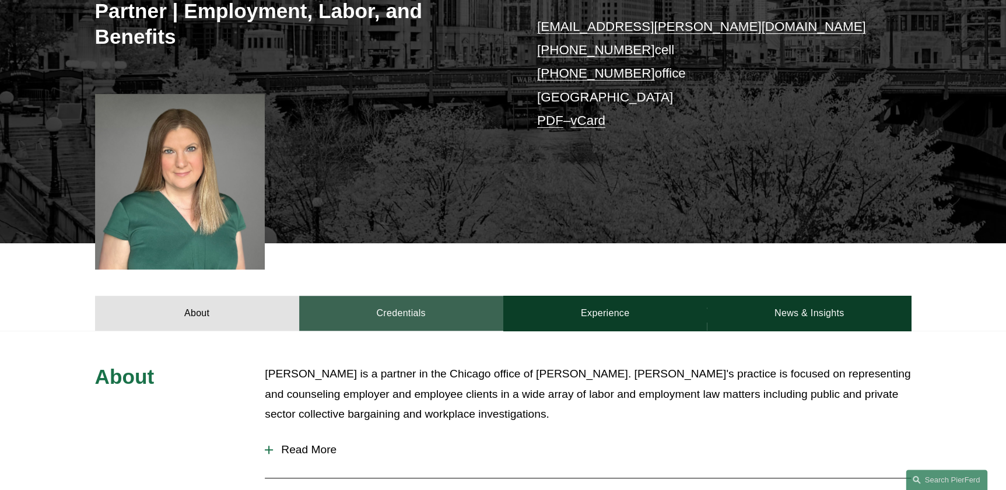
click at [387, 296] on link "Credentials" at bounding box center [401, 313] width 204 height 35
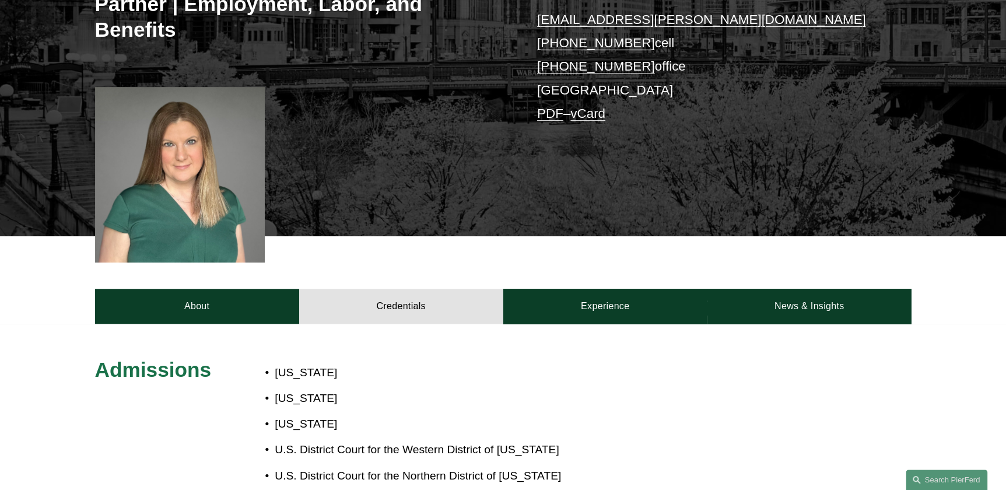
scroll to position [371, 0]
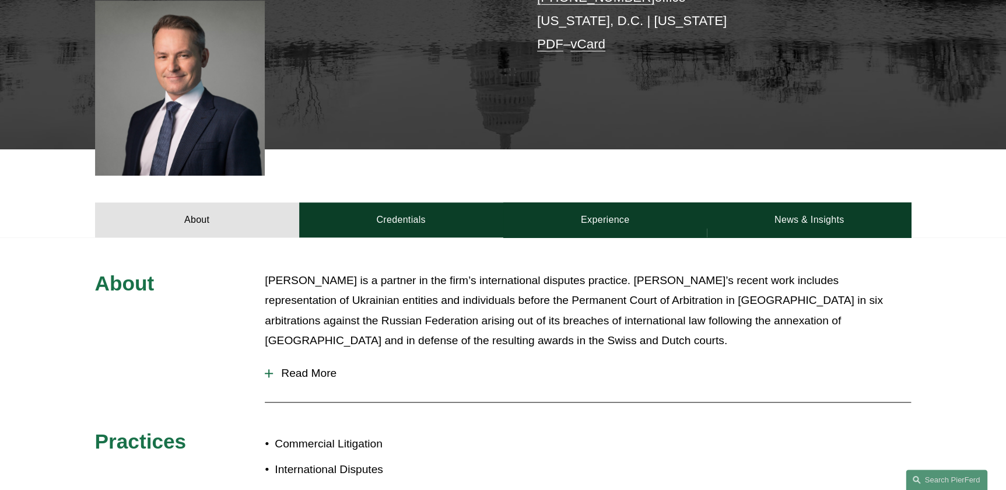
scroll to position [318, 0]
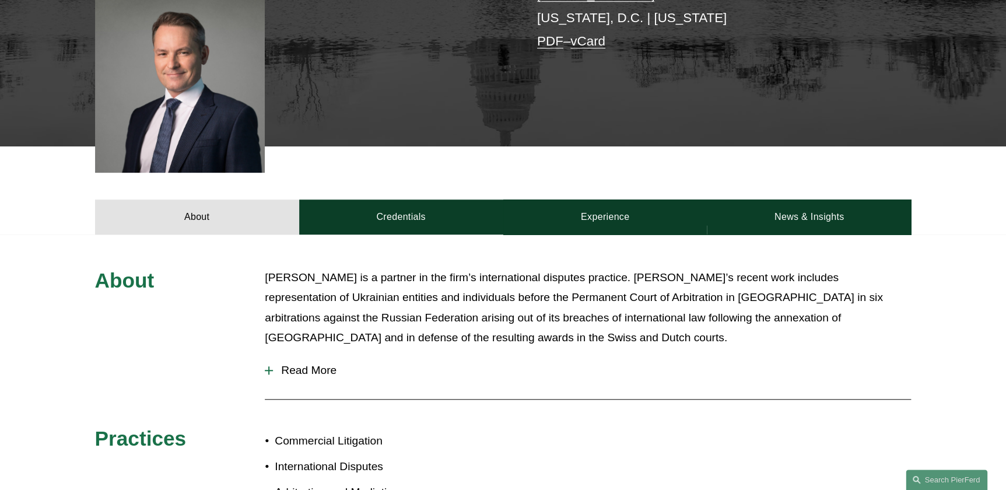
click at [382, 198] on div "About Credentials Experience News & Insights" at bounding box center [503, 190] width 1006 height 88
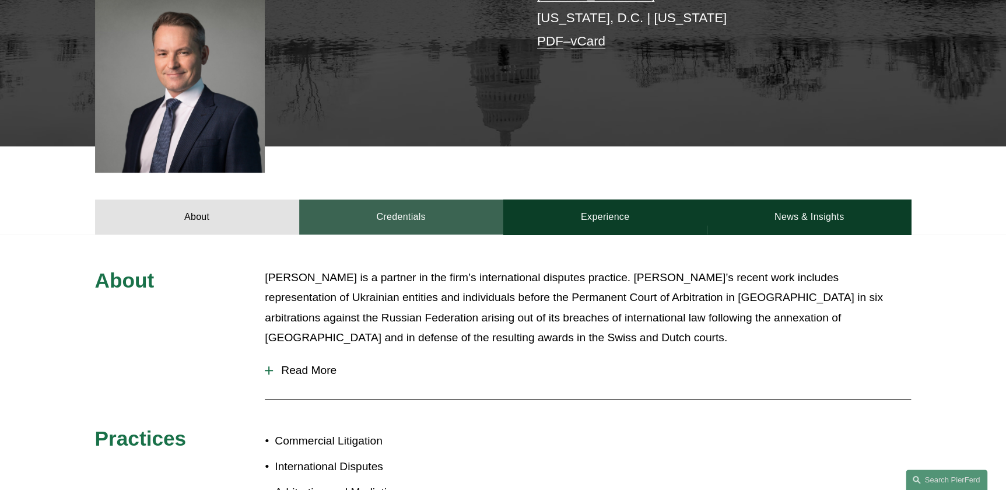
click at [379, 229] on link "Credentials" at bounding box center [401, 217] width 204 height 35
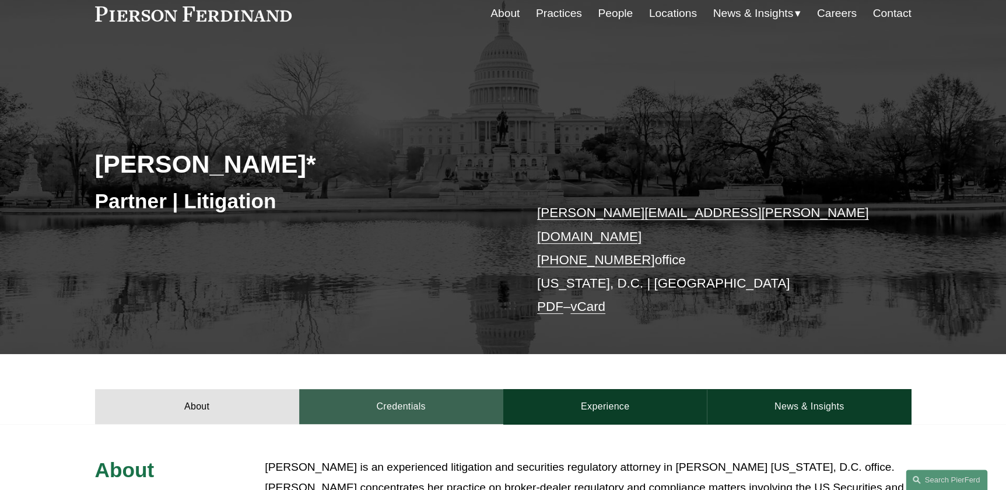
scroll to position [159, 0]
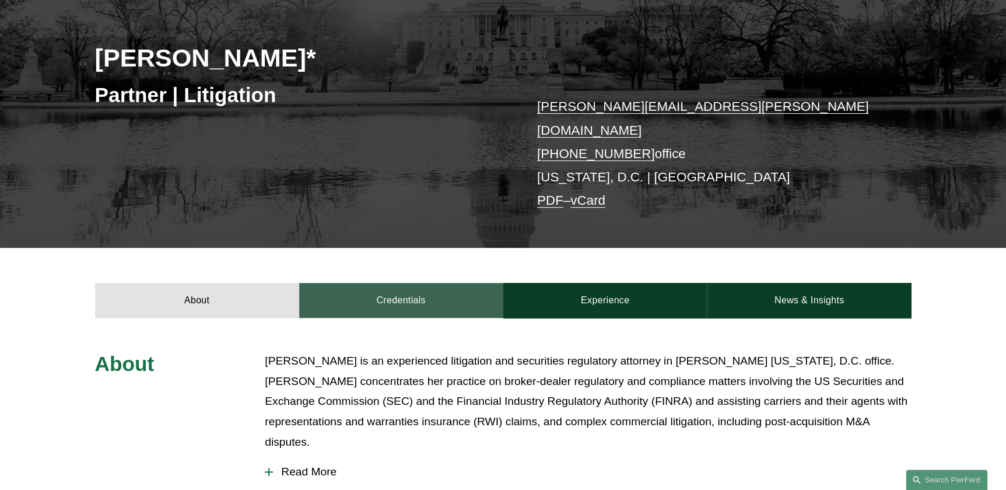
click at [409, 283] on link "Credentials" at bounding box center [401, 300] width 204 height 35
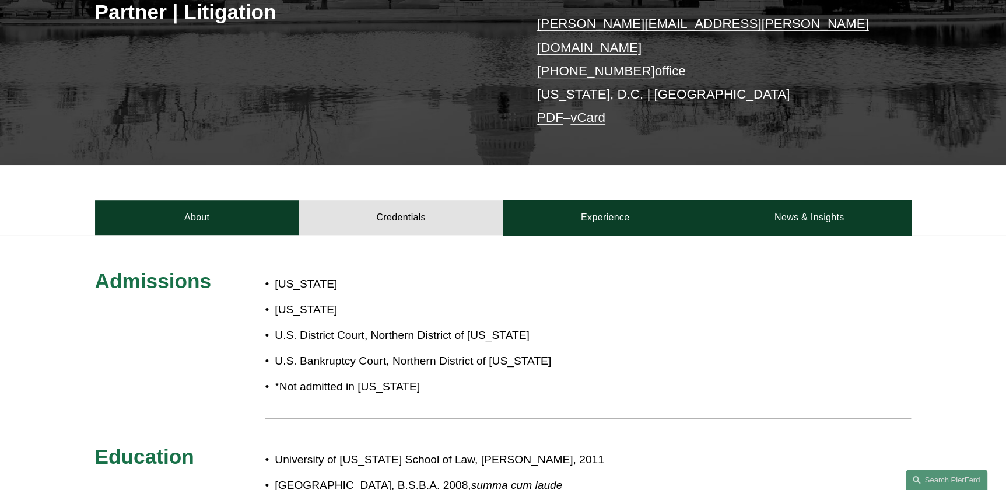
scroll to position [265, 0]
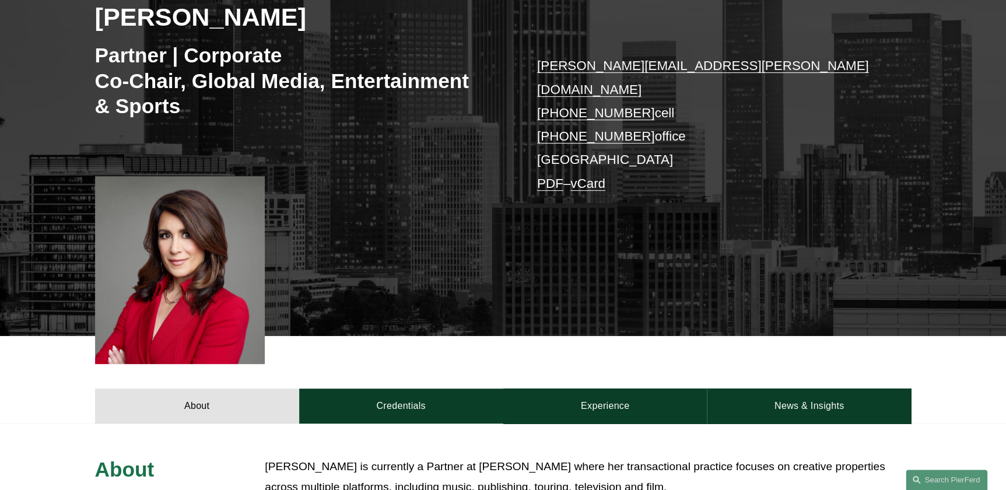
scroll to position [265, 0]
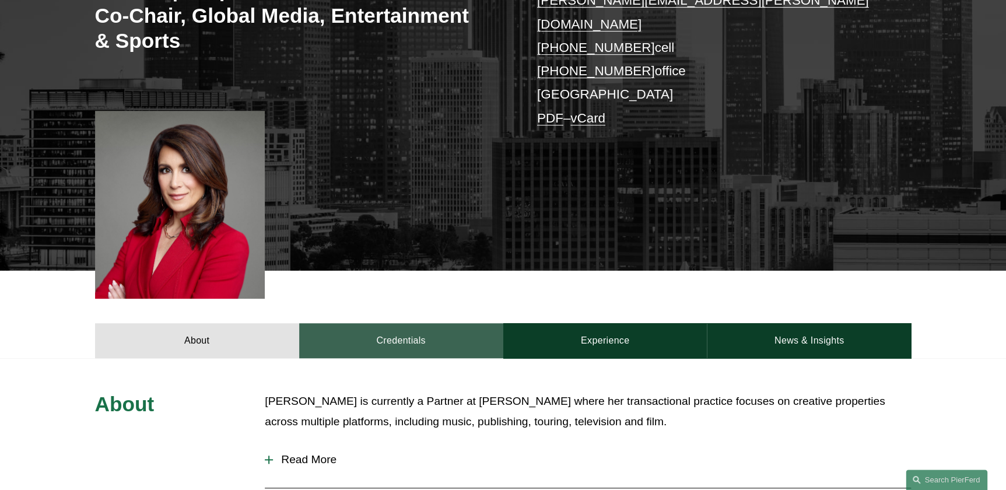
click at [439, 323] on link "Credentials" at bounding box center [401, 340] width 204 height 35
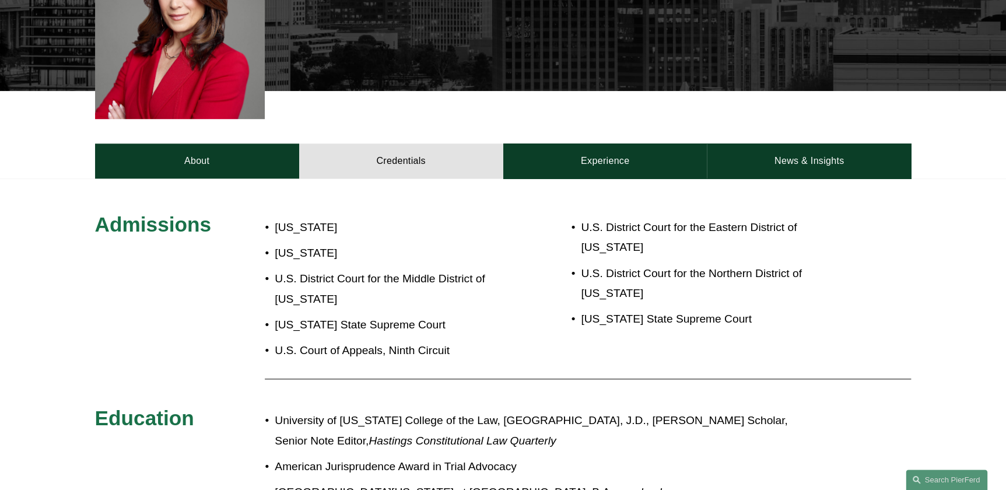
scroll to position [477, 0]
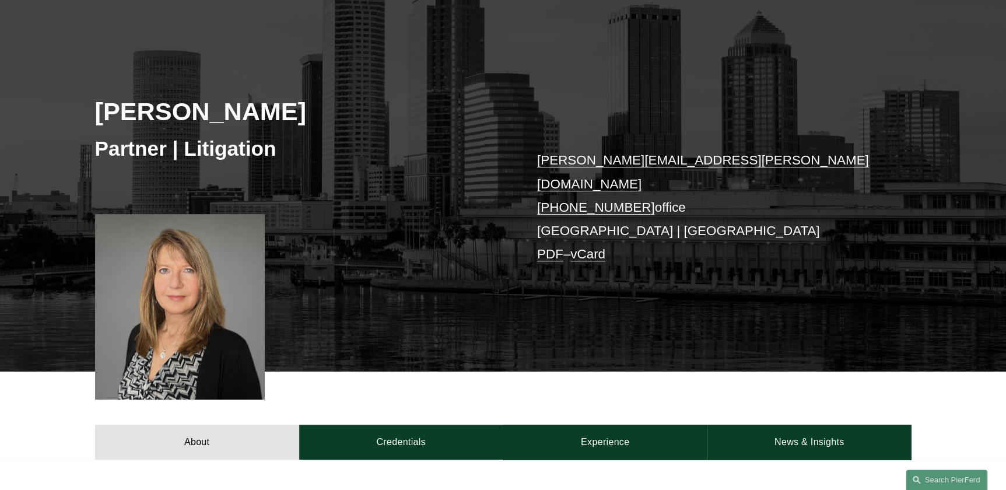
scroll to position [106, 0]
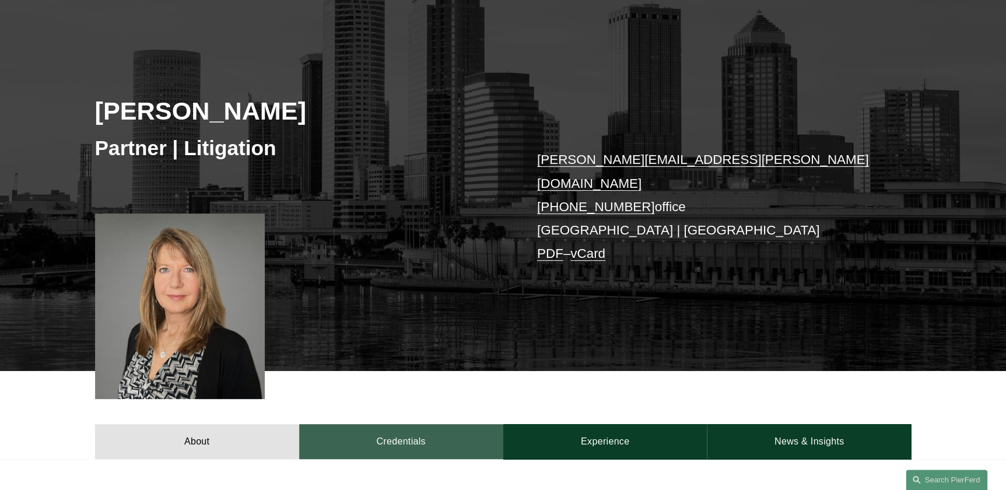
click at [391, 424] on link "Credentials" at bounding box center [401, 441] width 204 height 35
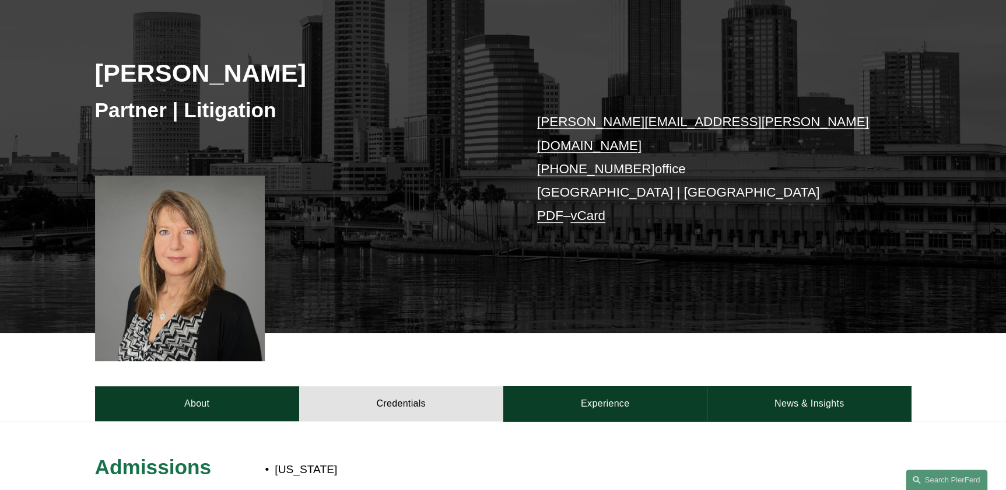
scroll to position [265, 0]
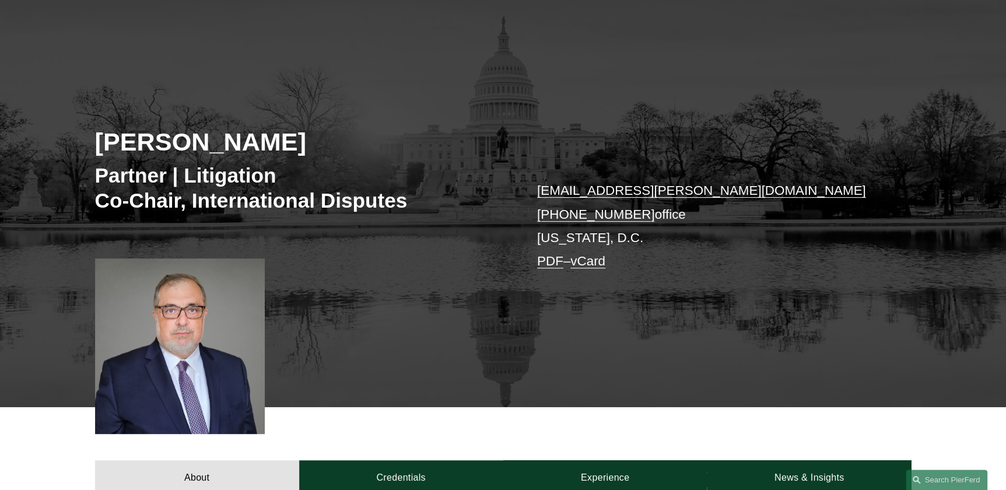
scroll to position [265, 0]
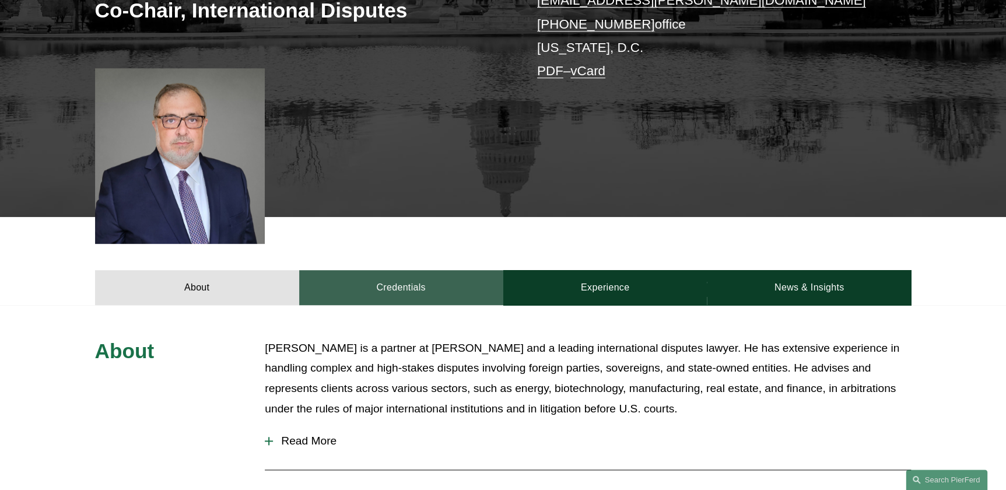
click at [398, 292] on link "Credentials" at bounding box center [401, 287] width 204 height 35
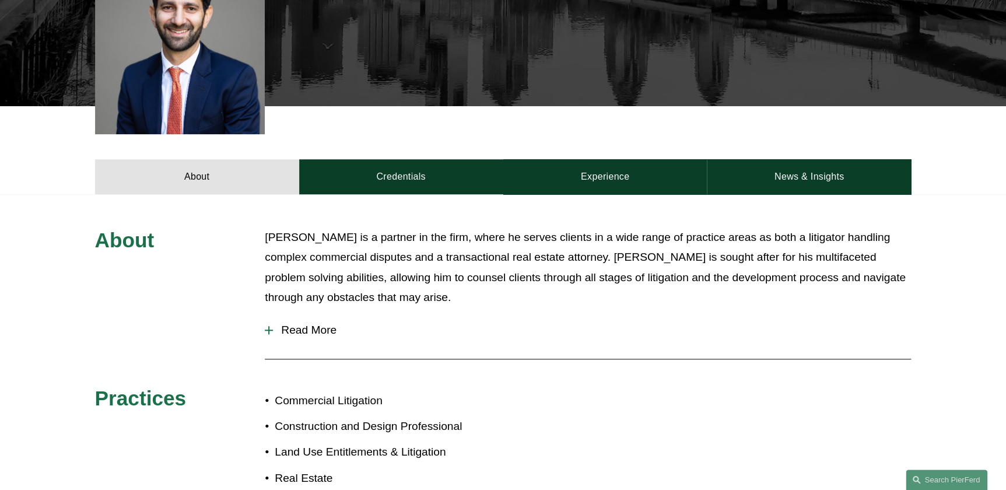
scroll to position [371, 0]
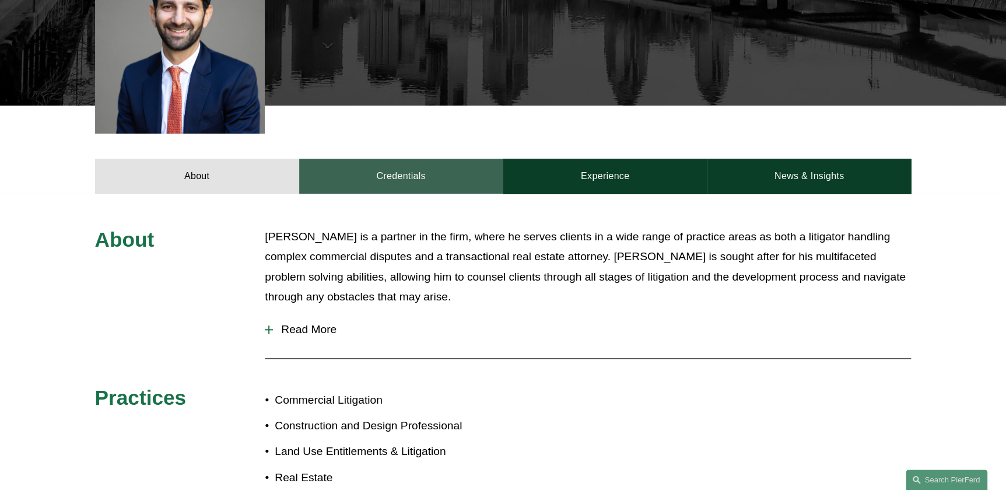
click at [412, 159] on link "Credentials" at bounding box center [401, 176] width 204 height 35
